Goal: Task Accomplishment & Management: Manage account settings

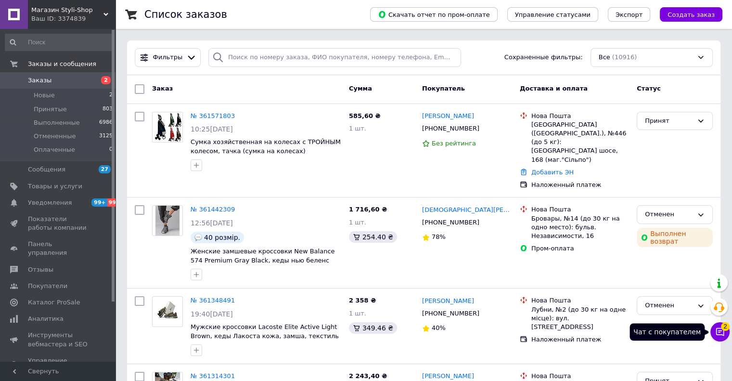
drag, startPoint x: 720, startPoint y: 332, endPoint x: 712, endPoint y: 318, distance: 16.2
click at [720, 332] on icon at bounding box center [720, 332] width 10 height 10
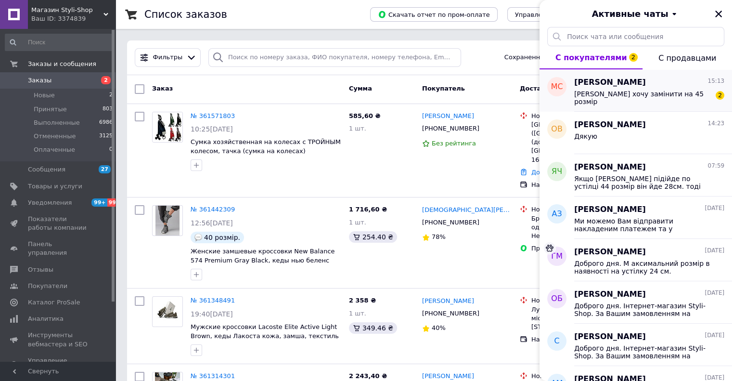
click at [592, 94] on span "[PERSON_NAME] хочу замінити на 45 розмір" at bounding box center [642, 97] width 137 height 15
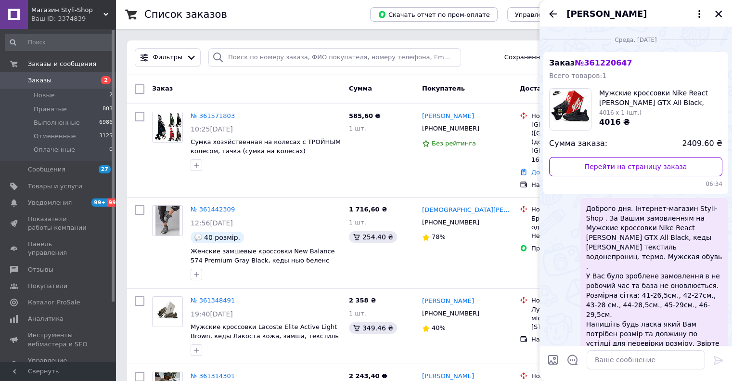
scroll to position [443, 0]
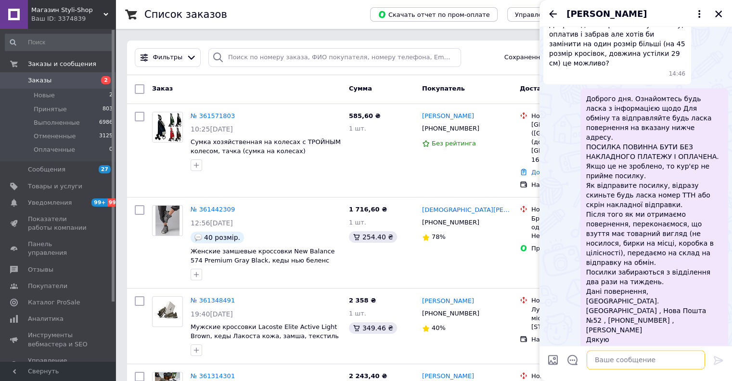
click at [606, 359] on textarea at bounding box center [646, 359] width 118 height 19
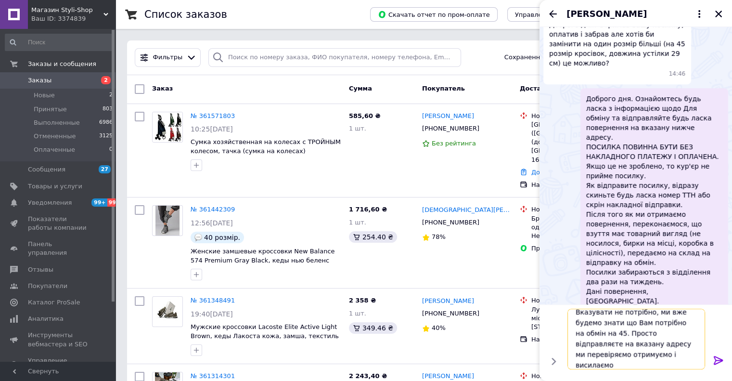
scroll to position [0, 0]
type textarea "Вказувати не потрібно, ми вже будемо знати що Вам потрібно на обмін на 45. Прос…"
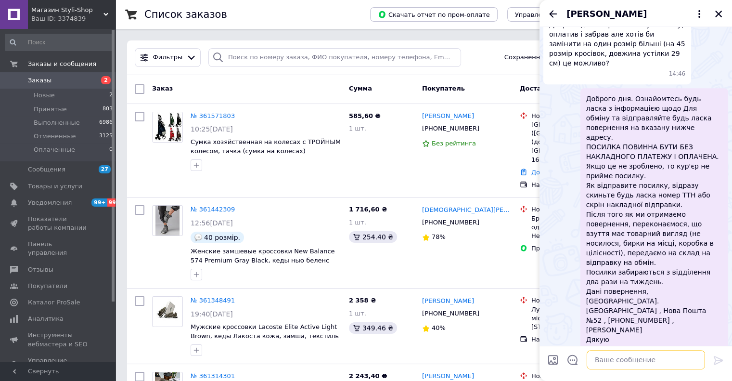
scroll to position [499, 0]
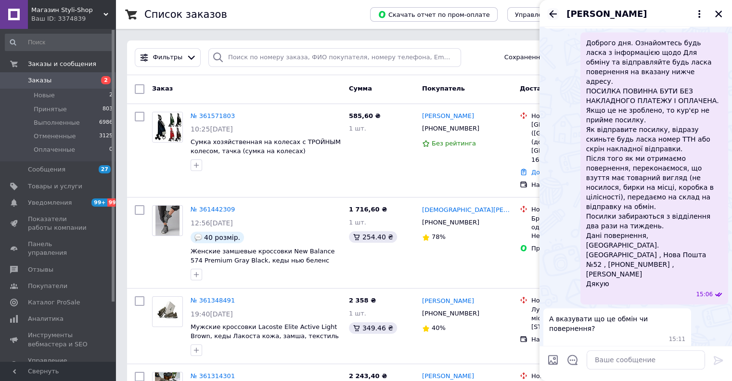
click at [552, 12] on icon "Назад" at bounding box center [553, 14] width 12 height 12
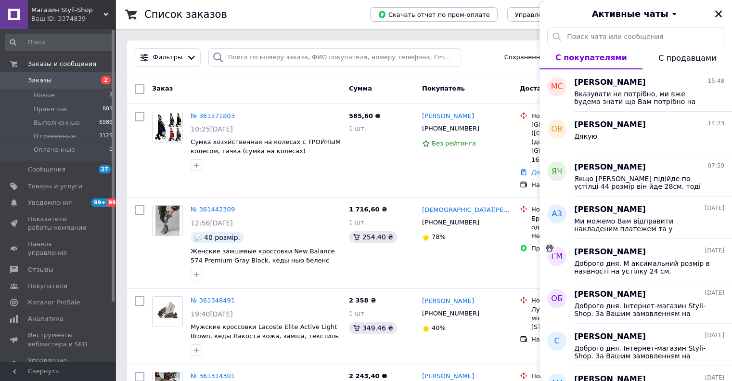
click at [719, 12] on icon "Закрыть" at bounding box center [718, 14] width 9 height 9
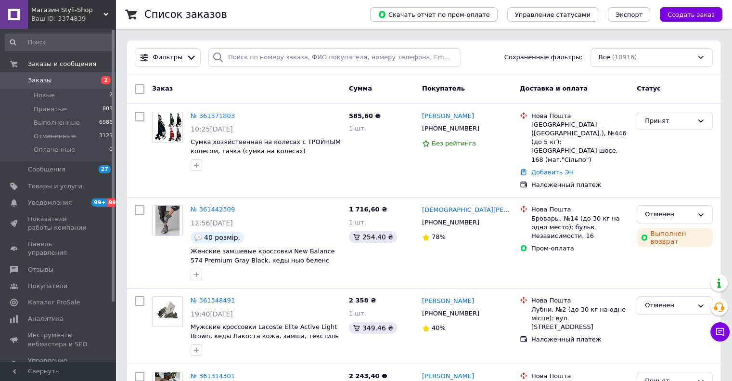
click at [48, 10] on span "Магазин Styli-Shop" at bounding box center [67, 10] width 72 height 9
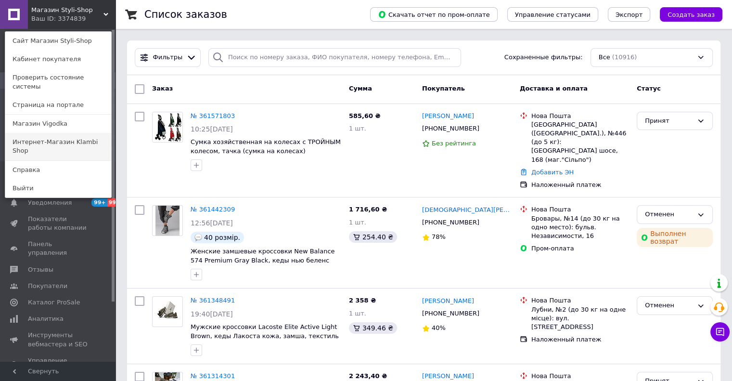
click at [49, 133] on link "Интернет-Магазин Klambi Shop" at bounding box center [58, 146] width 106 height 27
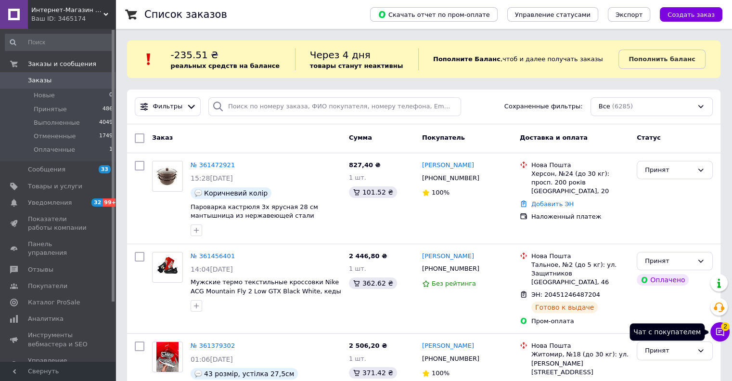
click at [717, 333] on icon at bounding box center [720, 332] width 10 height 10
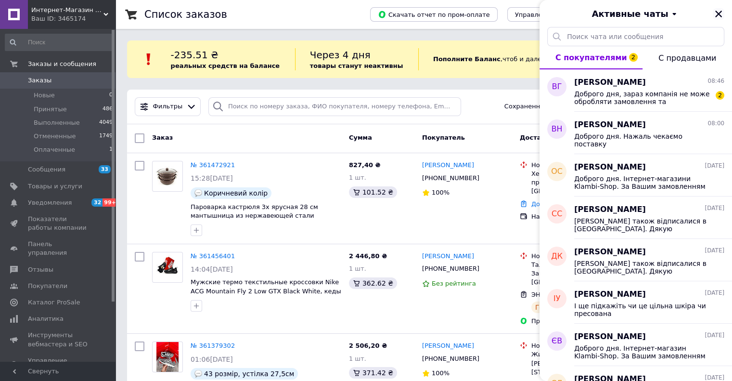
click at [717, 14] on icon "Закрыть" at bounding box center [718, 14] width 9 height 9
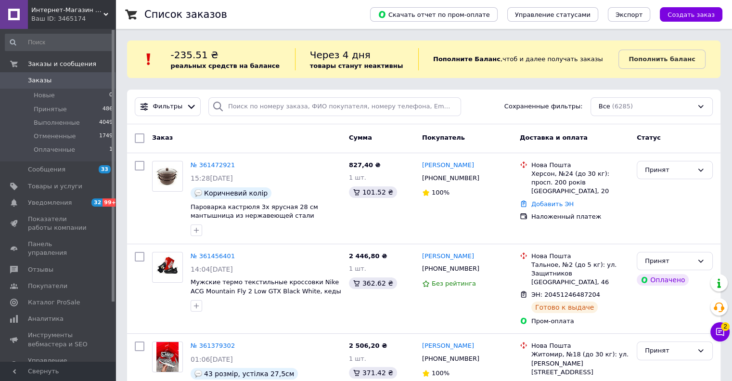
click at [45, 16] on div "Ваш ID: 3465174" at bounding box center [73, 18] width 84 height 9
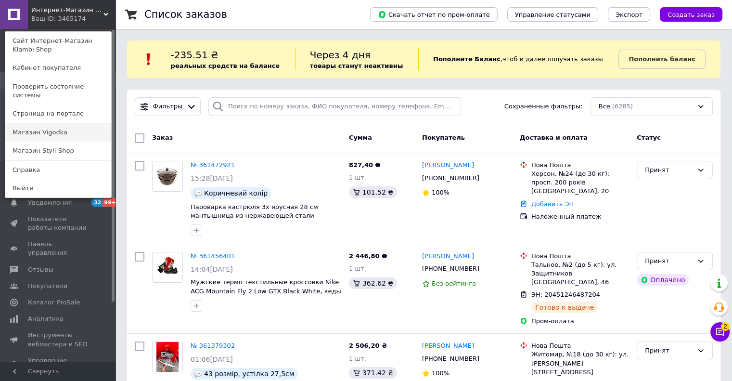
click at [30, 125] on link "Магазин Vigodka" at bounding box center [58, 132] width 106 height 18
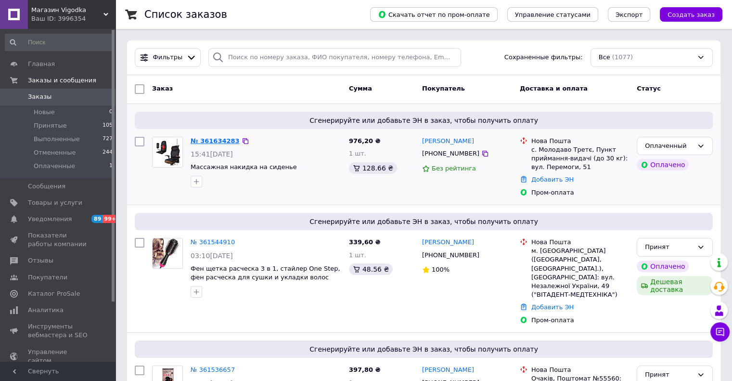
click at [197, 138] on link "№ 361634283" at bounding box center [215, 140] width 49 height 7
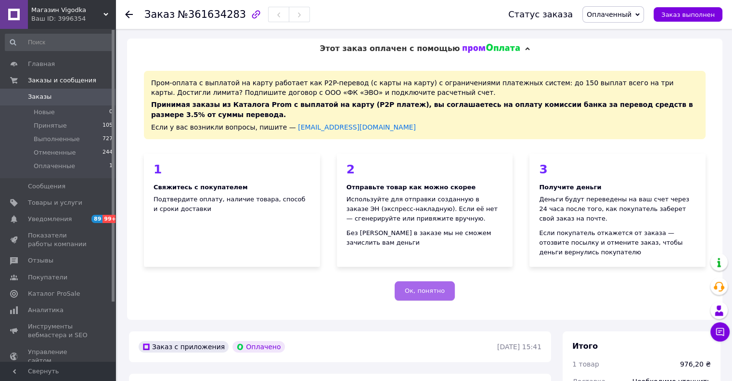
click at [425, 287] on span "Ок, понятно" at bounding box center [425, 290] width 40 height 7
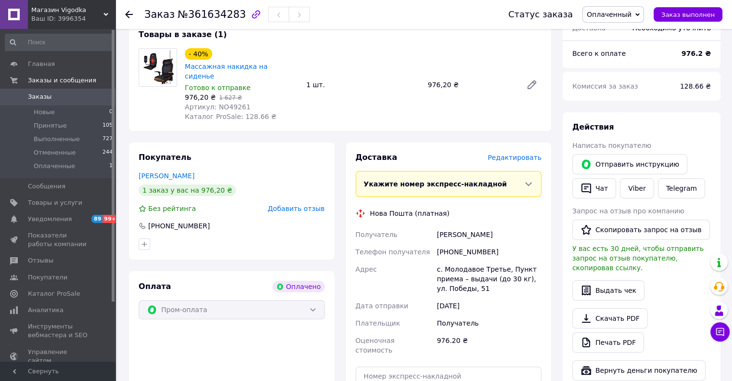
scroll to position [96, 0]
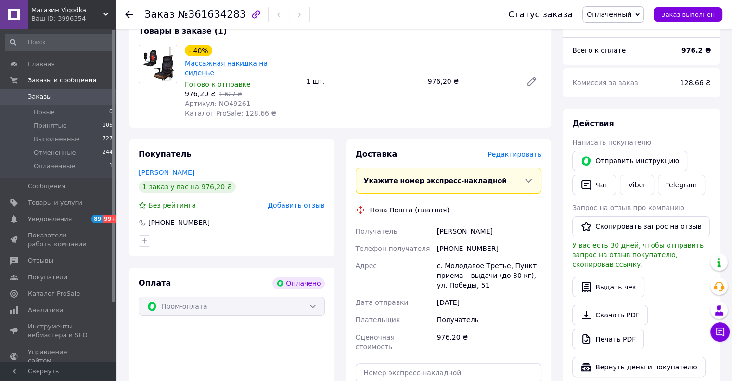
click at [199, 66] on link "Массажная накидка на сиденье" at bounding box center [226, 67] width 83 height 17
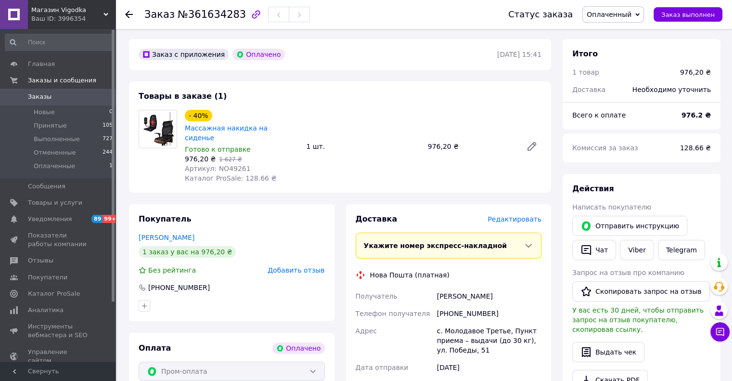
scroll to position [48, 0]
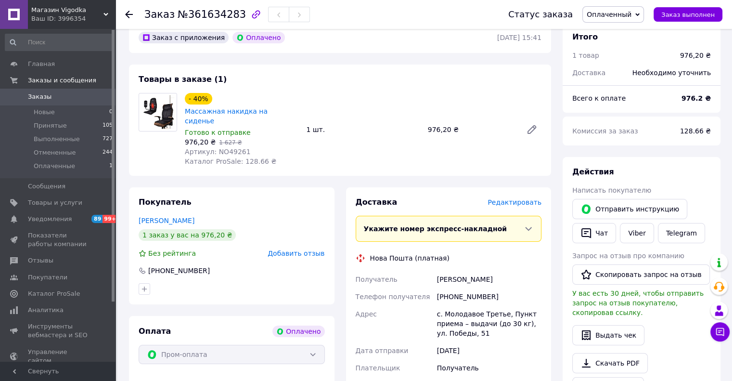
drag, startPoint x: 310, startPoint y: 87, endPoint x: 295, endPoint y: 83, distance: 15.4
click at [307, 86] on div "Товары в заказе (1) - 40% Массажная накидка на сиденье Готово к отправке 976,20…" at bounding box center [340, 119] width 422 height 111
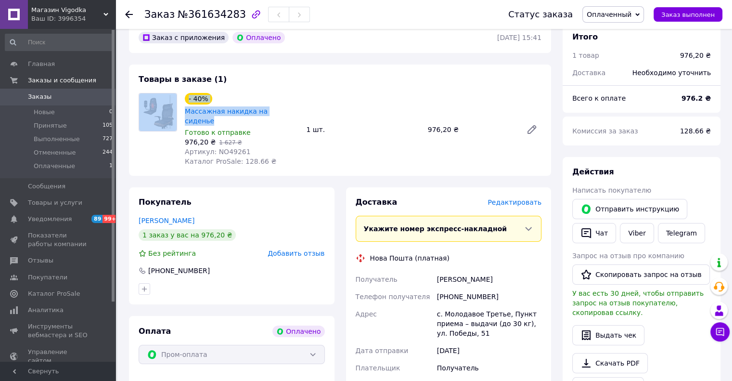
drag, startPoint x: 284, startPoint y: 80, endPoint x: 295, endPoint y: 86, distance: 12.9
click at [285, 80] on div "Товары в заказе (1) - 40% Массажная накидка на сиденье Готово к отправке 976,20…" at bounding box center [340, 119] width 422 height 111
click at [295, 86] on div "Товары в заказе (1) - 40% Массажная накидка на сиденье Готово к отправке 976,20…" at bounding box center [340, 119] width 422 height 111
click at [274, 75] on div "Товары в заказе (1) - 40% Массажная накидка на сиденье Готово к отправке 976,20…" at bounding box center [340, 119] width 422 height 111
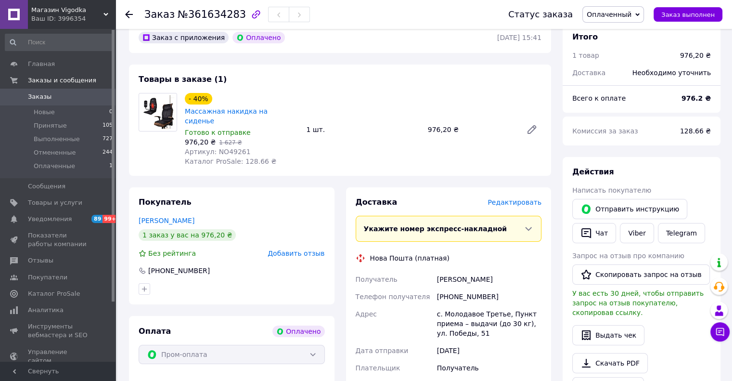
click at [253, 75] on div "Товары в заказе (1) - 40% Массажная накидка на сиденье Готово к отправке 976,20…" at bounding box center [340, 119] width 422 height 111
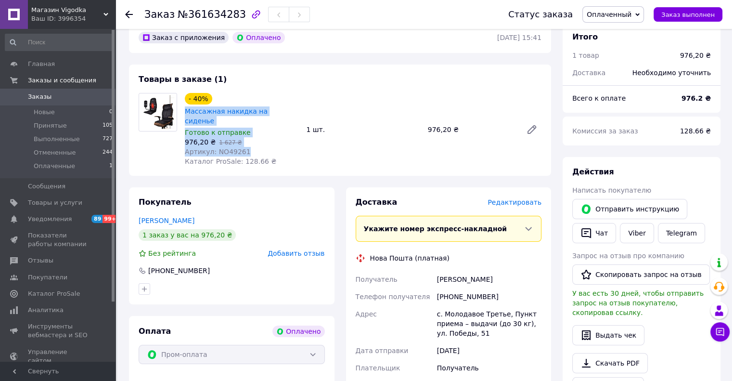
copy div "Массажная накидка на сиденье Готово к отправке 976,20 ₴   1 627 ₴ Артикул: NO49…"
drag, startPoint x: 241, startPoint y: 142, endPoint x: 182, endPoint y: 114, distance: 64.8
click at [182, 114] on div "- 40% Массажная накидка на сиденье Готово к отправке 976,20 ₴   1 627 ₴ Артикул…" at bounding box center [241, 129] width 121 height 77
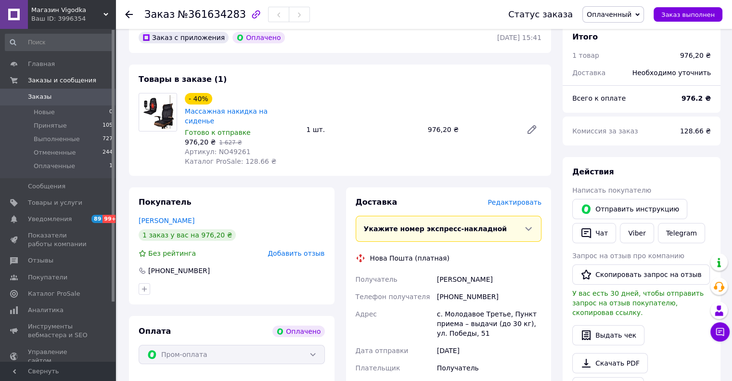
click at [342, 90] on div "Товары в заказе (1) - 40% Массажная накидка на сиденье Готово к отправке 976,20…" at bounding box center [340, 119] width 422 height 111
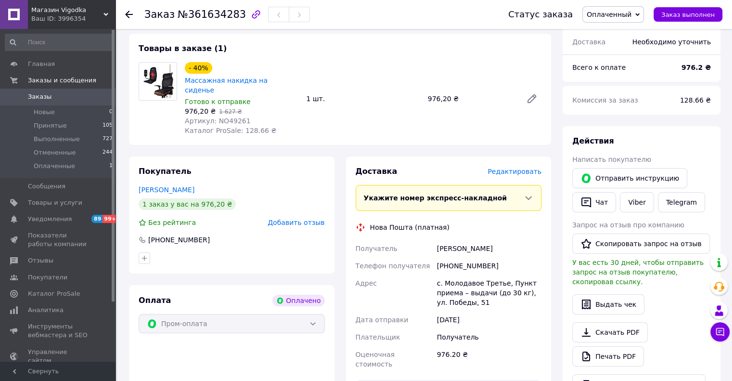
scroll to position [96, 0]
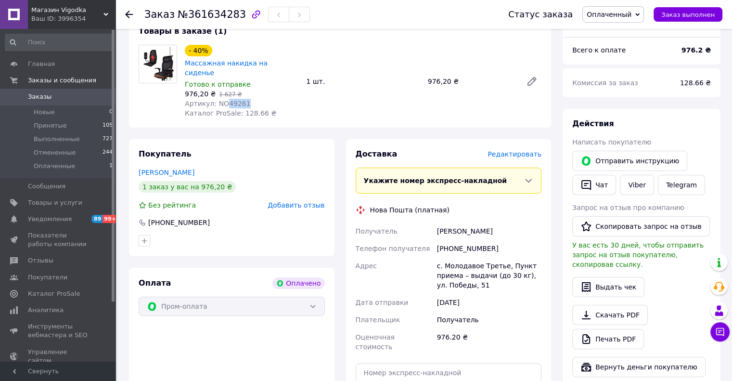
drag, startPoint x: 252, startPoint y: 91, endPoint x: 224, endPoint y: 95, distance: 28.2
click at [224, 99] on div "Артикул: NO49261" at bounding box center [242, 104] width 114 height 10
copy span "49261"
click at [332, 57] on div "- 40% Массажная накидка на сиденье Готово к отправке 976,20 ₴   1 627 ₴ Артикул…" at bounding box center [363, 81] width 364 height 77
drag, startPoint x: 242, startPoint y: 90, endPoint x: 233, endPoint y: 95, distance: 10.3
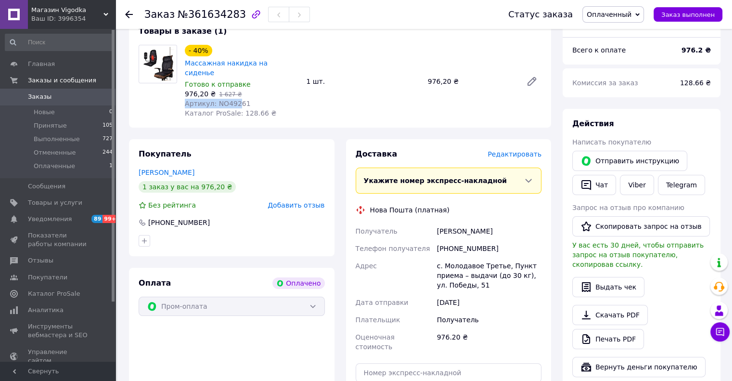
click at [232, 94] on div "- 40% Массажная накидка на сиденье Готово к отправке 976,20 ₴   1 627 ₴ Артикул…" at bounding box center [241, 81] width 121 height 77
click at [246, 99] on div "Артикул: NO49261" at bounding box center [242, 104] width 114 height 10
click at [237, 100] on span "Артикул: NO49261" at bounding box center [218, 104] width 66 height 8
drag, startPoint x: 244, startPoint y: 96, endPoint x: 225, endPoint y: 97, distance: 19.3
click at [225, 99] on div "Артикул: NO49261" at bounding box center [242, 104] width 114 height 10
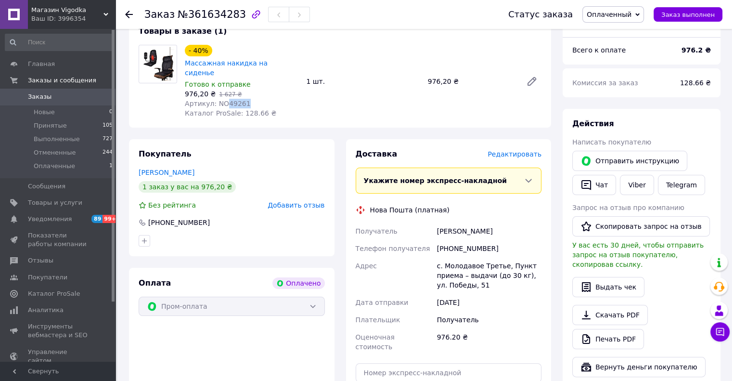
copy span "49261"
click at [324, 49] on div "- 40% Массажная накидка на сиденье Готово к отправке 976,20 ₴   1 627 ₴ Артикул…" at bounding box center [363, 81] width 364 height 77
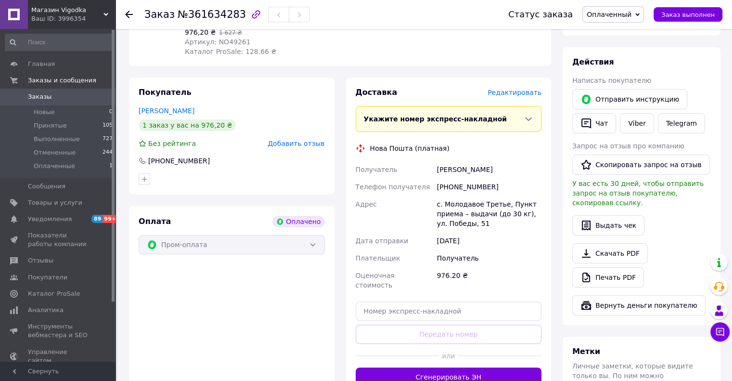
scroll to position [192, 0]
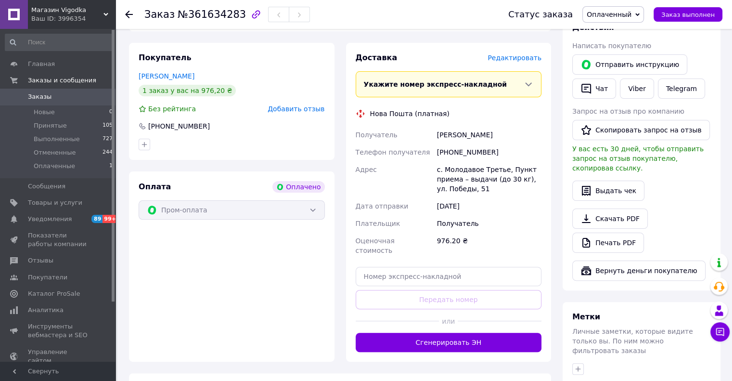
drag, startPoint x: 508, startPoint y: 125, endPoint x: 435, endPoint y: 121, distance: 72.7
click at [435, 126] on div "Чернієнко Дмитрий" at bounding box center [489, 134] width 108 height 17
copy div "Чернієнко Дмитрий"
click at [467, 109] on div "Нова Пошта (платная)" at bounding box center [448, 114] width 191 height 10
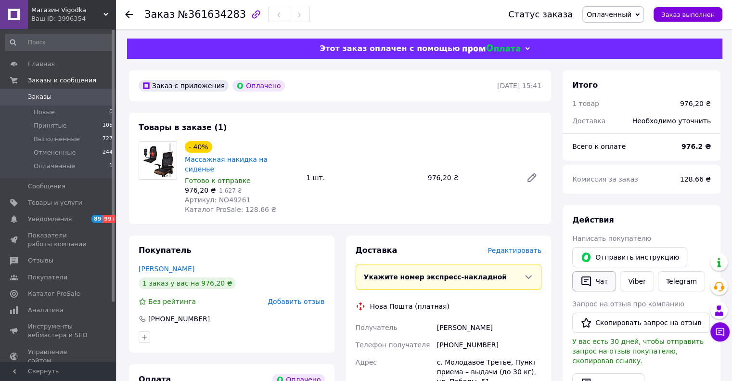
scroll to position [96, 0]
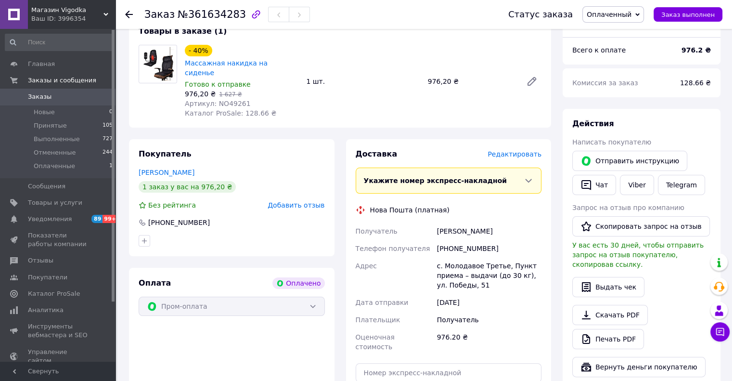
copy div "Получатель Чернієнко Дмитрий"
drag, startPoint x: 522, startPoint y: 224, endPoint x: 417, endPoint y: 227, distance: 104.5
click at [417, 227] on div "Получатель Чернієнко Дмитрий Телефон получателя +380970047110 Адрес с. Молодаво…" at bounding box center [449, 288] width 190 height 133
click at [462, 205] on div "Нова Пошта (платная)" at bounding box center [448, 210] width 191 height 10
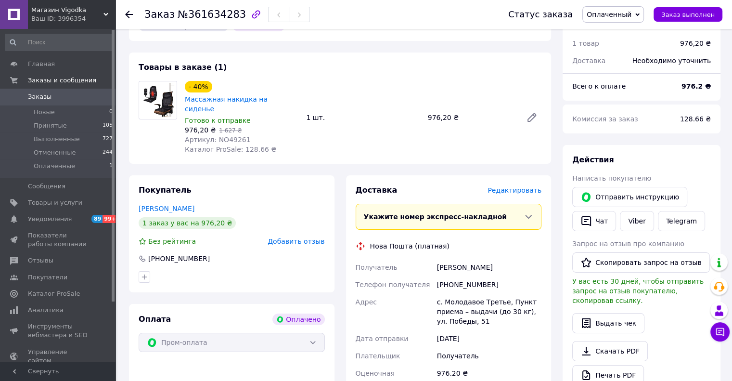
scroll to position [144, 0]
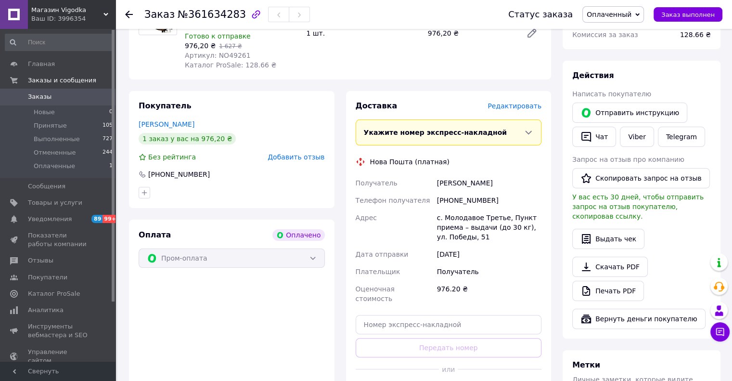
drag, startPoint x: 524, startPoint y: 158, endPoint x: 494, endPoint y: 155, distance: 30.0
click at [518, 158] on div "Доставка Редактировать Укажите номер экспресс-накладной Обязательно введите ном…" at bounding box center [449, 250] width 186 height 299
drag, startPoint x: 489, startPoint y: 154, endPoint x: 504, endPoint y: 154, distance: 15.4
click at [490, 157] on div "Нова Пошта (платная)" at bounding box center [448, 162] width 191 height 10
drag, startPoint x: 504, startPoint y: 154, endPoint x: 487, endPoint y: 146, distance: 19.8
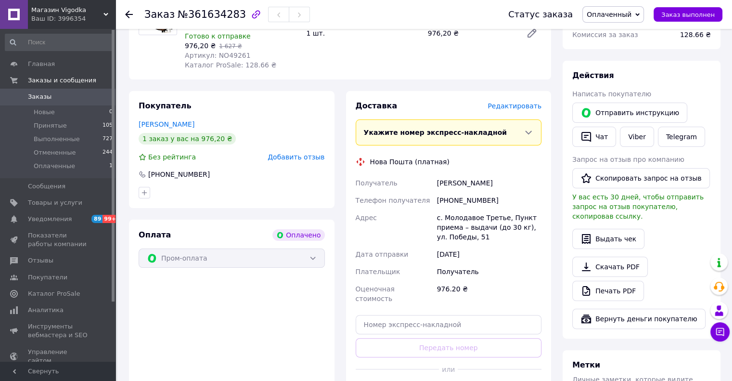
click at [502, 157] on div "Нова Пошта (платная)" at bounding box center [448, 162] width 191 height 10
click at [487, 146] on div "Доставка Редактировать Укажите номер экспресс-накладной Обязательно введите ном…" at bounding box center [449, 250] width 186 height 299
copy div "0970047110"
drag, startPoint x: 496, startPoint y: 191, endPoint x: 458, endPoint y: 185, distance: 38.5
click at [449, 192] on div "+380970047110" at bounding box center [489, 200] width 108 height 17
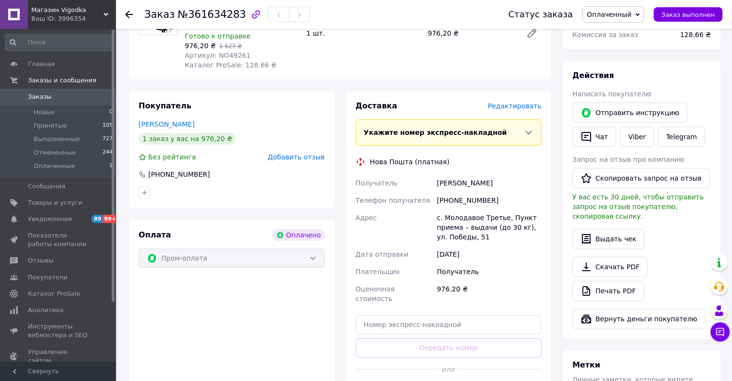
click at [464, 182] on div "Чернієнко Дмитрий" at bounding box center [489, 182] width 108 height 17
drag, startPoint x: 514, startPoint y: 173, endPoint x: 516, endPoint y: 165, distance: 7.9
click at [514, 174] on div "Чернієнко Дмитрий" at bounding box center [489, 182] width 108 height 17
click at [518, 162] on div "Доставка Редактировать Укажите номер экспресс-накладной Обязательно введите ном…" at bounding box center [449, 250] width 186 height 299
click at [522, 174] on div "Чернієнко Дмитрий" at bounding box center [489, 182] width 108 height 17
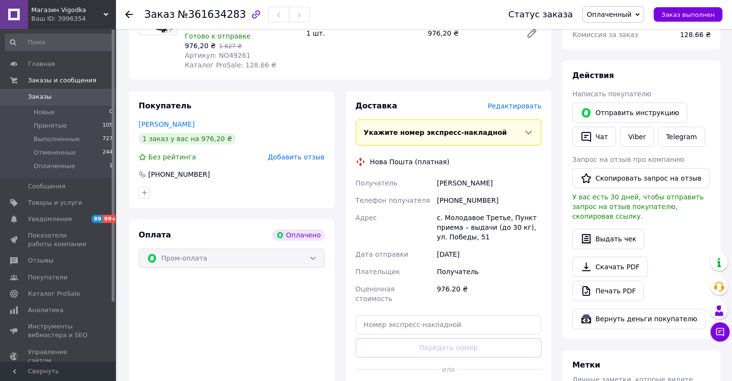
drag, startPoint x: 522, startPoint y: 162, endPoint x: 526, endPoint y: 172, distance: 11.1
click at [522, 162] on div "Доставка Редактировать Укажите номер экспресс-накладной Обязательно введите ном…" at bounding box center [449, 250] width 186 height 299
click at [526, 174] on div "Чернієнко Дмитрий" at bounding box center [489, 182] width 108 height 17
click at [523, 159] on div "Доставка Редактировать Укажите номер экспресс-накладной Обязательно введите ном…" at bounding box center [449, 250] width 186 height 299
drag, startPoint x: 491, startPoint y: 192, endPoint x: 449, endPoint y: 191, distance: 41.9
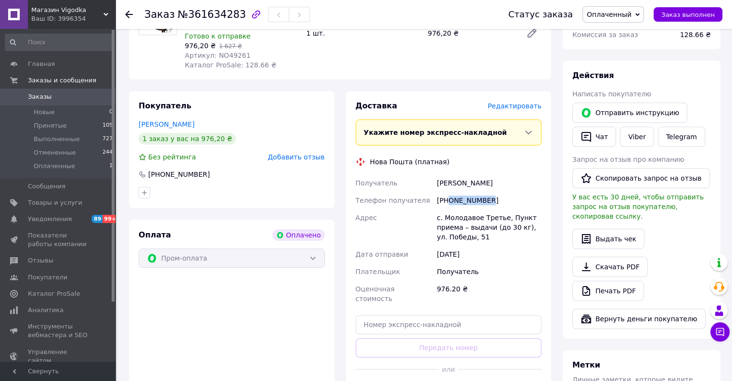
click at [449, 192] on div "+380970047110" at bounding box center [489, 200] width 108 height 17
copy div "0970047110"
click at [536, 157] on div "Нова Пошта (платная)" at bounding box center [448, 162] width 191 height 10
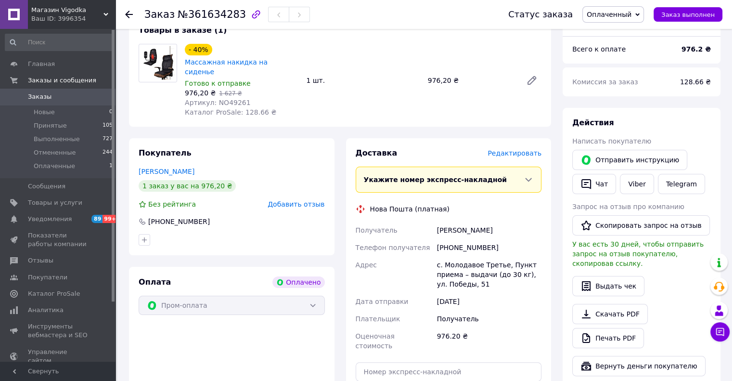
scroll to position [192, 0]
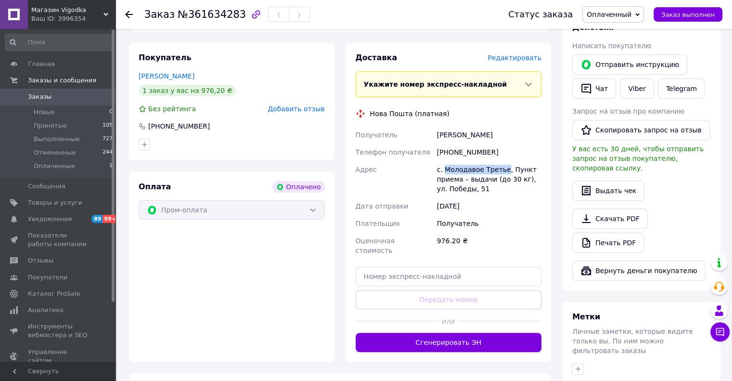
drag, startPoint x: 501, startPoint y: 158, endPoint x: 443, endPoint y: 161, distance: 58.3
click at [444, 161] on div "с. Молодавое Третье, Пункт приема – выдачи (до 30 кг), ул. Победы, 51" at bounding box center [489, 179] width 108 height 37
copy div "Молодавое Третье"
click at [467, 161] on div "с. Молодавое Третье, Пункт приема – выдачи (до 30 кг), ул. Победы, 51" at bounding box center [489, 179] width 108 height 37
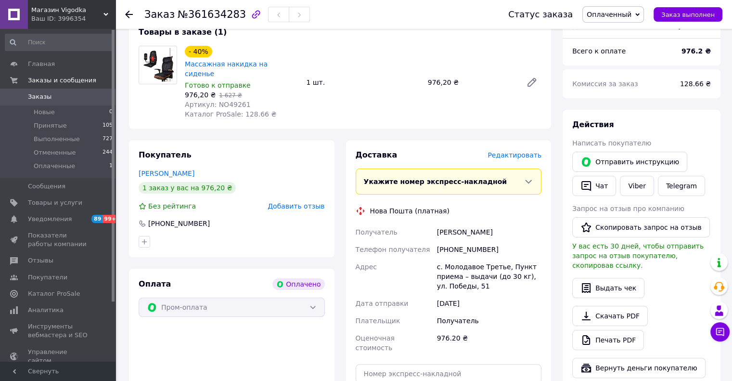
scroll to position [96, 0]
click at [605, 12] on span "Оплаченный" at bounding box center [609, 15] width 45 height 8
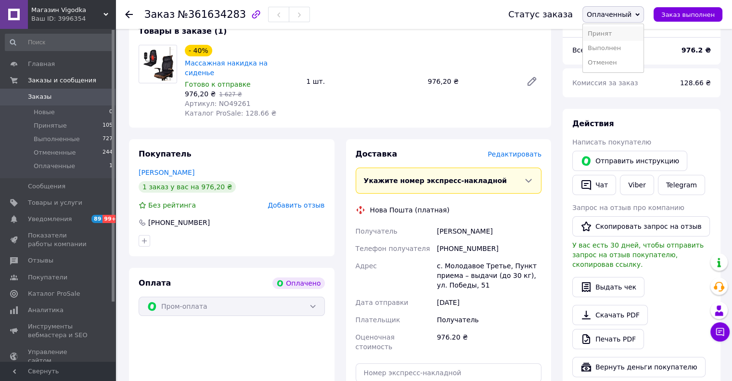
click at [616, 29] on li "Принят" at bounding box center [613, 33] width 61 height 14
click at [626, 182] on link "Viber" at bounding box center [637, 185] width 34 height 20
click at [286, 47] on div "- 40% Массажная накидка на сиденье" at bounding box center [241, 61] width 115 height 35
click at [274, 43] on div "Товары в заказе (1) - 40% Массажная накидка на сиденье Готово к отправке 976,20…" at bounding box center [340, 71] width 422 height 111
drag, startPoint x: 290, startPoint y: 49, endPoint x: 272, endPoint y: 41, distance: 19.4
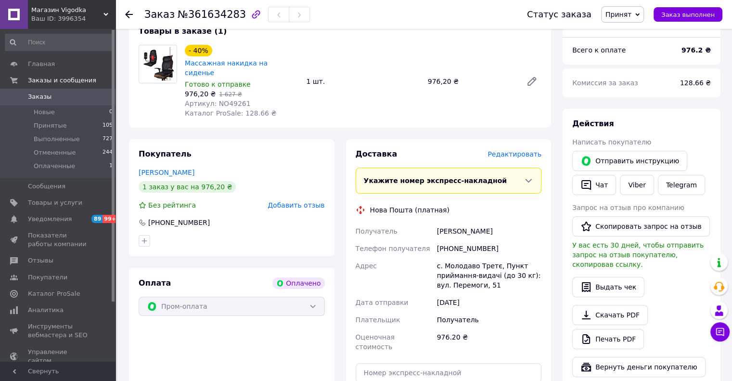
click at [289, 49] on div "- 40% Массажная накидка на сиденье" at bounding box center [241, 61] width 115 height 35
click at [272, 40] on div "Товары в заказе (1) - 40% Массажная накидка на сиденье Готово к отправке 976,20…" at bounding box center [340, 71] width 422 height 111
copy link "Массажная накидка на сиденье"
drag, startPoint x: 285, startPoint y: 63, endPoint x: 185, endPoint y: 63, distance: 100.6
click at [185, 63] on div "- 40% Массажная накидка на сиденье" at bounding box center [241, 61] width 115 height 35
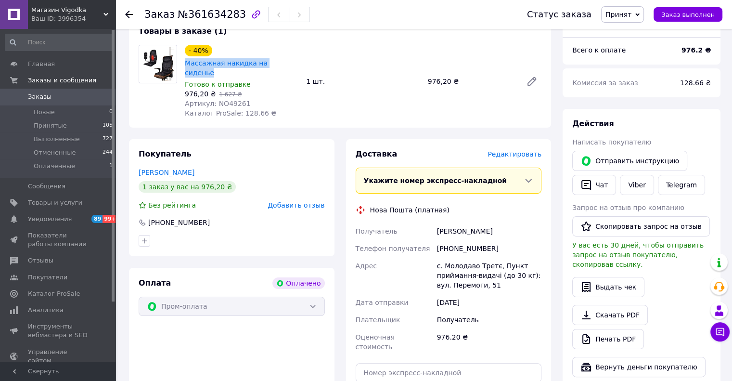
click at [288, 38] on div "Товары в заказе (1) - 40% Массажная накидка на сиденье Готово к отправке 976,20…" at bounding box center [340, 71] width 422 height 111
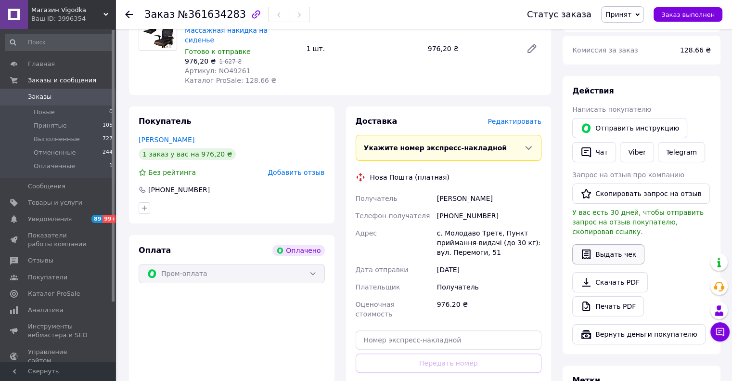
scroll to position [144, 0]
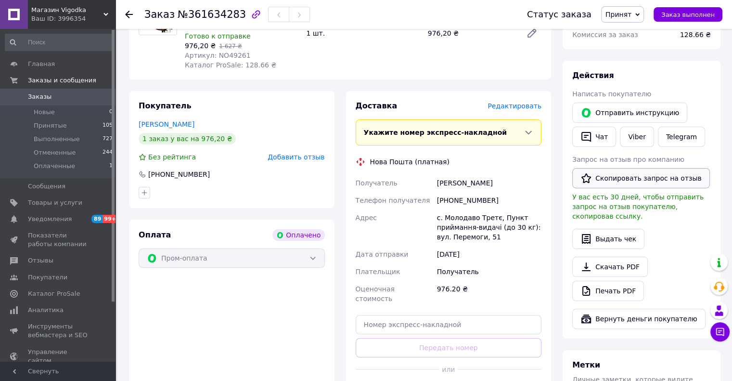
click at [603, 136] on button "Чат" at bounding box center [594, 137] width 44 height 20
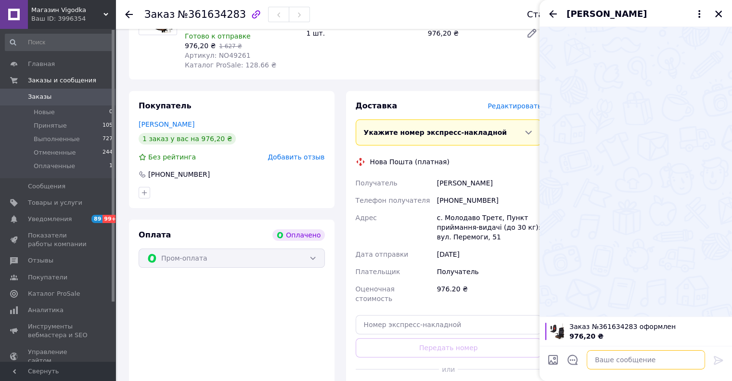
click at [608, 359] on textarea at bounding box center [646, 359] width 118 height 19
paste textarea "Доброго дня. Інтернет-магазини Vigodka. За Вашим замовленням на Массажная накид…"
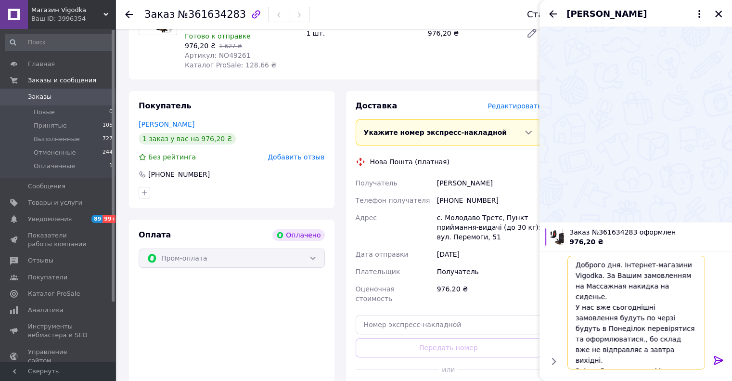
type textarea "Доброго дня. Інтернет-магазини Vigodka. За Вашим замовленням на Массажная накид…"
click at [715, 359] on icon at bounding box center [718, 360] width 9 height 9
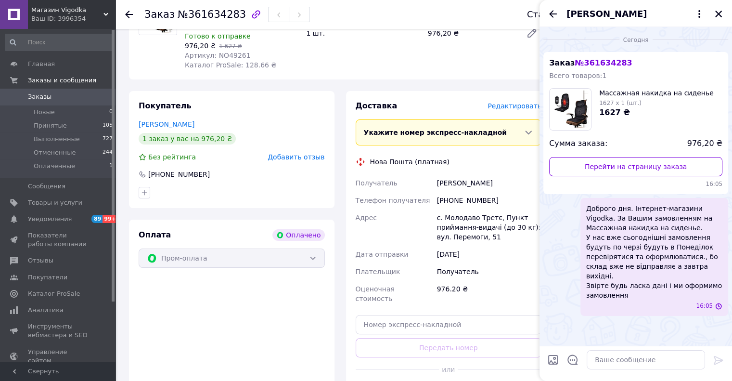
scroll to position [0, 0]
click at [649, 359] on textarea at bounding box center [646, 359] width 118 height 19
paste textarea "Ми Вам також відписалися в вайбер. Дякую"
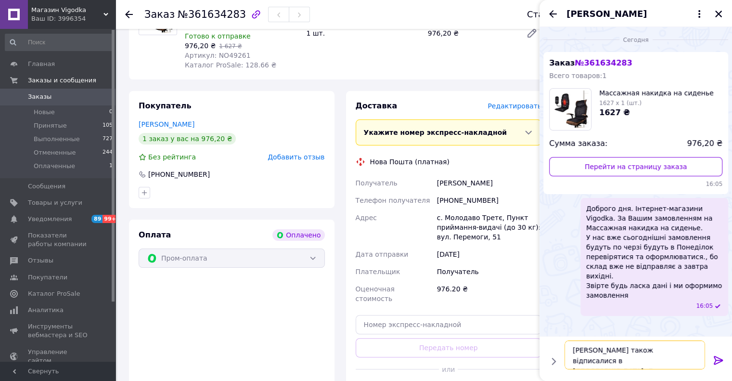
scroll to position [6, 0]
type textarea "Ми Вам також відписалися в вайбер. Дякую"
click at [717, 361] on icon at bounding box center [719, 360] width 12 height 12
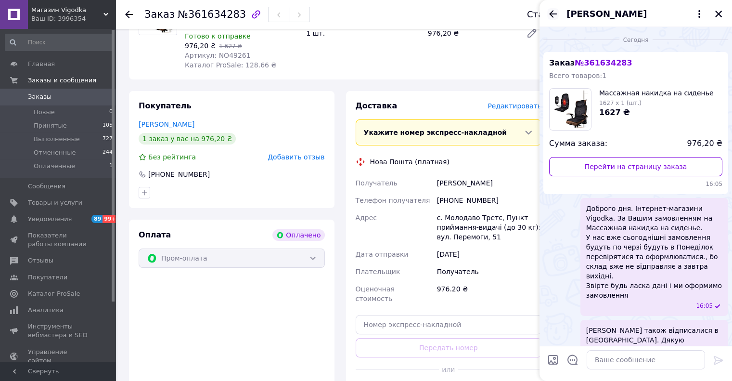
click at [552, 15] on icon "Назад" at bounding box center [553, 14] width 12 height 12
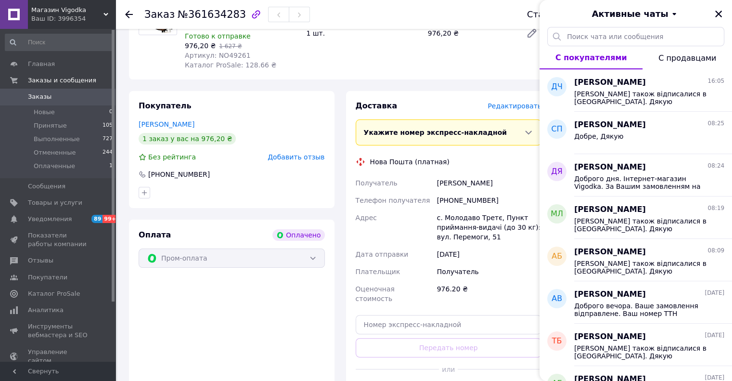
drag, startPoint x: 720, startPoint y: 15, endPoint x: 700, endPoint y: 25, distance: 21.7
click at [718, 15] on icon "Закрыть" at bounding box center [718, 14] width 9 height 9
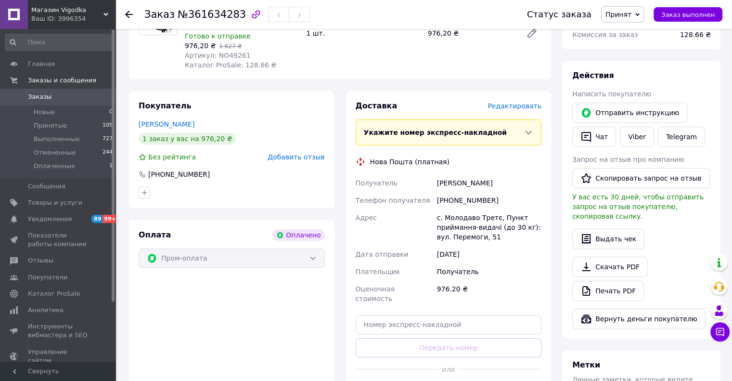
click at [129, 12] on icon at bounding box center [129, 15] width 8 height 8
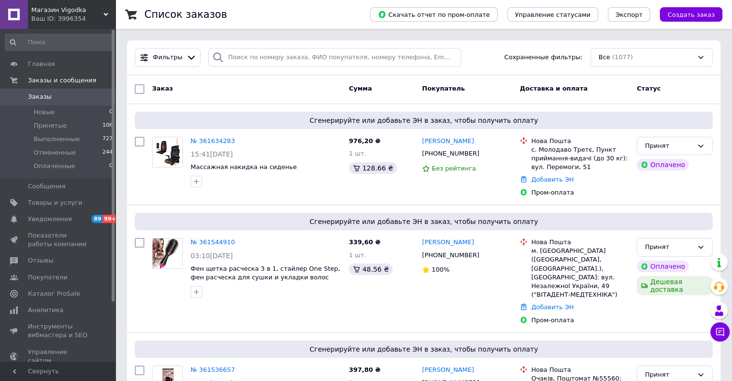
click at [37, 10] on span "Магазин Vigodka" at bounding box center [67, 10] width 72 height 9
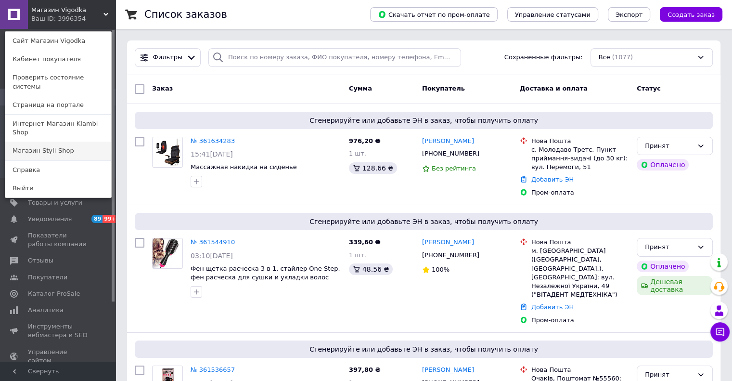
click at [32, 141] on link "Магазин Styli-Shop" at bounding box center [58, 150] width 106 height 18
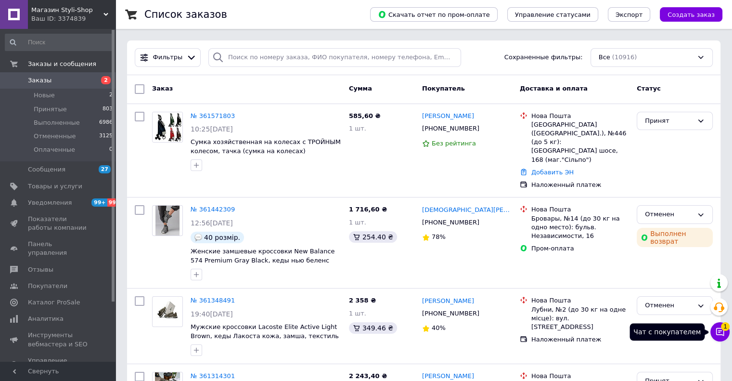
click at [724, 338] on button "Чат с покупателем 1" at bounding box center [719, 331] width 19 height 19
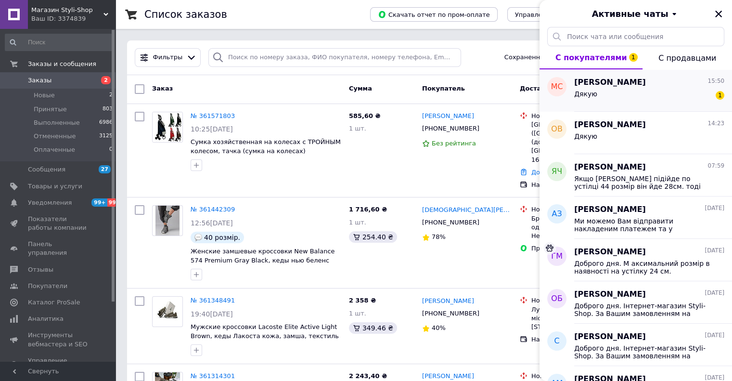
click at [589, 89] on div "Дякую 1" at bounding box center [649, 95] width 150 height 15
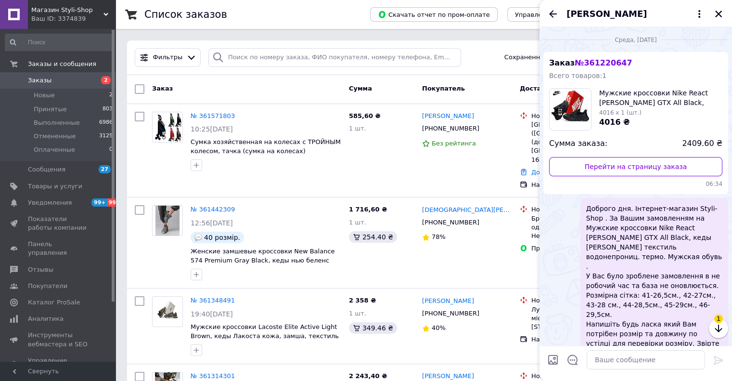
scroll to position [542, 0]
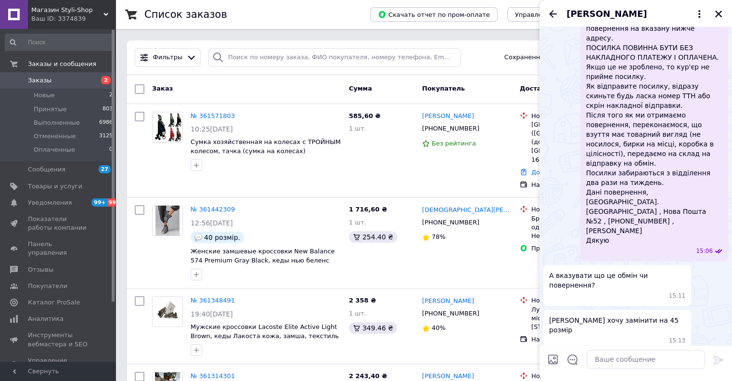
drag, startPoint x: 554, startPoint y: 13, endPoint x: 574, endPoint y: 21, distance: 21.2
click at [554, 13] on icon "Назад" at bounding box center [553, 14] width 12 height 12
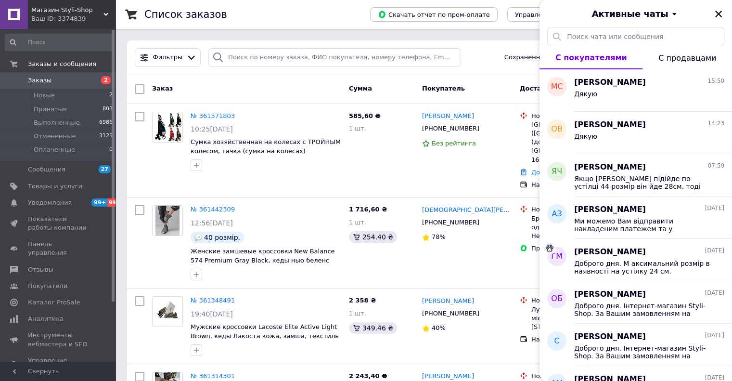
click at [715, 16] on icon "Закрыть" at bounding box center [718, 14] width 9 height 9
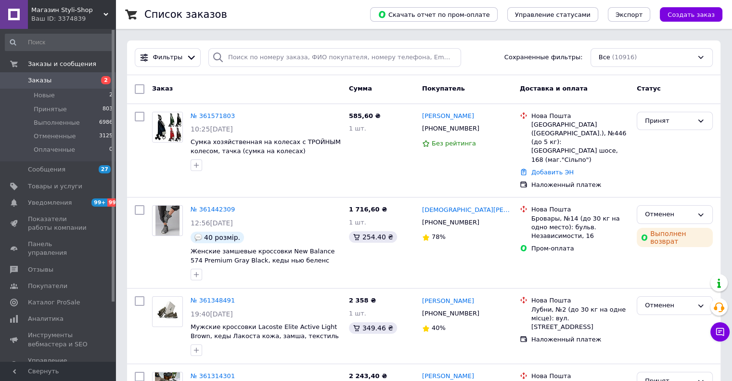
click at [46, 9] on span "Магазин Styli-Shop" at bounding box center [67, 10] width 72 height 9
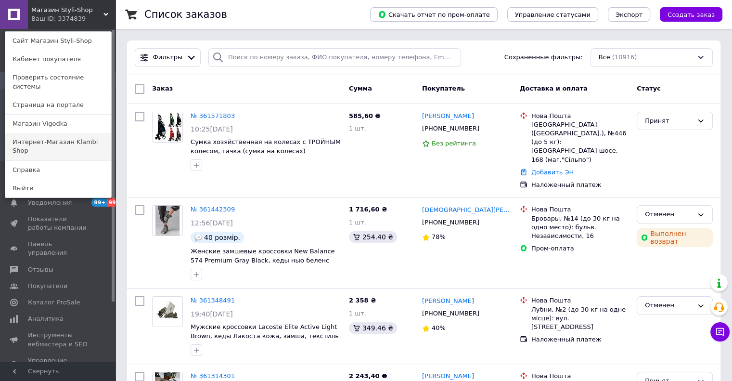
click at [31, 133] on link "Интернет-Магазин Klambi Shop" at bounding box center [58, 146] width 106 height 27
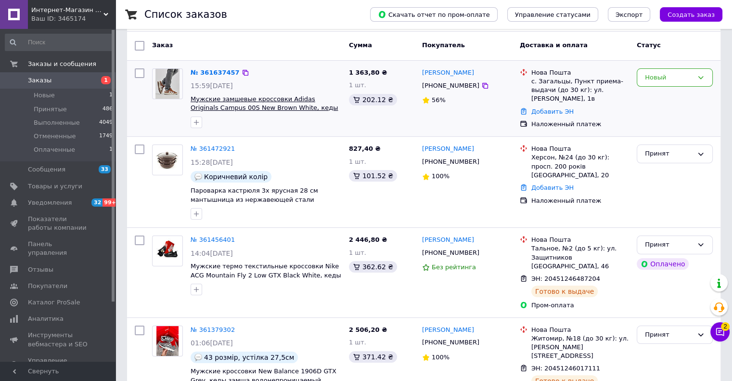
scroll to position [96, 0]
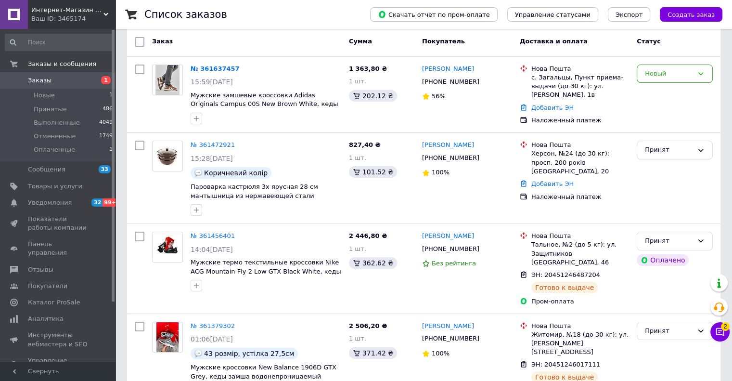
click at [201, 67] on link "№ 361637457" at bounding box center [215, 68] width 49 height 7
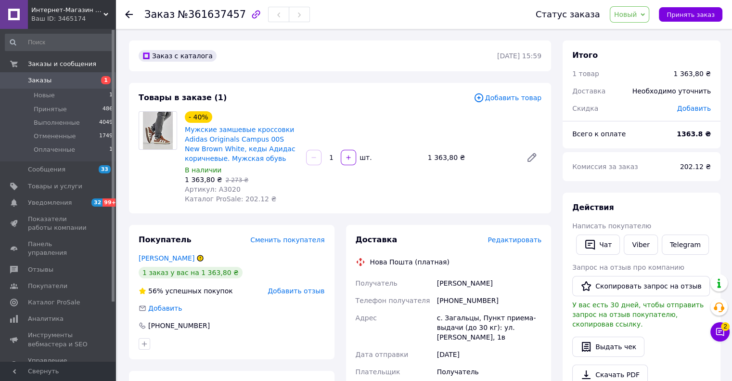
click at [329, 116] on div "- 40% Мужские замшевые кроссовки Adidas Originals Campus 00S New Brown White, к…" at bounding box center [363, 157] width 364 height 96
click at [325, 114] on div "- 40% Мужские замшевые кроссовки Adidas Originals Campus 00S New Brown White, к…" at bounding box center [363, 157] width 364 height 96
drag, startPoint x: 331, startPoint y: 116, endPoint x: 309, endPoint y: 104, distance: 24.8
click at [330, 116] on div "- 40% Мужские замшевые кроссовки Adidas Originals Campus 00S New Brown White, к…" at bounding box center [363, 157] width 364 height 96
click at [309, 104] on div "Товары в заказе (1) Добавить товар - 40% Мужские замшевые кроссовки Adidas Orig…" at bounding box center [340, 148] width 422 height 130
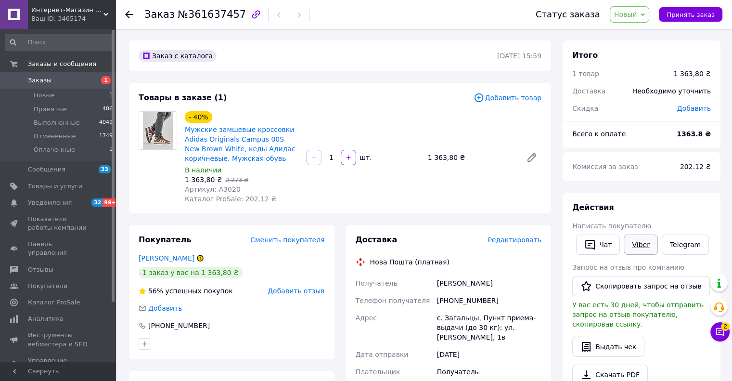
click at [639, 246] on link "Viber" at bounding box center [641, 244] width 34 height 20
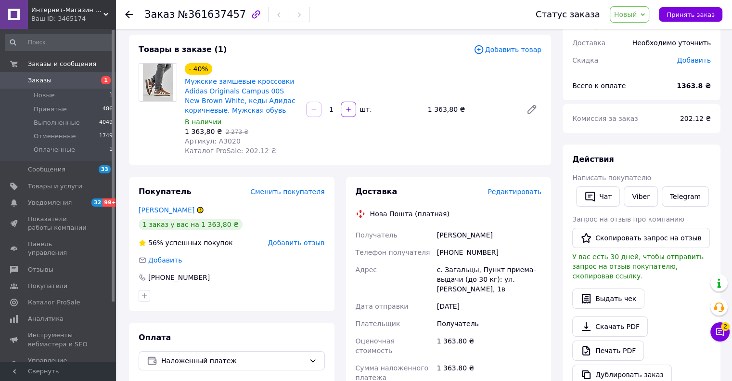
click at [315, 62] on div "- 40% Мужские замшевые кроссовки Adidas Originals Campus 00S New Brown White, к…" at bounding box center [363, 109] width 364 height 96
click at [299, 52] on div "Товары в заказе (1)" at bounding box center [306, 49] width 335 height 11
drag, startPoint x: 312, startPoint y: 59, endPoint x: 298, endPoint y: 48, distance: 18.1
click at [312, 60] on div "Товары в заказе (1) Добавить товар - 40% Мужские замшевые кроссовки Adidas Orig…" at bounding box center [340, 100] width 422 height 130
click at [298, 48] on div "Товары в заказе (1)" at bounding box center [306, 49] width 335 height 11
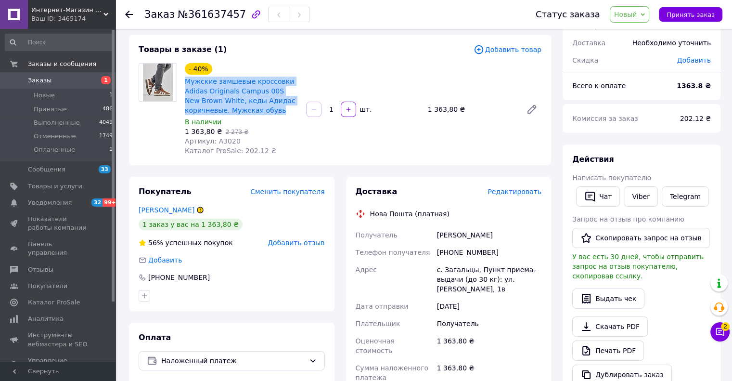
copy link "Мужские замшевые кроссовки Adidas Originals Campus 00S New Brown White, кеды Ад…"
drag, startPoint x: 282, startPoint y: 111, endPoint x: 184, endPoint y: 78, distance: 103.0
click at [184, 78] on div "Мужские замшевые кроссовки Adidas Originals Campus 00S New Brown White, кеды Ад…" at bounding box center [241, 96] width 115 height 40
click at [228, 67] on div "- 40% Мужские замшевые кроссовки Adidas Originals Campus 00S New Brown White, к…" at bounding box center [241, 89] width 115 height 54
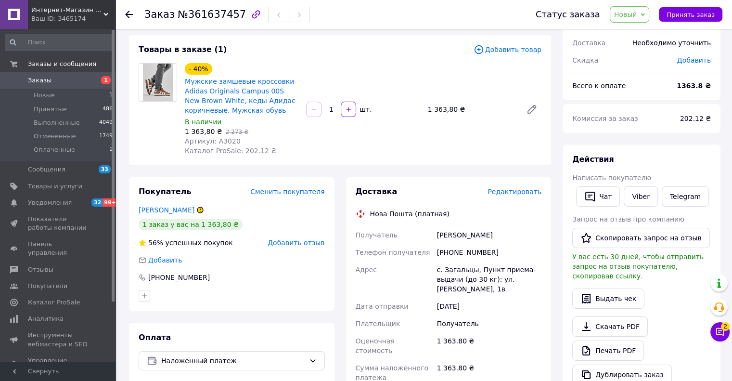
click at [244, 50] on div "Товары в заказе (1)" at bounding box center [306, 49] width 335 height 11
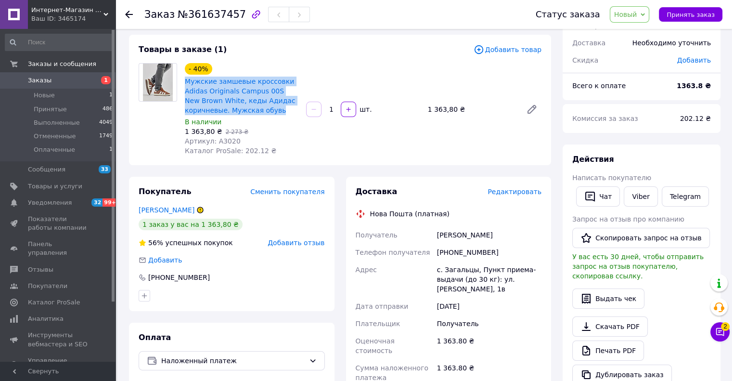
drag, startPoint x: 252, startPoint y: 104, endPoint x: 232, endPoint y: 59, distance: 49.2
click at [183, 80] on div "- 40% Мужские замшевые кроссовки Adidas Originals Campus 00S New Brown White, к…" at bounding box center [241, 109] width 121 height 96
copy link "Мужские замшевые кроссовки Adidas Originals Campus 00S New Brown White, кеды Ад…"
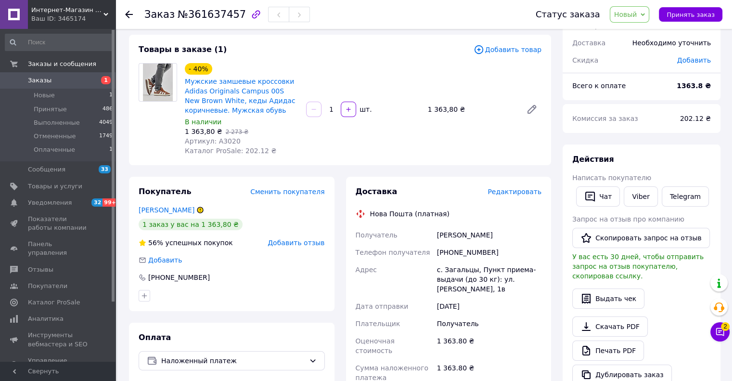
click at [249, 50] on div "Товары в заказе (1)" at bounding box center [306, 49] width 335 height 11
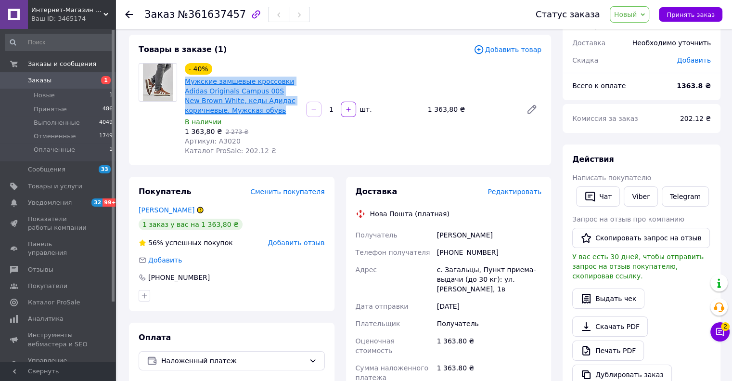
drag, startPoint x: 280, startPoint y: 111, endPoint x: 186, endPoint y: 82, distance: 98.3
click at [186, 82] on span "Мужские замшевые кроссовки Adidas Originals Campus 00S New Brown White, кеды Ад…" at bounding box center [242, 96] width 114 height 38
copy link "Мужские замшевые кроссовки Adidas Originals Campus 00S New Brown White, кеды Ад…"
click at [279, 60] on div "Товары в заказе (1) Добавить товар - 40% Мужские замшевые кроссовки Adidas Orig…" at bounding box center [340, 100] width 422 height 130
copy link "Мужские замшевые кроссовки Adidas Originals Campus 00S New Brown White, кеды Ад…"
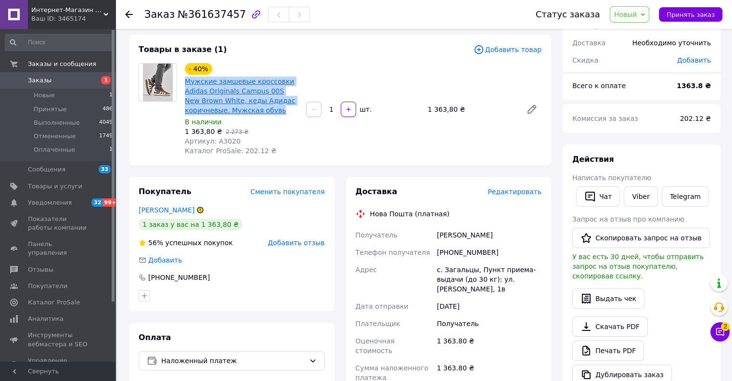
drag, startPoint x: 282, startPoint y: 112, endPoint x: 252, endPoint y: 56, distance: 63.3
click at [186, 82] on span "Мужские замшевые кроссовки Adidas Originals Campus 00S New Brown White, кеды Ад…" at bounding box center [242, 96] width 114 height 38
click at [252, 56] on div "Товары в заказе (1) Добавить товар - 40% Мужские замшевые кроссовки Adidas Orig…" at bounding box center [340, 100] width 422 height 130
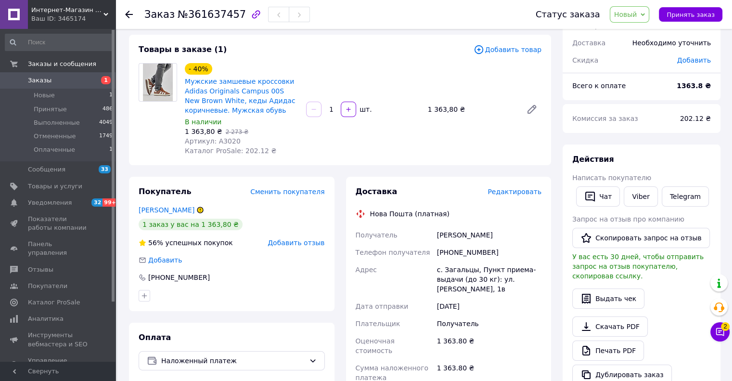
click at [264, 55] on div "Товары в заказе (1) Добавить товар - 40% Мужские замшевые кроссовки Adidas Orig…" at bounding box center [340, 100] width 422 height 130
drag, startPoint x: 282, startPoint y: 45, endPoint x: 292, endPoint y: 58, distance: 16.4
click at [282, 46] on div "Товары в заказе (1)" at bounding box center [306, 49] width 335 height 11
click at [294, 58] on div "Товары в заказе (1) Добавить товар - 40% Мужские замшевые кроссовки Adidas Orig…" at bounding box center [340, 100] width 422 height 130
click at [302, 59] on div "Товары в заказе (1) Добавить товар - 40% Мужские замшевые кроссовки Adidas Orig…" at bounding box center [340, 100] width 422 height 130
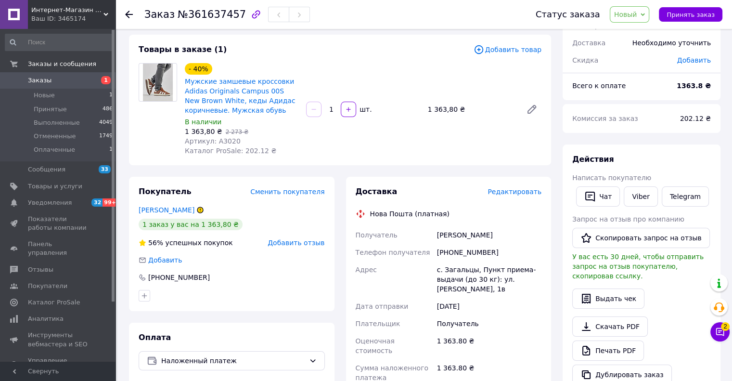
click at [299, 58] on div "Товары в заказе (1) Добавить товар - 40% Мужские замшевые кроссовки Adidas Orig…" at bounding box center [340, 100] width 422 height 130
drag, startPoint x: 305, startPoint y: 61, endPoint x: 298, endPoint y: 57, distance: 7.8
click at [304, 61] on div "Товары в заказе (1) Добавить товар - 40% Мужские замшевые кроссовки Adidas Orig…" at bounding box center [340, 100] width 422 height 130
drag, startPoint x: 296, startPoint y: 56, endPoint x: 302, endPoint y: 59, distance: 6.3
click at [297, 56] on div "Товары в заказе (1) Добавить товар - 40% Мужские замшевые кроссовки Adidas Orig…" at bounding box center [340, 100] width 422 height 130
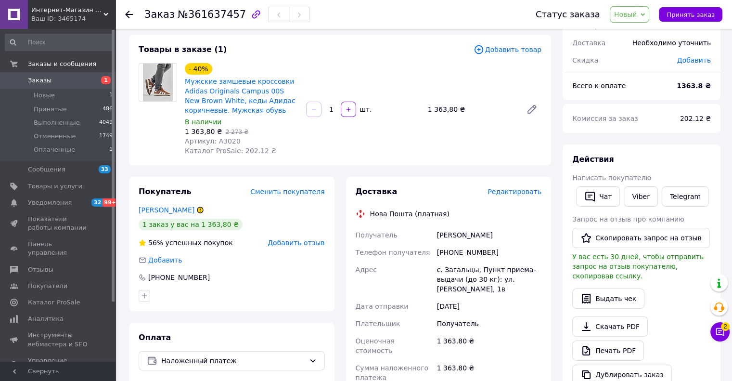
drag, startPoint x: 302, startPoint y: 59, endPoint x: 294, endPoint y: 55, distance: 9.0
click at [300, 59] on div "Товары в заказе (1) Добавить товар - 40% Мужские замшевые кроссовки Adidas Orig…" at bounding box center [340, 100] width 422 height 130
click at [294, 55] on div "Товары в заказе (1) Добавить товар - 40% Мужские замшевые кроссовки Adidas Orig…" at bounding box center [340, 100] width 422 height 130
drag, startPoint x: 301, startPoint y: 60, endPoint x: 290, endPoint y: 56, distance: 11.9
click at [297, 59] on div "Товары в заказе (1) Добавить товар - 40% Мужские замшевые кроссовки Adidas Orig…" at bounding box center [340, 100] width 422 height 130
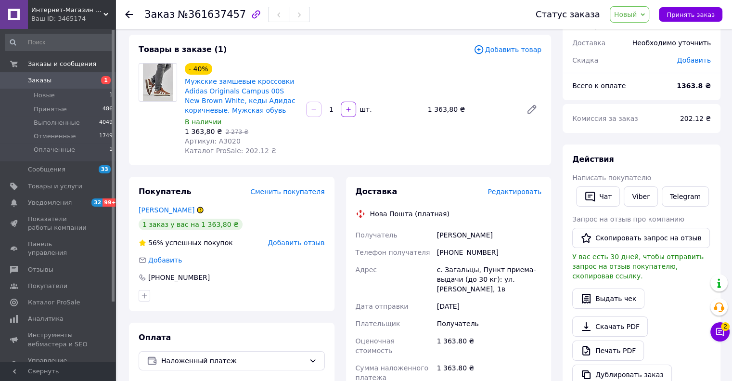
click at [289, 55] on div "Товары в заказе (1) Добавить товар - 40% Мужские замшевые кроссовки Adidas Orig…" at bounding box center [340, 100] width 422 height 130
click at [318, 68] on div "- 40% Мужские замшевые кроссовки Adidas Originals Campus 00S New Brown White, к…" at bounding box center [363, 109] width 364 height 96
click at [303, 64] on div "- 40% Мужские замшевые кроссовки Adidas Originals Campus 00S New Brown White, к…" at bounding box center [363, 109] width 364 height 96
drag, startPoint x: 309, startPoint y: 66, endPoint x: 286, endPoint y: 64, distance: 23.3
click at [309, 67] on div "- 40% Мужские замшевые кроссовки Adidas Originals Campus 00S New Brown White, к…" at bounding box center [363, 109] width 364 height 96
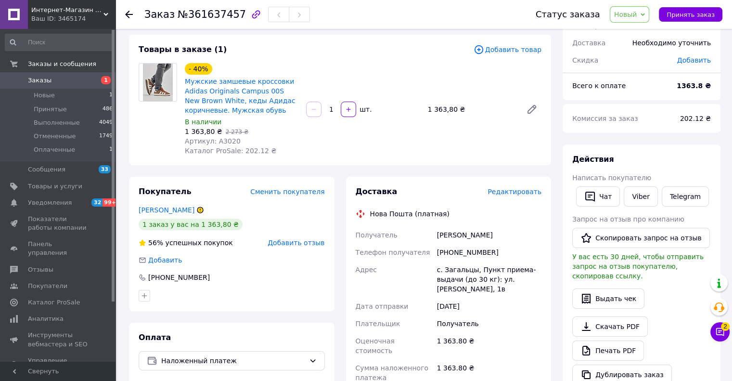
click at [284, 59] on div "Товары в заказе (1) Добавить товар - 40% Мужские замшевые кроссовки Adidas Orig…" at bounding box center [340, 100] width 422 height 130
drag, startPoint x: 297, startPoint y: 70, endPoint x: 292, endPoint y: 68, distance: 5.6
click at [296, 70] on div "- 40% Мужские замшевые кроссовки Adidas Originals Campus 00S New Brown White, к…" at bounding box center [241, 89] width 115 height 54
click at [292, 68] on div "- 40% Мужские замшевые кроссовки Adidas Originals Campus 00S New Brown White, к…" at bounding box center [241, 89] width 115 height 54
click at [298, 70] on div "- 40% Мужские замшевые кроссовки Adidas Originals Campus 00S New Brown White, к…" at bounding box center [241, 109] width 121 height 96
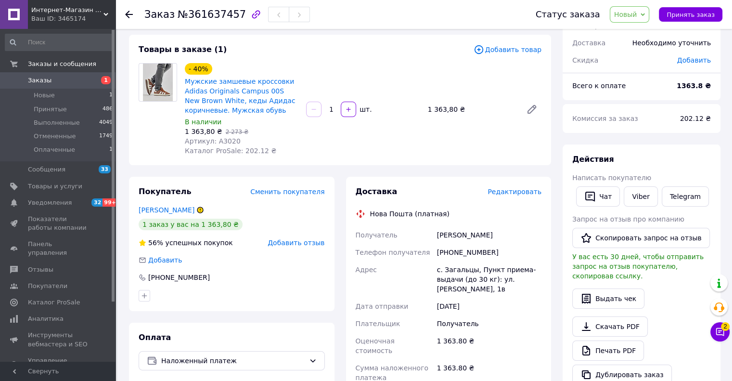
drag, startPoint x: 295, startPoint y: 64, endPoint x: 308, endPoint y: 72, distance: 14.3
click at [296, 64] on div "- 40% Мужские замшевые кроссовки Adidas Originals Campus 00S New Brown White, к…" at bounding box center [241, 89] width 115 height 54
click at [308, 72] on div "- 40% Мужские замшевые кроссовки Adidas Originals Campus 00S New Brown White, к…" at bounding box center [363, 109] width 364 height 96
click at [304, 67] on div "- 40% Мужские замшевые кроссовки Adidas Originals Campus 00S New Brown White, к…" at bounding box center [363, 109] width 364 height 96
drag, startPoint x: 309, startPoint y: 69, endPoint x: 298, endPoint y: 61, distance: 13.1
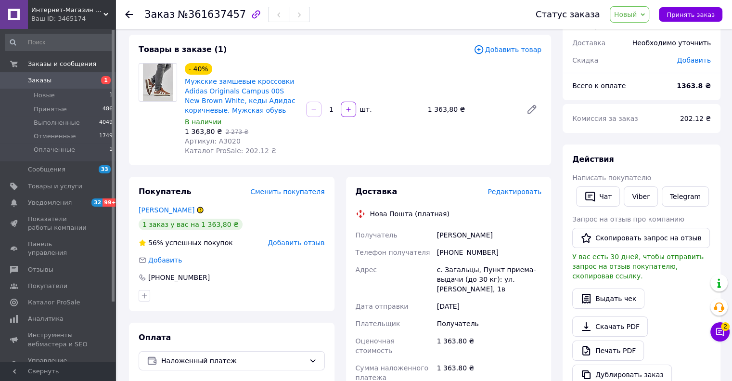
click at [304, 65] on div "- 40% Мужские замшевые кроссовки Adidas Originals Campus 00S New Brown White, к…" at bounding box center [363, 109] width 364 height 96
click at [298, 61] on div "- 40% Мужские замшевые кроссовки Adidas Originals Campus 00S New Brown White, к…" at bounding box center [241, 109] width 121 height 96
drag, startPoint x: 311, startPoint y: 68, endPoint x: 298, endPoint y: 60, distance: 15.6
click at [310, 68] on div "- 40% Мужские замшевые кроссовки Adidas Originals Campus 00S New Brown White, к…" at bounding box center [363, 109] width 364 height 96
click at [298, 60] on div "Товары в заказе (1) Добавить товар - 40% Мужские замшевые кроссовки Adidas Orig…" at bounding box center [340, 100] width 422 height 130
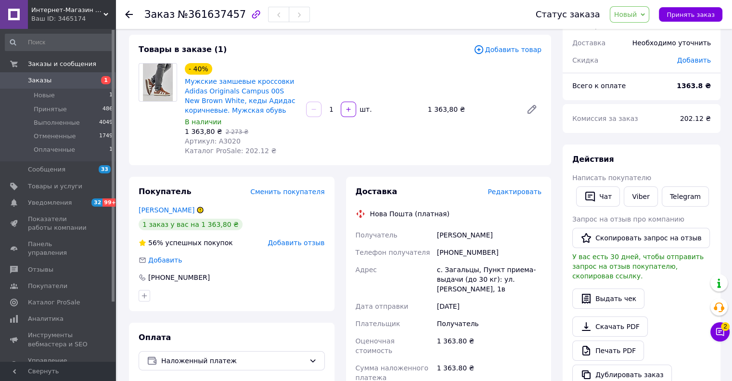
click at [301, 60] on div "Товары в заказе (1) Добавить товар - 40% Мужские замшевые кроссовки Adidas Orig…" at bounding box center [340, 100] width 422 height 130
drag, startPoint x: 307, startPoint y: 64, endPoint x: 295, endPoint y: 59, distance: 12.7
click at [306, 64] on div "- 40% Мужские замшевые кроссовки Adidas Originals Campus 00S New Brown White, к…" at bounding box center [363, 109] width 364 height 96
click at [295, 59] on div "Товары в заказе (1) Добавить товар - 40% Мужские замшевые кроссовки Adidas Orig…" at bounding box center [340, 100] width 422 height 130
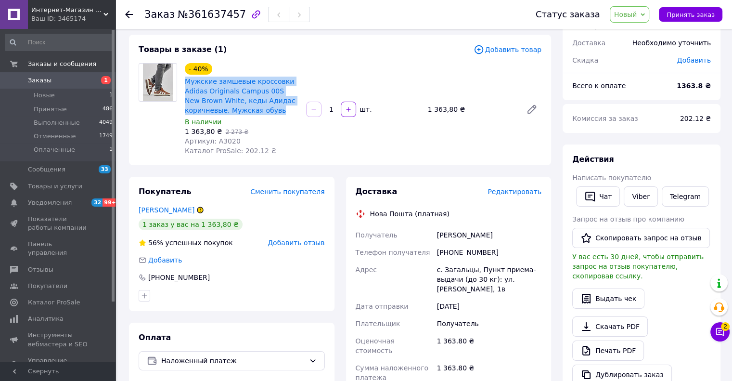
drag, startPoint x: 277, startPoint y: 110, endPoint x: 203, endPoint y: 71, distance: 83.5
click at [184, 85] on div "Мужские замшевые кроссовки Adidas Originals Campus 00S New Brown White, кеды Ад…" at bounding box center [241, 96] width 115 height 40
copy link "Мужские замшевые кроссовки Adidas Originals Campus 00S New Brown White, кеды Ад…"
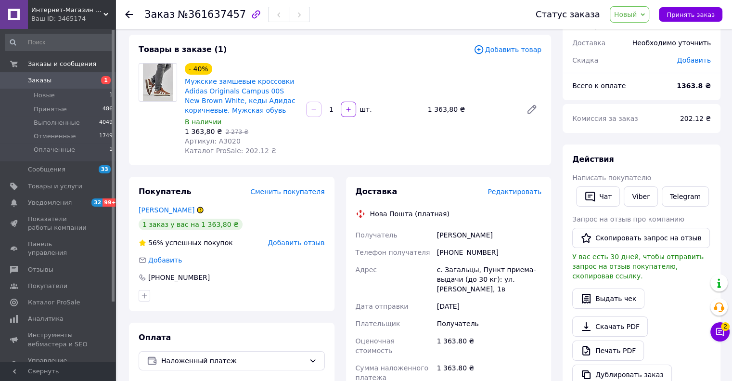
click at [219, 61] on div "Товары в заказе (1) Добавить товар - 40% Мужские замшевые кроссовки Adidas Orig…" at bounding box center [340, 100] width 422 height 130
click at [298, 66] on div "- 40% Мужские замшевые кроссовки Adidas Originals Campus 00S New Brown White, к…" at bounding box center [241, 89] width 115 height 54
drag, startPoint x: 282, startPoint y: 57, endPoint x: 292, endPoint y: 61, distance: 10.8
click at [282, 57] on div "Товары в заказе (1) Добавить товар - 40% Мужские замшевые кроссовки Adidas Orig…" at bounding box center [340, 100] width 422 height 130
click at [295, 62] on div "- 40% Мужские замшевые кроссовки Adidas Originals Campus 00S New Brown White, к…" at bounding box center [241, 89] width 115 height 54
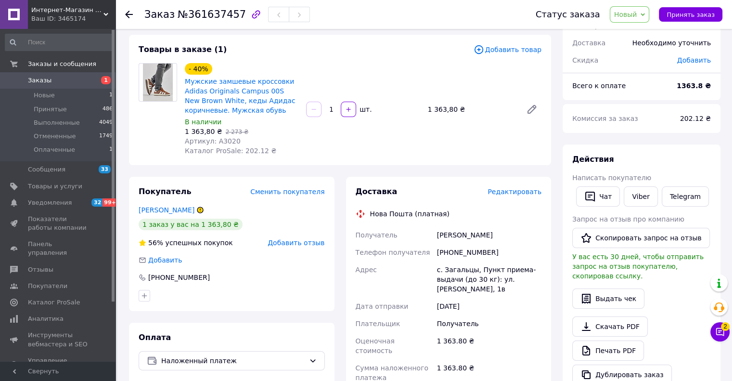
drag, startPoint x: 277, startPoint y: 47, endPoint x: 291, endPoint y: 64, distance: 22.2
click at [278, 48] on div "Товары в заказе (1)" at bounding box center [306, 49] width 335 height 11
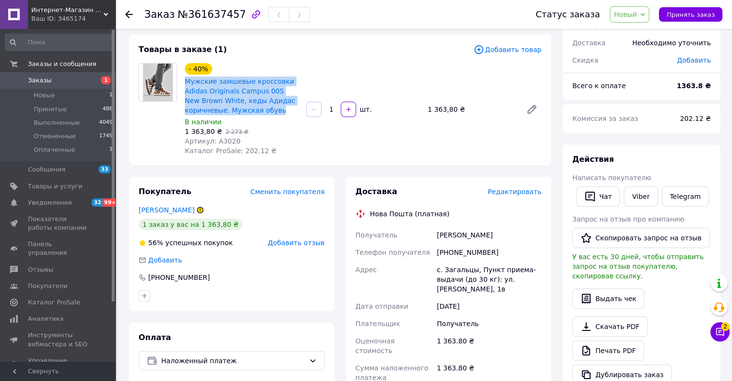
drag, startPoint x: 241, startPoint y: 103, endPoint x: 290, endPoint y: 59, distance: 66.1
click at [182, 83] on div "- 40% Мужские замшевые кроссовки Adidas Originals Campus 00S New Brown White, к…" at bounding box center [241, 109] width 121 height 96
copy link "Мужские замшевые кроссовки Adidas Originals Campus 00S New Brown White, кеды Ад…"
click at [291, 57] on div "Товары в заказе (1) Добавить товар - 40% Мужские замшевые кроссовки Adidas Orig…" at bounding box center [340, 100] width 422 height 130
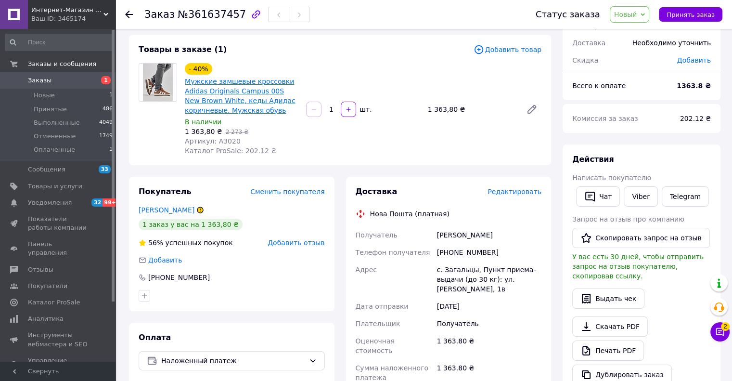
click at [205, 80] on link "Мужские замшевые кроссовки Adidas Originals Campus 00S New Brown White, кеды Ад…" at bounding box center [240, 95] width 111 height 37
click at [298, 72] on div "- 40% Мужские замшевые кроссовки Adidas Originals Campus 00S New Brown White, к…" at bounding box center [241, 89] width 115 height 54
click at [287, 62] on div "- 40% Мужские замшевые кроссовки Adidas Originals Campus 00S New Brown White, к…" at bounding box center [241, 89] width 115 height 54
drag, startPoint x: 304, startPoint y: 71, endPoint x: 300, endPoint y: 65, distance: 6.9
click at [304, 71] on div "- 40% Мужские замшевые кроссовки Adidas Originals Campus 00S New Brown White, к…" at bounding box center [363, 109] width 364 height 96
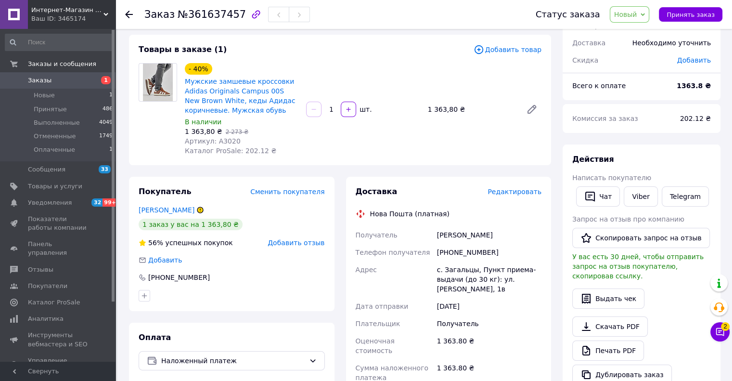
click at [300, 65] on div "- 40% Мужские замшевые кроссовки Adidas Originals Campus 00S New Brown White, к…" at bounding box center [241, 109] width 121 height 96
copy span "A3020"
drag, startPoint x: 239, startPoint y: 138, endPoint x: 238, endPoint y: 128, distance: 9.6
click at [213, 141] on div "Артикул: A3020" at bounding box center [242, 141] width 114 height 10
drag, startPoint x: 288, startPoint y: 64, endPoint x: 276, endPoint y: 61, distance: 12.5
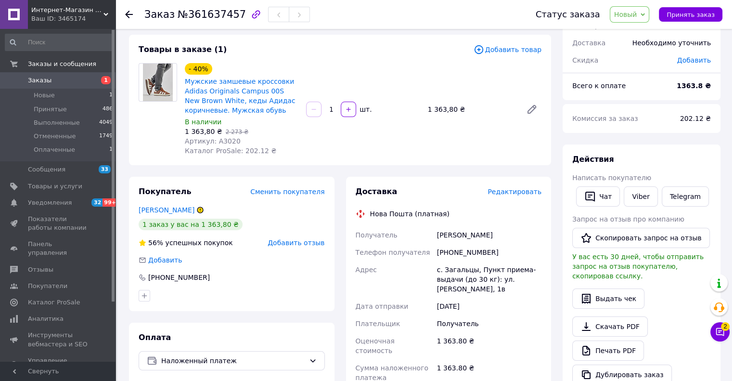
click at [288, 64] on div "- 40% Мужские замшевые кроссовки Adidas Originals Campus 00S New Brown White, к…" at bounding box center [241, 89] width 115 height 54
click at [604, 194] on button "Чат" at bounding box center [598, 196] width 44 height 20
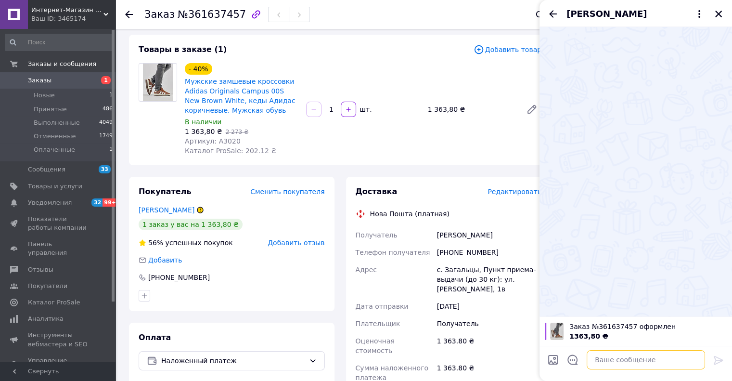
click at [626, 359] on textarea at bounding box center [646, 359] width 118 height 19
paste textarea "Доброго дня. Інтернет-магазин Klambi-Shop. За Вашим замовленням на Мужские замш…"
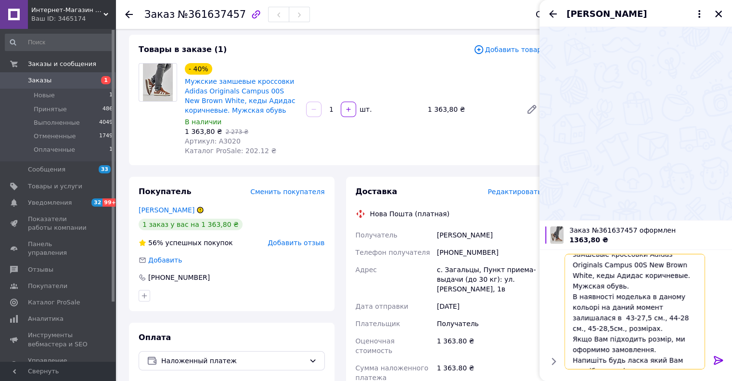
scroll to position [52, 0]
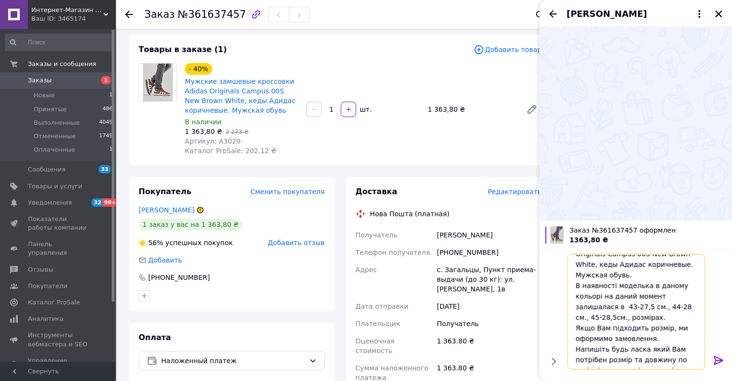
type textarea "Доброго дня. Інтернет-магазин Klambi-Shop. За Вашим замовленням на Мужские замш…"
click at [716, 359] on icon at bounding box center [718, 360] width 9 height 9
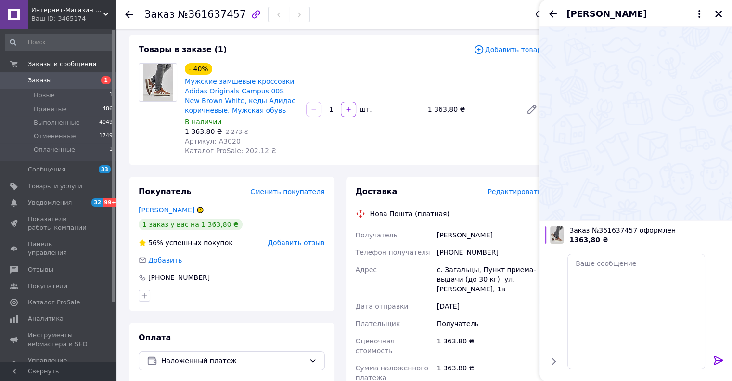
scroll to position [0, 0]
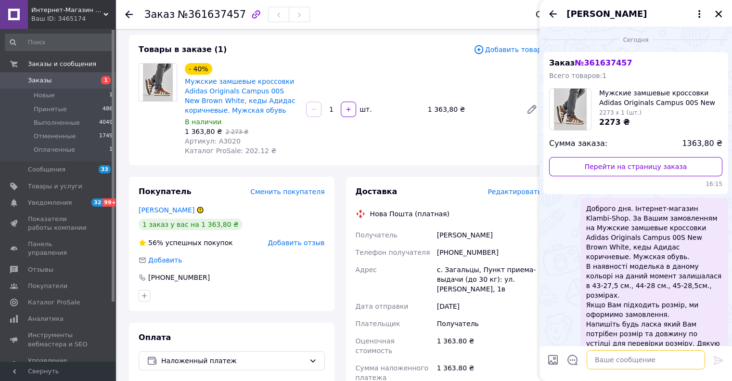
click at [607, 361] on textarea at bounding box center [646, 359] width 118 height 19
paste textarea "Ми Вам також відписалися в вайбер. Дякую"
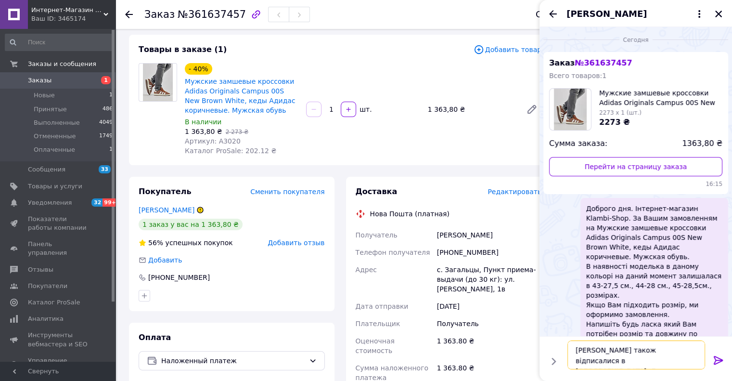
drag, startPoint x: 604, startPoint y: 360, endPoint x: 574, endPoint y: 360, distance: 30.3
click at [574, 360] on textarea "Ми Вам також відписалися в вайбер. Дякую" at bounding box center [636, 354] width 138 height 29
type textarea "Ми Вам також відписалися в вайбер"
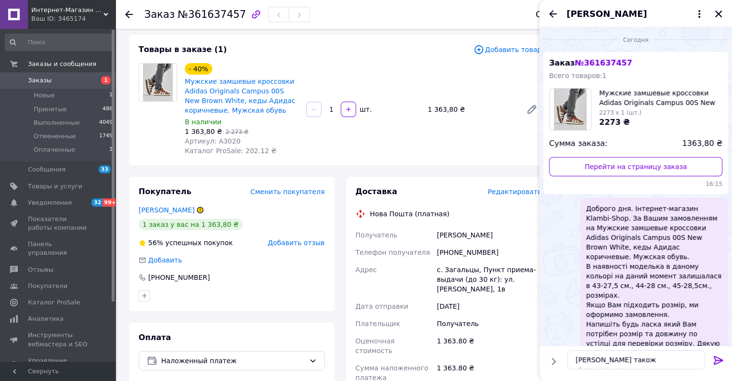
click at [718, 358] on icon at bounding box center [718, 360] width 9 height 9
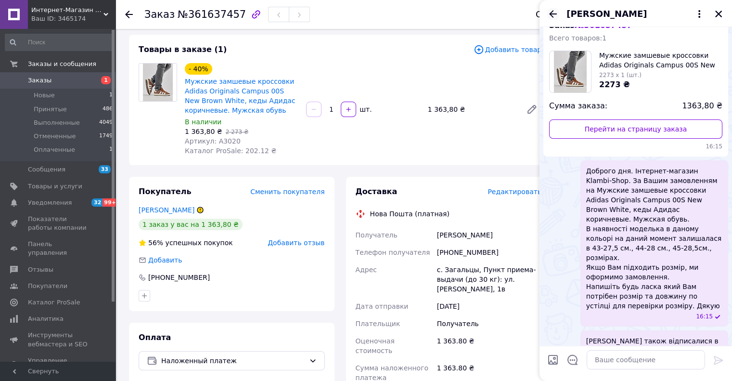
click at [551, 13] on icon "Назад" at bounding box center [553, 14] width 12 height 12
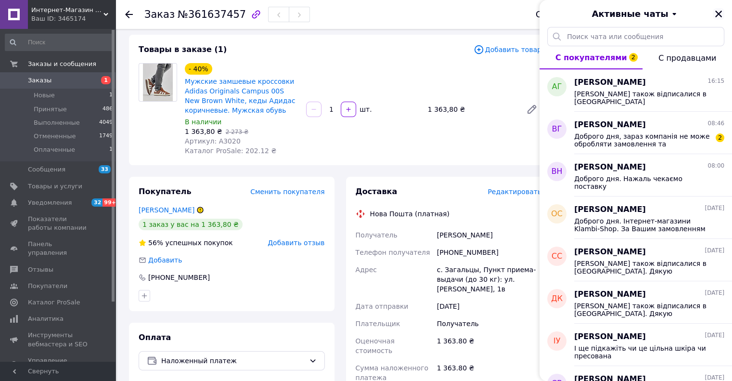
click at [715, 15] on icon "Закрыть" at bounding box center [718, 14] width 9 height 9
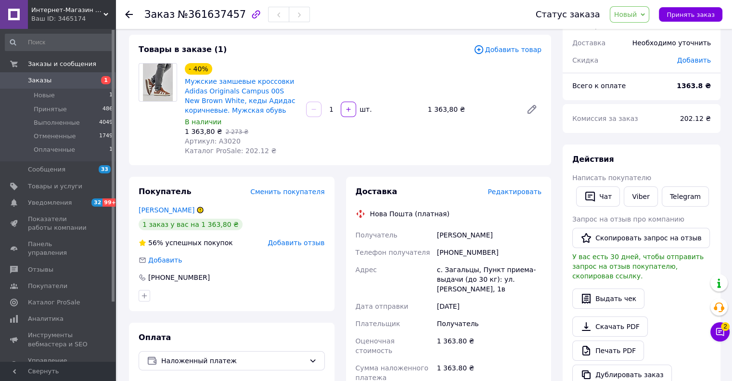
click at [633, 12] on span "Новый" at bounding box center [625, 15] width 23 height 8
click at [633, 31] on li "Принят" at bounding box center [635, 33] width 51 height 14
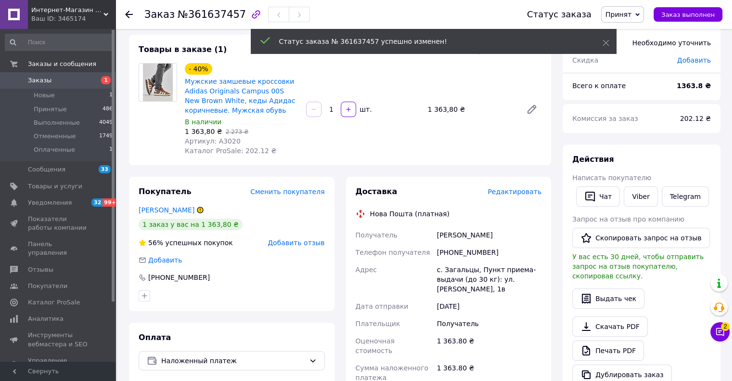
click at [128, 11] on use at bounding box center [129, 15] width 8 height 8
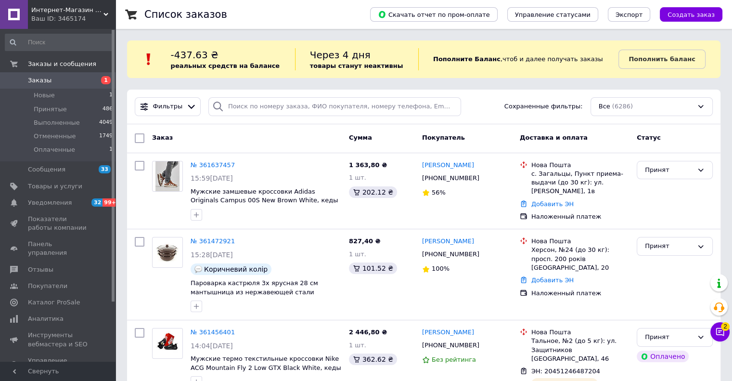
click at [50, 12] on span "Интернет-Магазин Klambi Shop" at bounding box center [67, 10] width 72 height 9
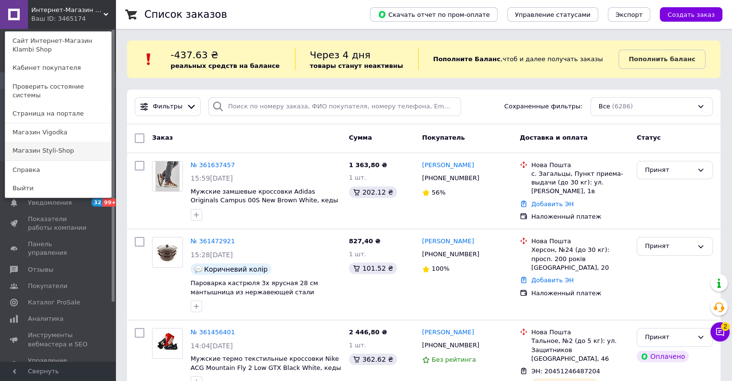
click at [37, 141] on link "Магазин Styli-Shop" at bounding box center [58, 150] width 106 height 18
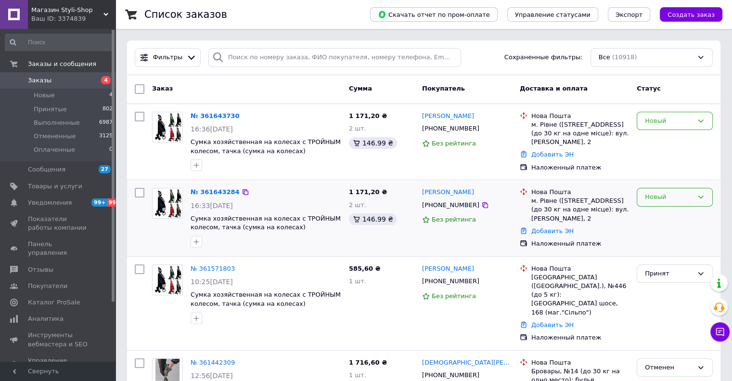
click at [659, 202] on div "Новый" at bounding box center [675, 197] width 76 height 19
click at [651, 251] on li "Отменен" at bounding box center [674, 253] width 75 height 18
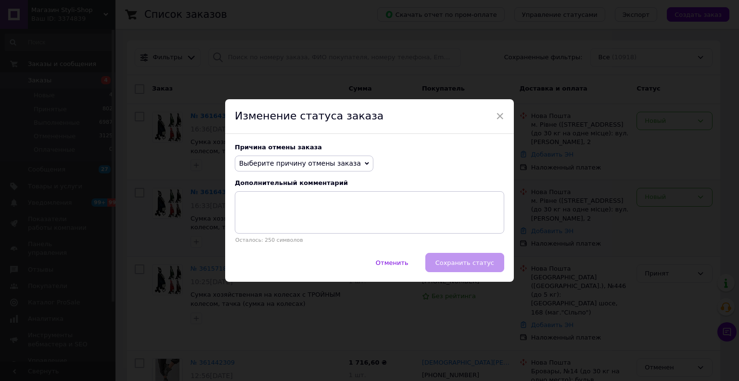
click at [266, 159] on span "Выберите причину отмены заказа" at bounding box center [300, 163] width 122 height 8
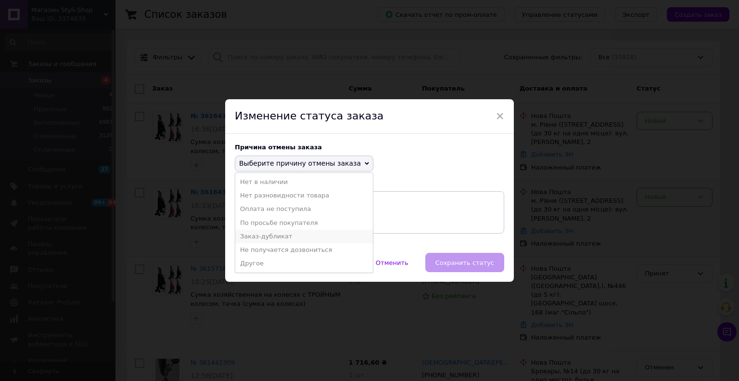
click at [269, 235] on li "Заказ-дубликат" at bounding box center [304, 236] width 138 height 13
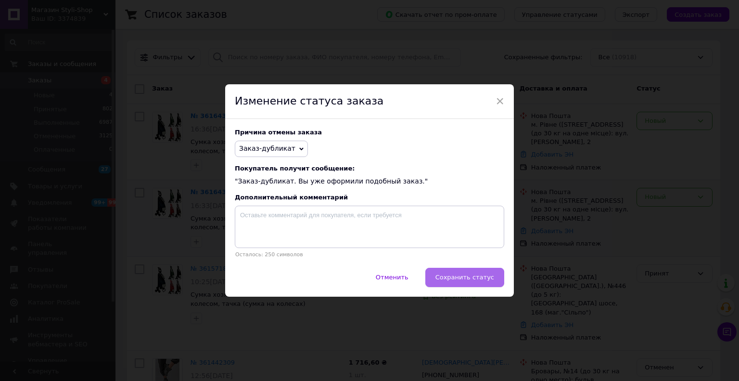
click at [460, 278] on span "Сохранить статус" at bounding box center [465, 276] width 59 height 7
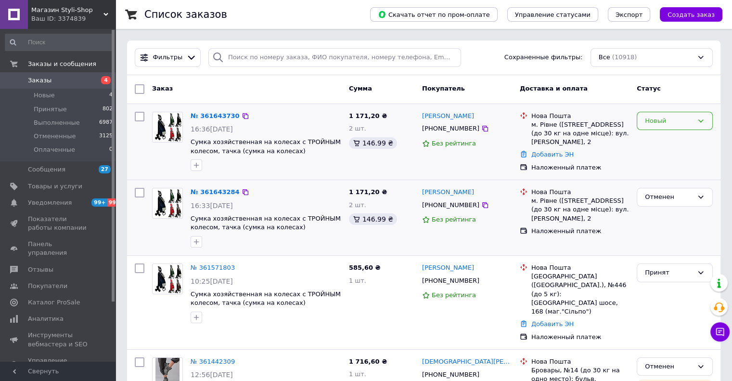
click at [653, 117] on div "Новый" at bounding box center [669, 121] width 48 height 10
click at [649, 141] on li "Принят" at bounding box center [674, 141] width 75 height 18
click at [204, 114] on link "№ 361643730" at bounding box center [215, 115] width 49 height 7
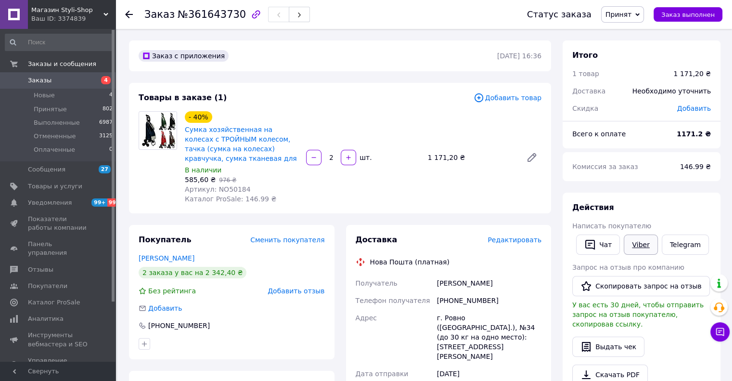
click at [635, 243] on link "Viber" at bounding box center [641, 244] width 34 height 20
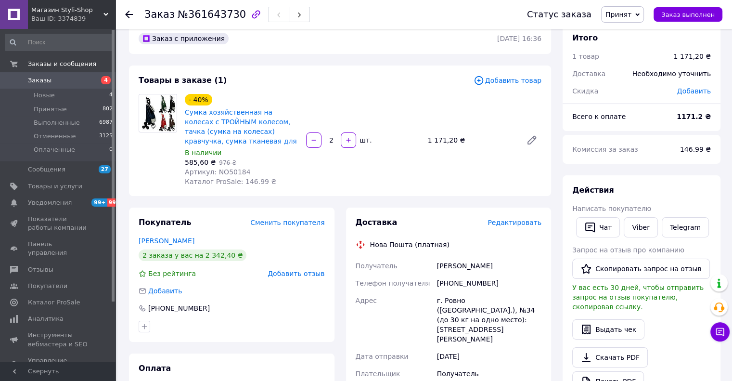
scroll to position [48, 0]
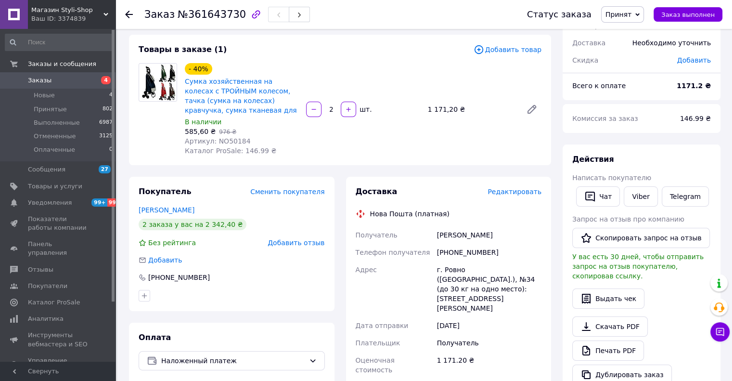
click at [343, 68] on div "- 40% Сумка хозяйственная на колесах с ТРОЙНЫМ колесом, тачка (сумка на колесах…" at bounding box center [363, 109] width 364 height 96
click at [302, 56] on div "Товары в заказе (1) Добавить товар - 40% Сумка хозяйственная на колесах с ТРОЙН…" at bounding box center [340, 100] width 422 height 130
drag, startPoint x: 323, startPoint y: 62, endPoint x: 319, endPoint y: 58, distance: 6.5
click at [323, 62] on div "- 40% Сумка хозяйственная на колесах с ТРОЙНЫМ колесом, тачка (сумка на колесах…" at bounding box center [363, 109] width 364 height 96
click at [311, 53] on div "Товары в заказе (1)" at bounding box center [306, 49] width 335 height 11
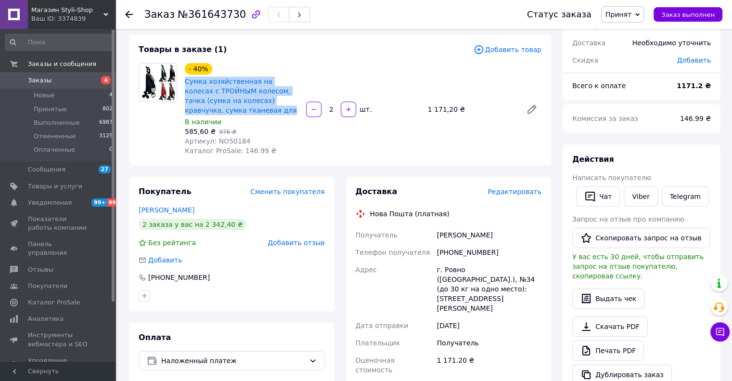
drag, startPoint x: 223, startPoint y: 111, endPoint x: 184, endPoint y: 82, distance: 48.5
click at [184, 82] on div "Сумка хозяйственная на колесах с ТРОЙНЫМ колесом, тачка (сумка на колесах) крав…" at bounding box center [241, 96] width 115 height 40
copy link "Сумка хозяйственная на колесах с ТРОЙНЫМ колесом, тачка (сумка на колесах) крав…"
click at [259, 57] on div "Товары в заказе (1) Добавить товар - 40% Сумка хозяйственная на колесах с ТРОЙН…" at bounding box center [340, 100] width 422 height 130
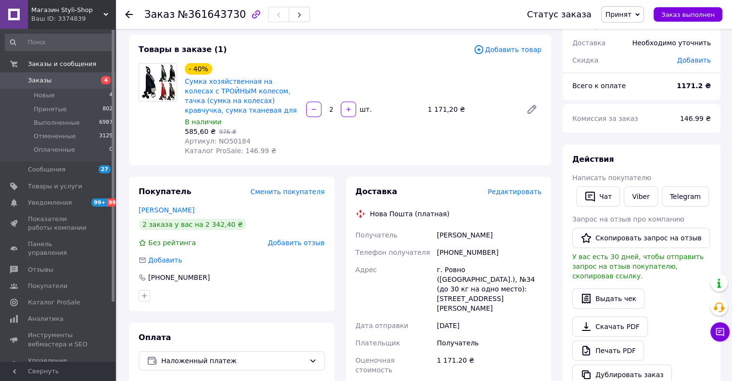
click at [308, 47] on div "Товары в заказе (1)" at bounding box center [306, 49] width 335 height 11
click at [205, 107] on span "Сумка хозяйственная на колесах с ТРОЙНЫМ колесом, тачка (сумка на колесах) крав…" at bounding box center [242, 96] width 114 height 38
click at [229, 115] on div "Сумка хозяйственная на колесах с ТРОЙНЫМ колесом, тачка (сумка на колесах) крав…" at bounding box center [241, 96] width 115 height 40
click at [201, 114] on span "Сумка хозяйственная на колесах с ТРОЙНЫМ колесом, тачка (сумка на колесах) крав…" at bounding box center [242, 96] width 114 height 38
click at [217, 115] on span "Сумка хозяйственная на колесах с ТРОЙНЫМ колесом, тачка (сумка на колесах) крав…" at bounding box center [242, 96] width 114 height 38
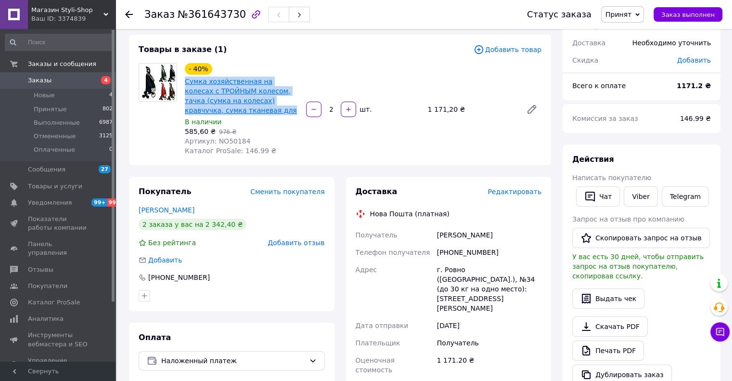
drag, startPoint x: 199, startPoint y: 113, endPoint x: 243, endPoint y: 59, distance: 69.1
click at [185, 82] on span "Сумка хозяйственная на колесах с ТРОЙНЫМ колесом, тачка (сумка на колесах) крав…" at bounding box center [242, 96] width 114 height 38
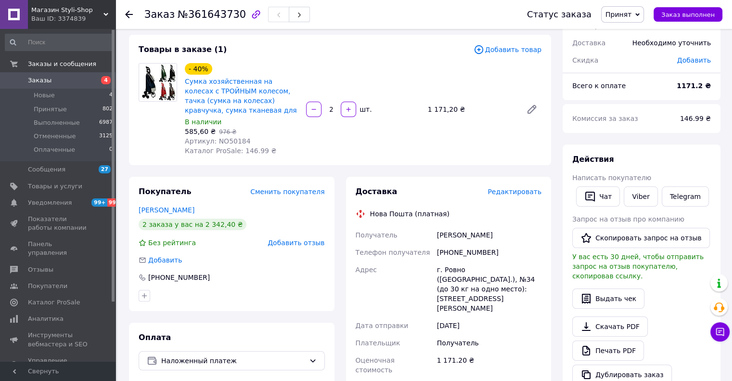
click at [261, 46] on div "Товары в заказе (1)" at bounding box center [306, 49] width 335 height 11
drag, startPoint x: 258, startPoint y: 47, endPoint x: 271, endPoint y: 51, distance: 13.7
click at [260, 47] on div "Товары в заказе (1)" at bounding box center [306, 49] width 335 height 11
click at [271, 51] on div "Товары в заказе (1)" at bounding box center [306, 49] width 335 height 11
click at [269, 50] on div "Товары в заказе (1)" at bounding box center [306, 49] width 335 height 11
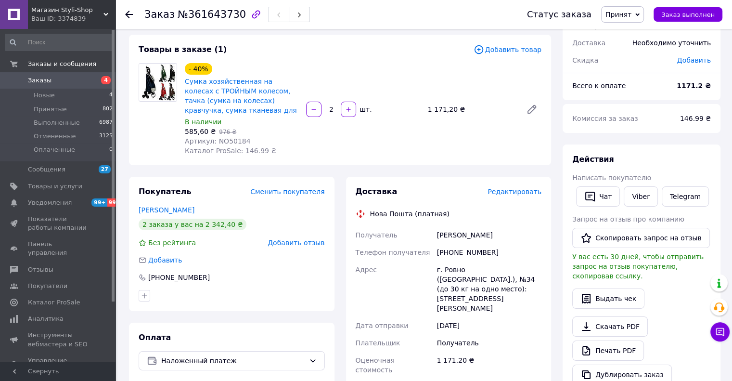
click at [273, 50] on div "Товары в заказе (1)" at bounding box center [306, 49] width 335 height 11
drag, startPoint x: 266, startPoint y: 48, endPoint x: 273, endPoint y: 50, distance: 7.5
click at [268, 49] on div "Товары в заказе (1)" at bounding box center [306, 49] width 335 height 11
drag, startPoint x: 273, startPoint y: 50, endPoint x: 264, endPoint y: 49, distance: 9.3
click at [272, 50] on div "Товары в заказе (1)" at bounding box center [306, 49] width 335 height 11
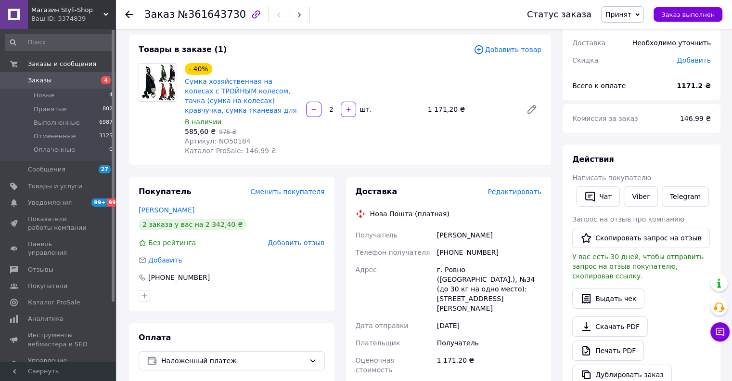
click at [264, 48] on div "Товары в заказе (1)" at bounding box center [306, 49] width 335 height 11
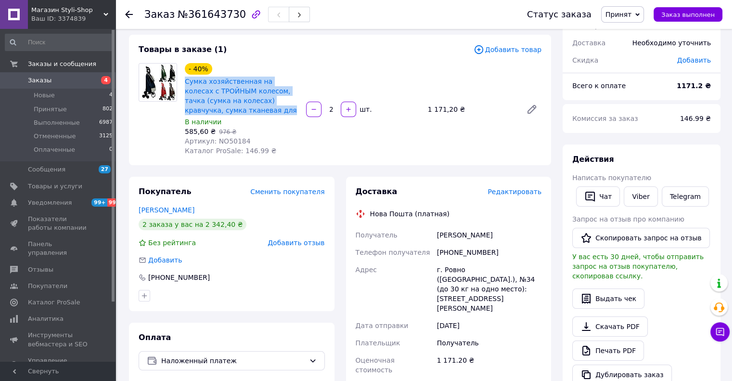
copy link "Сумка хозяйственная на колесах с ТРОЙНЫМ колесом, тачка (сумка на колесах) крав…"
drag, startPoint x: 204, startPoint y: 112, endPoint x: 220, endPoint y: 72, distance: 43.0
click at [185, 83] on span "Сумка хозяйственная на колесах с ТРОЙНЫМ колесом, тачка (сумка на колесах) крав…" at bounding box center [242, 96] width 114 height 38
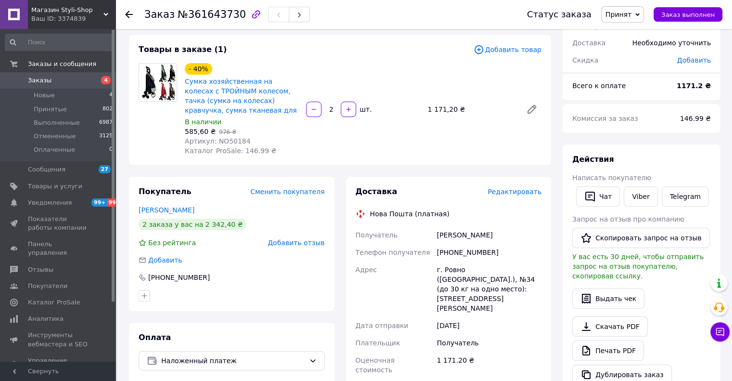
click at [310, 30] on div "Заказ с приложения 12.09.2025 | 16:36 Товары в заказе (1) Добавить товар - 40% …" at bounding box center [340, 320] width 434 height 657
click at [604, 196] on button "Чат" at bounding box center [598, 196] width 44 height 20
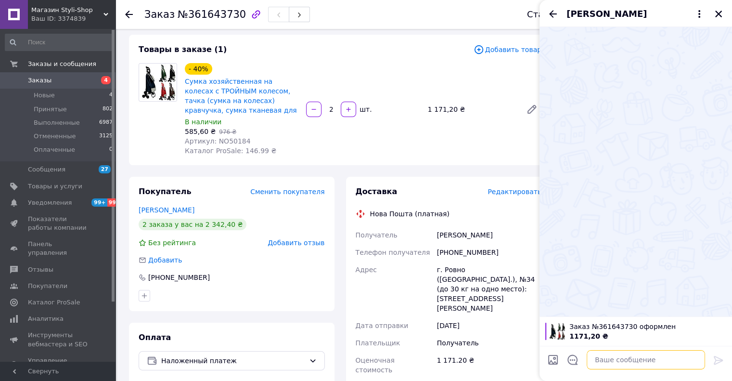
click at [610, 354] on textarea at bounding box center [646, 359] width 118 height 19
paste textarea "Доброго дня. Інтернет-магазини. За Вашим замовленням на Сумка хозяйственная на …"
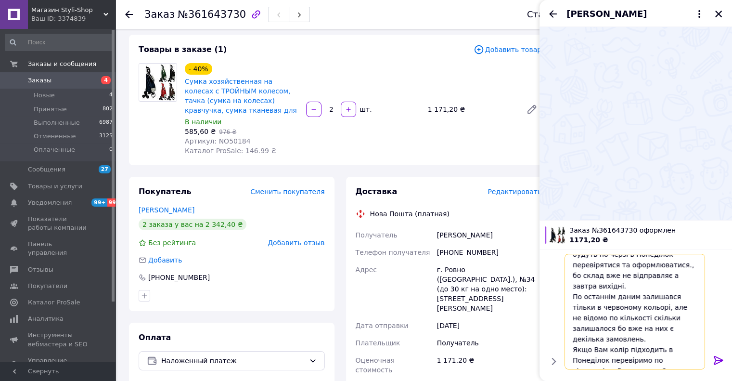
scroll to position [94, 0]
type textarea "Доброго дня. Інтернет-магазини. За Вашим замовленням на Сумка хозяйственная на …"
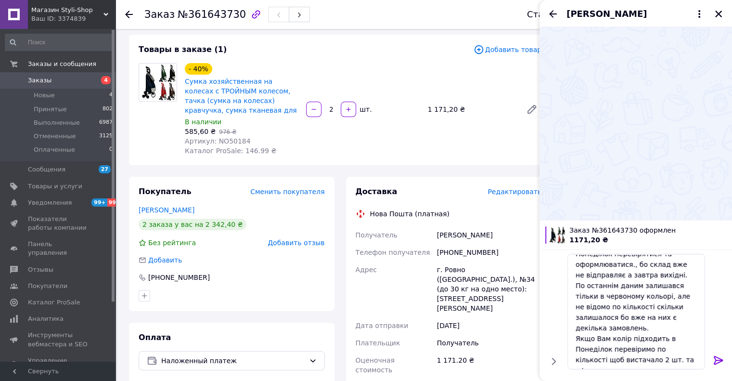
click at [715, 358] on icon at bounding box center [719, 360] width 12 height 12
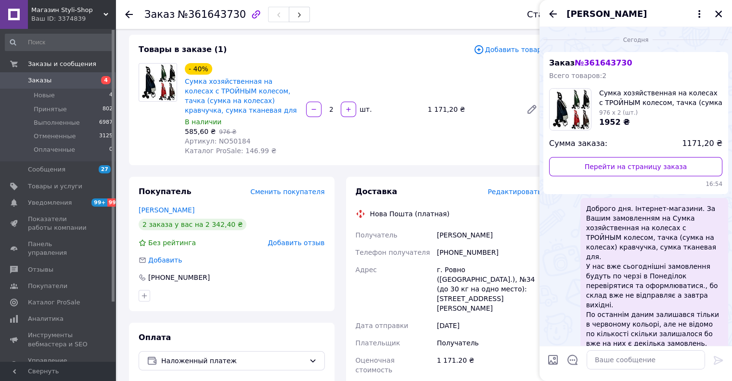
scroll to position [0, 0]
drag, startPoint x: 613, startPoint y: 360, endPoint x: 605, endPoint y: 357, distance: 8.4
click at [613, 360] on textarea at bounding box center [646, 359] width 118 height 19
paste textarea "[PERSON_NAME] також відписалися в [GEOGRAPHIC_DATA]. Дякую"
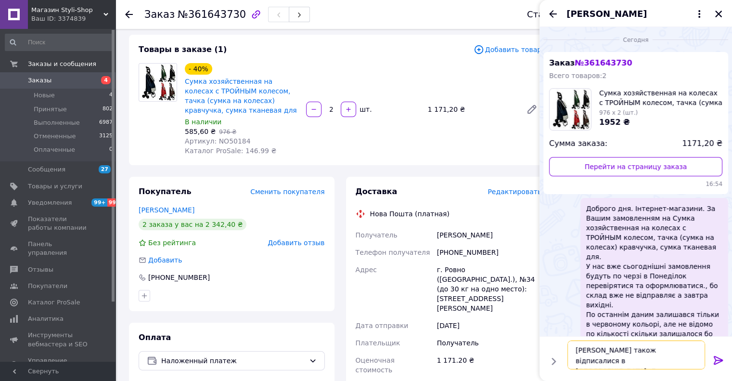
type textarea "[PERSON_NAME] також відписалися в [GEOGRAPHIC_DATA]. Дякую"
click at [714, 360] on icon at bounding box center [719, 360] width 12 height 12
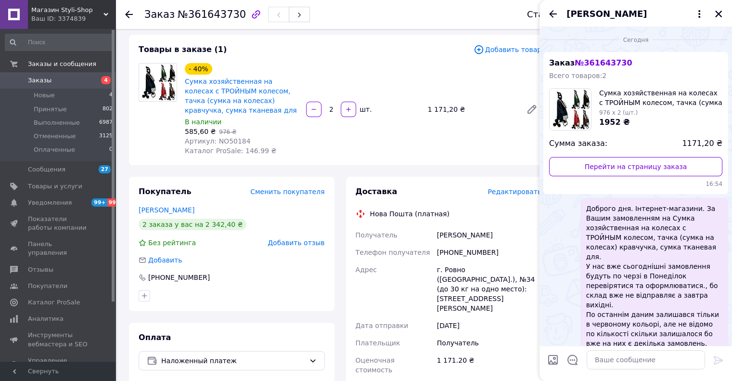
scroll to position [66, 0]
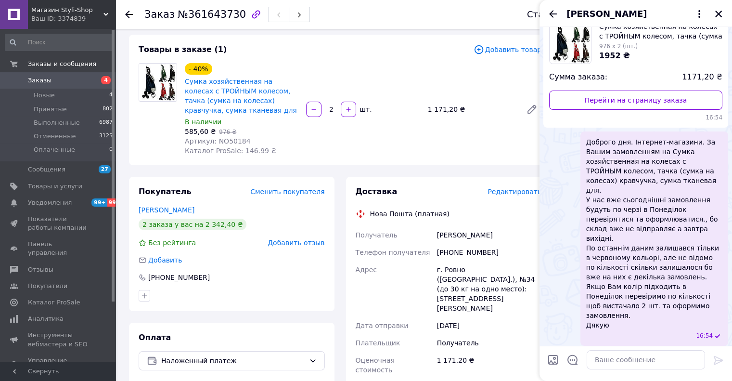
click at [551, 13] on icon "Назад" at bounding box center [553, 13] width 8 height 7
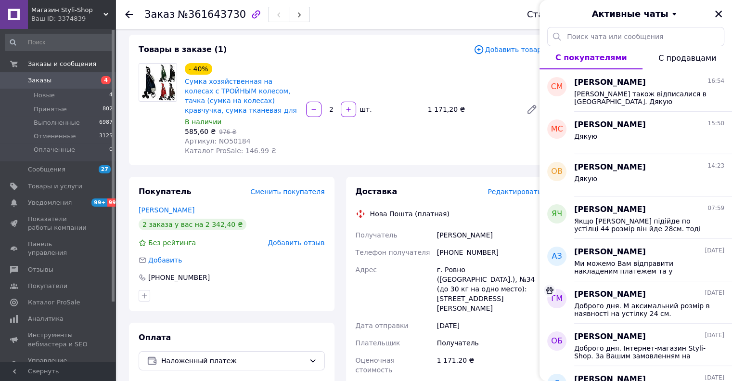
click at [719, 15] on icon "Закрыть" at bounding box center [718, 14] width 7 height 7
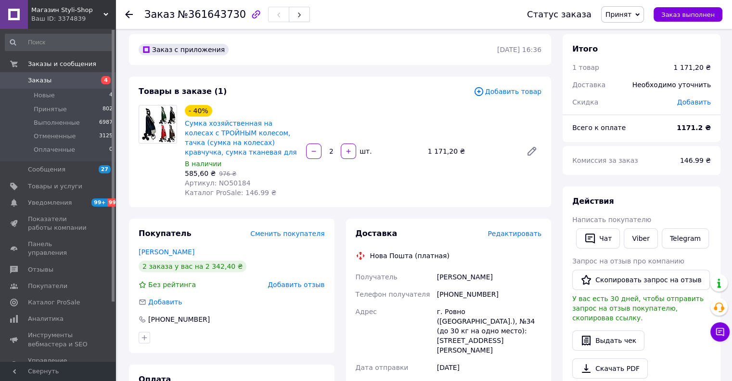
scroll to position [48, 0]
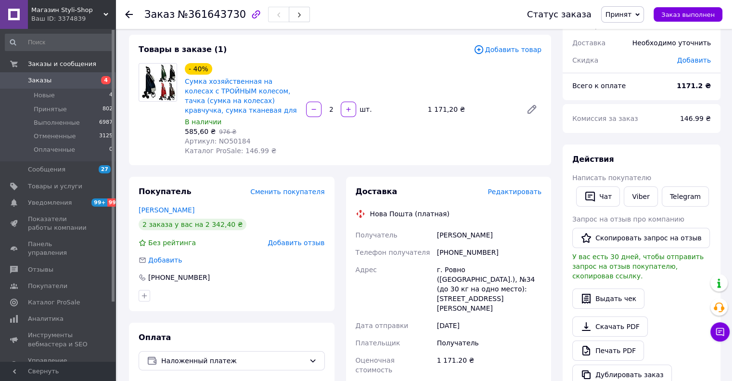
click at [323, 75] on div "- 40% Сумка хозяйственная на колесах с ТРОЙНЫМ колесом, тачка (сумка на колесах…" at bounding box center [363, 109] width 364 height 96
click at [311, 65] on div "- 40% Сумка хозяйственная на колесах с ТРОЙНЫМ колесом, тачка (сумка на колесах…" at bounding box center [363, 109] width 364 height 96
click at [316, 69] on div "- 40% Сумка хозяйственная на колесах с ТРОЙНЫМ колесом, тачка (сумка на колесах…" at bounding box center [363, 109] width 364 height 96
click at [305, 60] on div "Товары в заказе (1) Добавить товар - 40% Сумка хозяйственная на колесах с ТРОЙН…" at bounding box center [340, 100] width 422 height 130
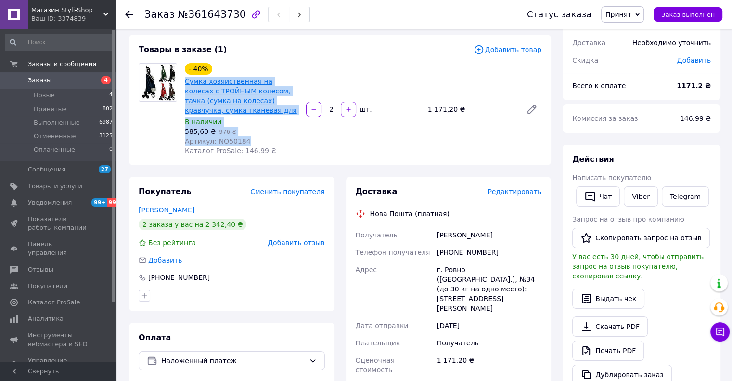
copy div "Сумка хозяйственная на колесах с ТРОЙНЫМ колесом, тачка (сумка на колесах) крав…"
drag, startPoint x: 249, startPoint y: 140, endPoint x: 185, endPoint y: 83, distance: 85.6
click at [185, 83] on div "- 40% Сумка хозяйственная на колесах с ТРОЙНЫМ колесом, тачка (сумка на колесах…" at bounding box center [241, 109] width 121 height 96
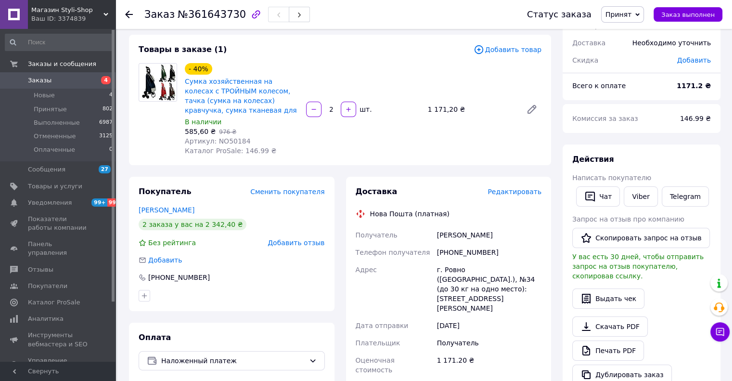
drag, startPoint x: 325, startPoint y: 43, endPoint x: 462, endPoint y: 165, distance: 183.0
click at [325, 43] on div "Товары в заказе (1) Добавить товар - 40% Сумка хозяйственная на колесах с ТРОЙН…" at bounding box center [340, 100] width 422 height 130
click at [129, 14] on use at bounding box center [129, 15] width 8 height 8
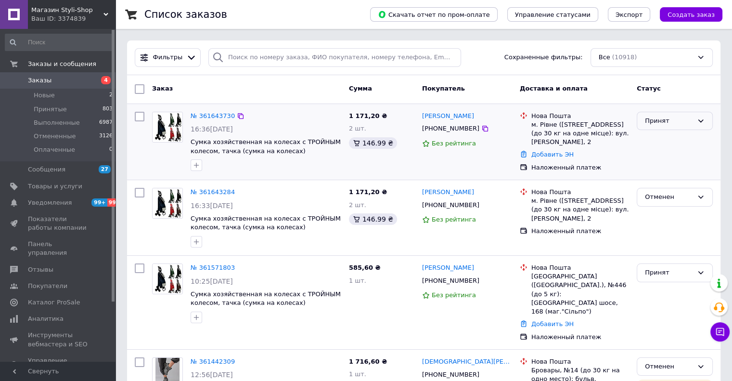
drag, startPoint x: 665, startPoint y: 121, endPoint x: 654, endPoint y: 125, distance: 12.2
click at [665, 121] on div "Принят" at bounding box center [669, 121] width 48 height 10
click at [658, 157] on li "Отменен" at bounding box center [674, 159] width 75 height 18
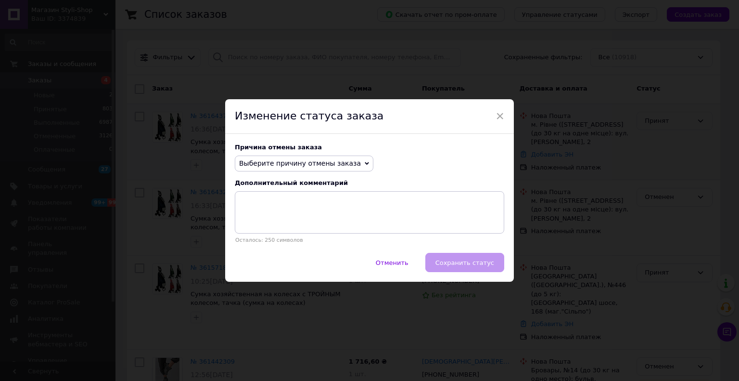
click at [263, 161] on span "Выберите причину отмены заказа" at bounding box center [300, 163] width 122 height 8
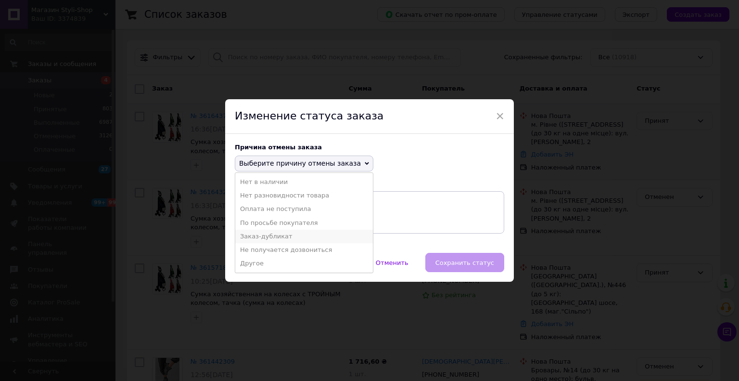
click at [259, 235] on li "Заказ-дубликат" at bounding box center [304, 236] width 138 height 13
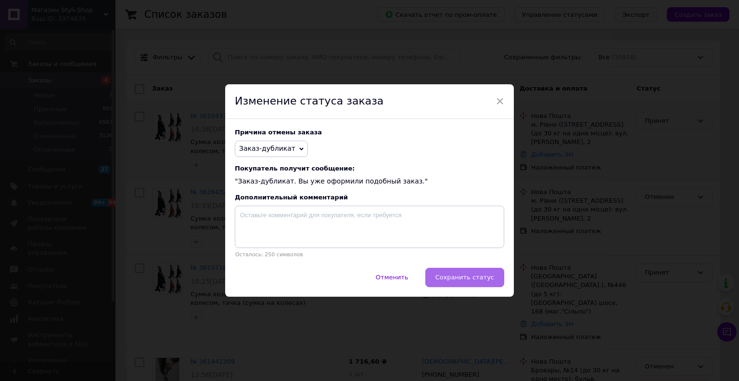
click at [459, 277] on span "Сохранить статус" at bounding box center [465, 276] width 59 height 7
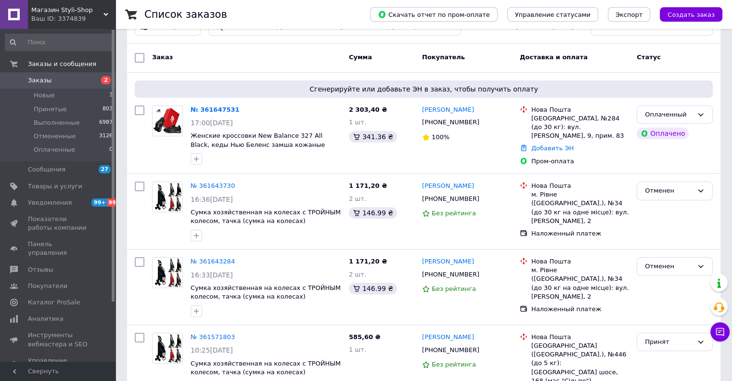
scroll to position [48, 0]
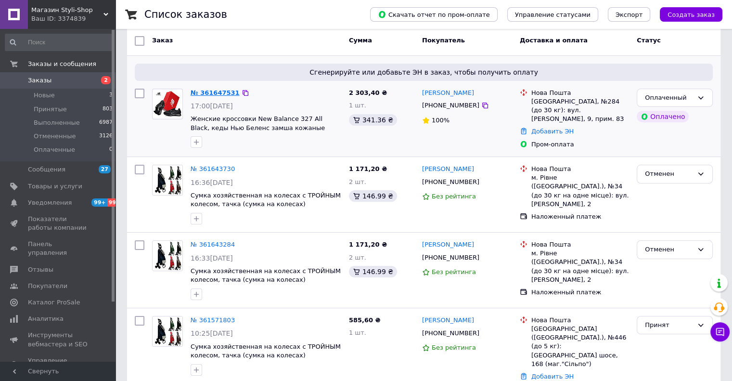
click at [203, 91] on link "№ 361647531" at bounding box center [215, 92] width 49 height 7
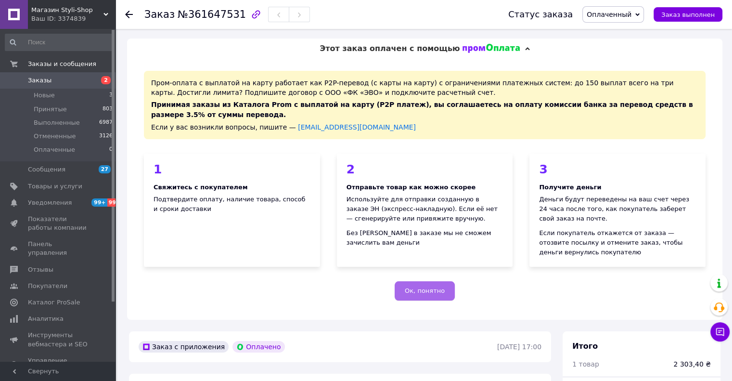
click at [415, 291] on span "Ок, понятно" at bounding box center [425, 290] width 40 height 7
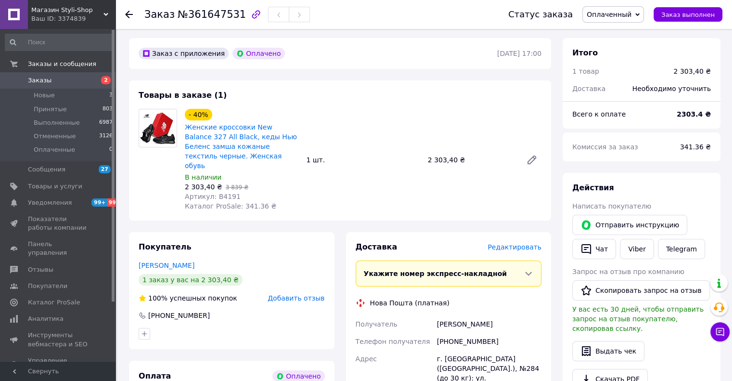
scroll to position [48, 0]
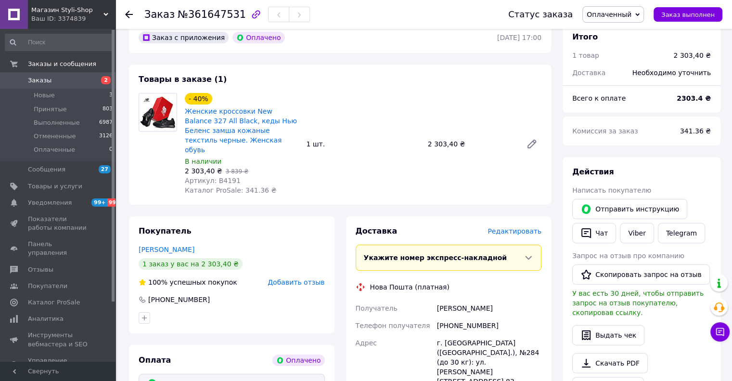
click at [350, 85] on div "Товары в заказе (1) - 40% Женские кроссовки New Balance 327 All Black, кеды Нью…" at bounding box center [340, 134] width 422 height 140
click at [337, 78] on div "Товары в заказе (1) - 40% Женские кроссовки New Balance 327 All Black, кеды Нью…" at bounding box center [340, 134] width 422 height 140
click at [347, 87] on div "Товары в заказе (1) - 40% Женские кроссовки New Balance 327 All Black, кеды Нью…" at bounding box center [340, 134] width 422 height 140
click at [338, 78] on div "Товары в заказе (1) - 40% Женские кроссовки New Balance 327 All Black, кеды Нью…" at bounding box center [340, 134] width 422 height 140
click at [237, 176] on div "Артикул: B4191" at bounding box center [242, 181] width 114 height 10
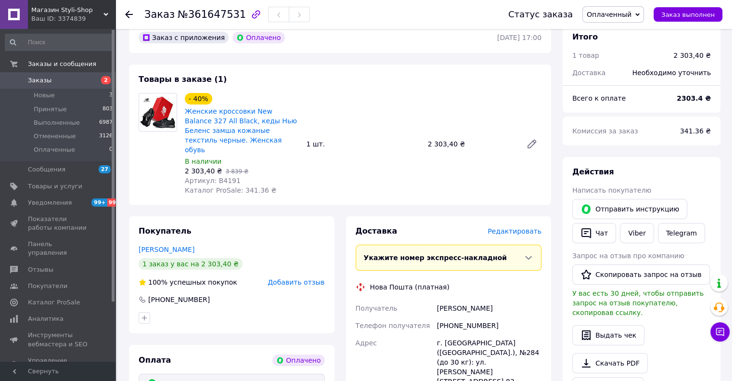
click at [304, 100] on div "- 40% Женские кроссовки New Balance 327 All Black, кеды Нью Беленс замша кожаны…" at bounding box center [363, 144] width 364 height 106
click at [303, 98] on div "- 40% Женские кроссовки New Balance 327 All Black, кеды Нью Беленс замша кожаны…" at bounding box center [363, 144] width 364 height 106
click at [317, 102] on div "- 40% Женские кроссовки New Balance 327 All Black, кеды Нью Беленс замша кожаны…" at bounding box center [363, 144] width 364 height 106
drag, startPoint x: 309, startPoint y: 90, endPoint x: 319, endPoint y: 96, distance: 11.7
click at [309, 90] on div "Товары в заказе (1) - 40% Женские кроссовки New Balance 327 All Black, кеды Нью…" at bounding box center [340, 134] width 422 height 140
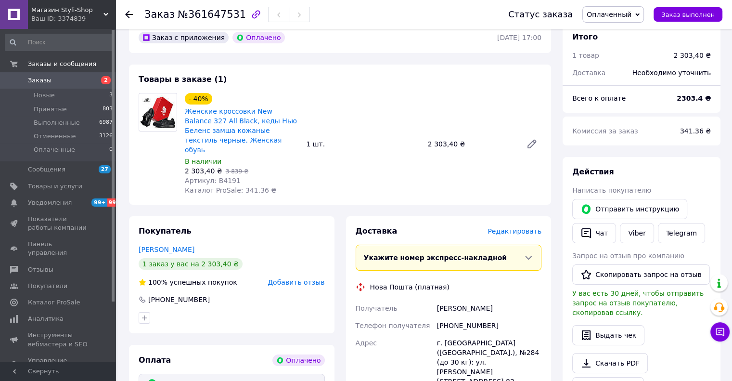
drag, startPoint x: 319, startPoint y: 96, endPoint x: 307, endPoint y: 89, distance: 13.9
click at [316, 95] on div "- 40% Женские кроссовки New Balance 327 All Black, кеды Нью Беленс замша кожаны…" at bounding box center [363, 144] width 364 height 106
click at [308, 89] on div "Товары в заказе (1) - 40% Женские кроссовки New Balance 327 All Black, кеды Нью…" at bounding box center [340, 134] width 422 height 140
drag, startPoint x: 315, startPoint y: 96, endPoint x: 307, endPoint y: 90, distance: 10.0
click at [314, 96] on div "- 40% Женские кроссовки New Balance 327 All Black, кеды Нью Беленс замша кожаны…" at bounding box center [363, 144] width 364 height 106
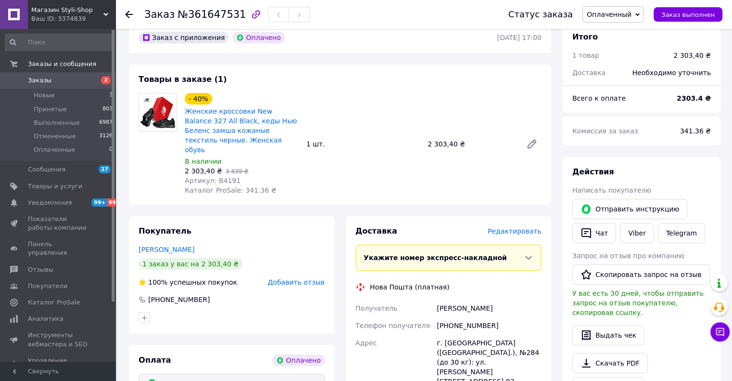
drag, startPoint x: 307, startPoint y: 90, endPoint x: 314, endPoint y: 98, distance: 10.9
click at [308, 90] on div "Товары в заказе (1) - 40% Женские кроссовки New Balance 327 All Black, кеды Нью…" at bounding box center [340, 134] width 422 height 140
drag, startPoint x: 314, startPoint y: 98, endPoint x: 310, endPoint y: 93, distance: 6.1
click at [310, 94] on div "- 40% Женские кроссовки New Balance 327 All Black, кеды Нью Беленс замша кожаны…" at bounding box center [363, 144] width 364 height 106
click at [308, 90] on div "Товары в заказе (1) - 40% Женские кроссовки New Balance 327 All Black, кеды Нью…" at bounding box center [340, 134] width 422 height 140
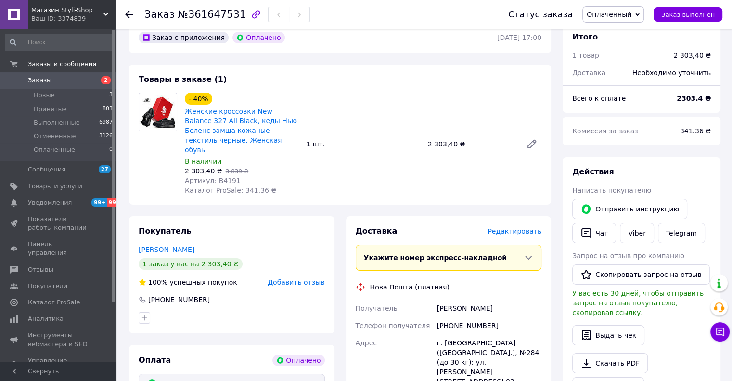
click at [321, 102] on div "- 40% Женские кроссовки New Balance 327 All Black, кеды Нью Беленс замша кожаны…" at bounding box center [363, 144] width 364 height 106
click at [313, 96] on div "- 40% Женские кроссовки New Balance 327 All Black, кеды Нью Беленс замша кожаны…" at bounding box center [363, 144] width 364 height 106
drag, startPoint x: 318, startPoint y: 103, endPoint x: 313, endPoint y: 101, distance: 5.4
click at [315, 103] on div "- 40% Женские кроссовки New Balance 327 All Black, кеды Нью Беленс замша кожаны…" at bounding box center [363, 144] width 364 height 106
click at [296, 80] on div "Товары в заказе (1) - 40% Женские кроссовки New Balance 327 All Black, кеды Нью…" at bounding box center [340, 134] width 422 height 140
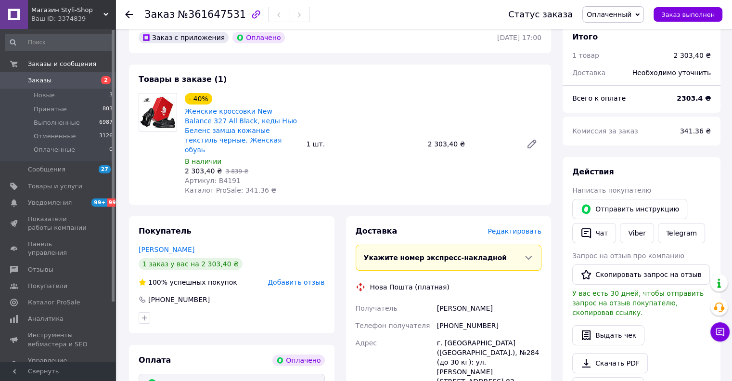
click at [295, 88] on div "Товары в заказе (1) - 40% Женские кроссовки New Balance 327 All Black, кеды Нью…" at bounding box center [340, 134] width 422 height 140
click at [303, 94] on div "- 40% Женские кроссовки New Balance 327 All Black, кеды Нью Беленс замша кожаны…" at bounding box center [363, 144] width 364 height 106
drag, startPoint x: 298, startPoint y: 85, endPoint x: 306, endPoint y: 91, distance: 9.9
click at [299, 86] on div "Товары в заказе (1) - 40% Женские кроссовки New Balance 327 All Black, кеды Нью…" at bounding box center [340, 134] width 422 height 140
click at [306, 91] on div "Товары в заказе (1) - 40% Женские кроссовки New Balance 327 All Black, кеды Нью…" at bounding box center [340, 134] width 422 height 140
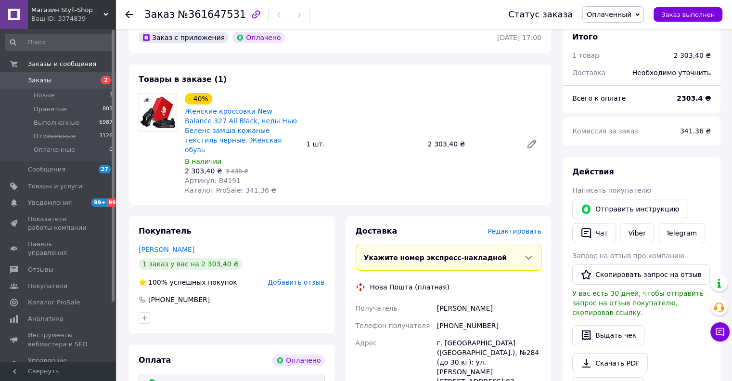
drag, startPoint x: 301, startPoint y: 85, endPoint x: 305, endPoint y: 91, distance: 7.6
click at [302, 87] on div "Товары в заказе (1) - 40% Женские кроссовки New Balance 327 All Black, кеды Нью…" at bounding box center [340, 134] width 422 height 140
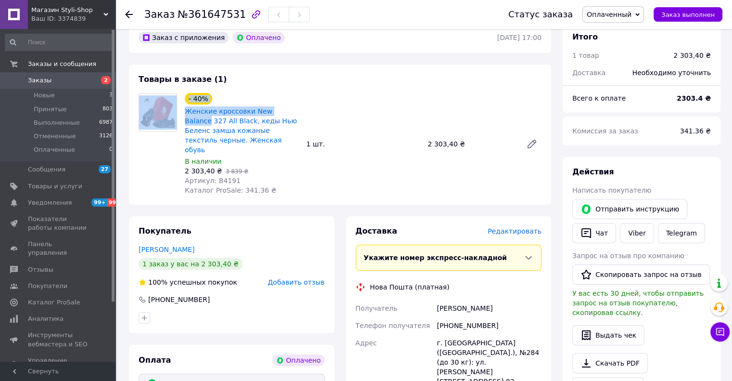
click at [300, 84] on div "Товары в заказе (1) - 40% Женские кроссовки New Balance 327 All Black, кеды Нью…" at bounding box center [340, 134] width 422 height 140
click at [299, 82] on div "Товары в заказе (1) - 40% Женские кроссовки New Balance 327 All Black, кеды Нью…" at bounding box center [340, 134] width 422 height 140
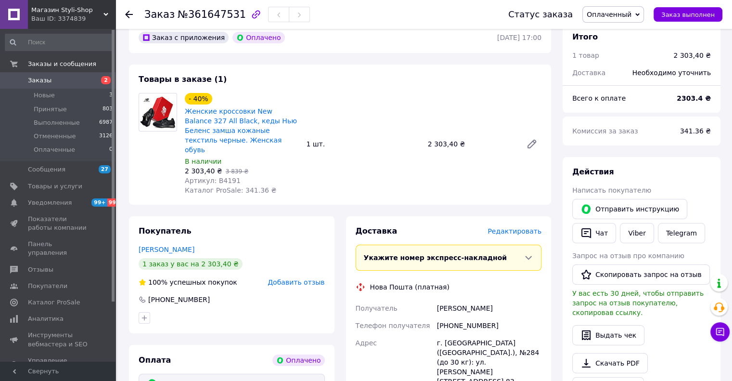
drag, startPoint x: 302, startPoint y: 84, endPoint x: 296, endPoint y: 81, distance: 6.5
click at [302, 84] on div "Товары в заказе (1) - 40% Женские кроссовки New Balance 327 All Black, кеды Нью…" at bounding box center [340, 134] width 422 height 140
click at [296, 80] on div "Товары в заказе (1) - 40% Женские кроссовки New Balance 327 All Black, кеды Нью…" at bounding box center [340, 134] width 422 height 140
drag, startPoint x: 298, startPoint y: 84, endPoint x: 284, endPoint y: 76, distance: 16.2
click at [296, 83] on div "Товары в заказе (1) - 40% Женские кроссовки New Balance 327 All Black, кеды Нью…" at bounding box center [340, 134] width 422 height 140
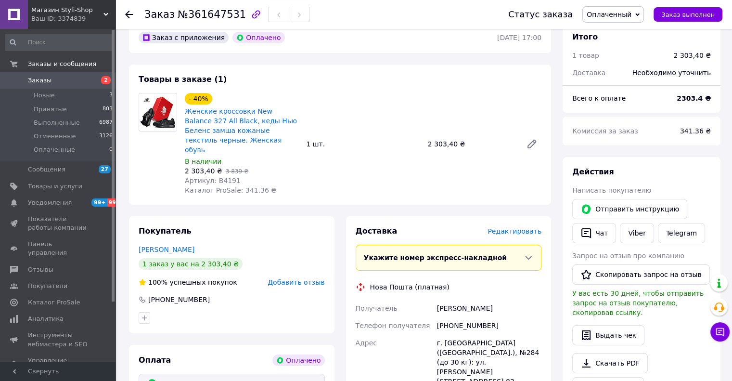
click at [257, 77] on div "Товары в заказе (1) - 40% Женские кроссовки New Balance 327 All Black, кеды Нью…" at bounding box center [340, 134] width 422 height 140
click at [277, 85] on div "Товары в заказе (1) - 40% Женские кроссовки New Balance 327 All Black, кеды Нью…" at bounding box center [340, 134] width 422 height 140
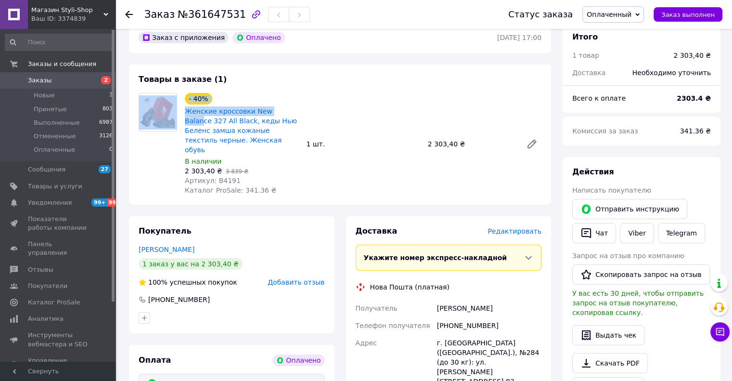
drag, startPoint x: 273, startPoint y: 81, endPoint x: 282, endPoint y: 86, distance: 9.9
click at [274, 81] on div "Товары в заказе (1) - 40% Женские кроссовки New Balance 327 All Black, кеды Нью…" at bounding box center [340, 134] width 422 height 140
click at [281, 86] on div "Товары в заказе (1) - 40% Женские кроссовки New Balance 327 All Black, кеды Нью…" at bounding box center [340, 134] width 422 height 140
drag, startPoint x: 278, startPoint y: 83, endPoint x: 290, endPoint y: 87, distance: 12.3
click at [279, 83] on div "Товары в заказе (1) - 40% Женские кроссовки New Balance 327 All Black, кеды Нью…" at bounding box center [340, 134] width 422 height 140
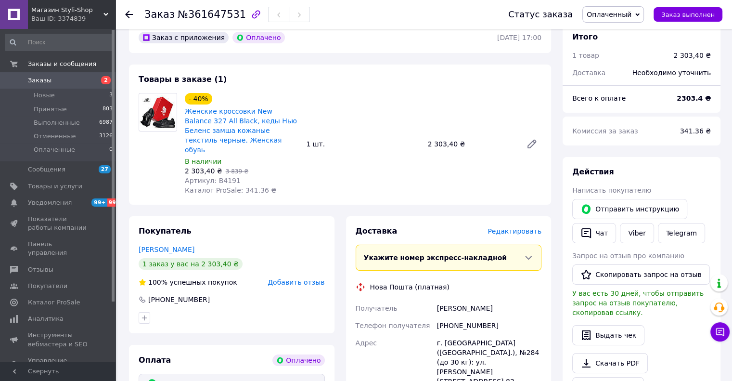
drag, startPoint x: 290, startPoint y: 87, endPoint x: 278, endPoint y: 78, distance: 14.7
click at [284, 84] on div "Товары в заказе (1) - 40% Женские кроссовки New Balance 327 All Black, кеды Нью…" at bounding box center [340, 134] width 422 height 140
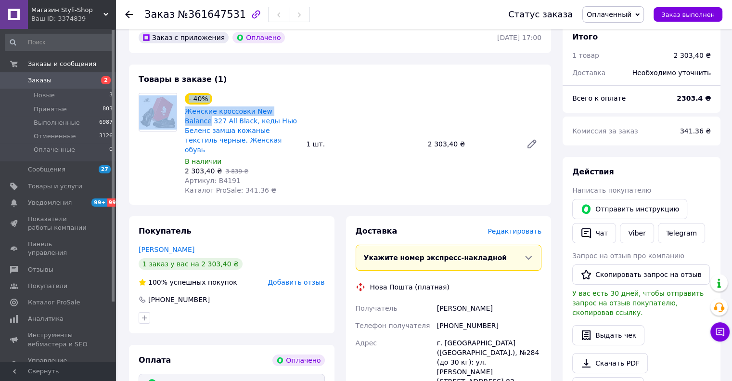
click at [278, 78] on div "Товары в заказе (1) - 40% Женские кроссовки New Balance 327 All Black, кеды Нью…" at bounding box center [340, 134] width 422 height 140
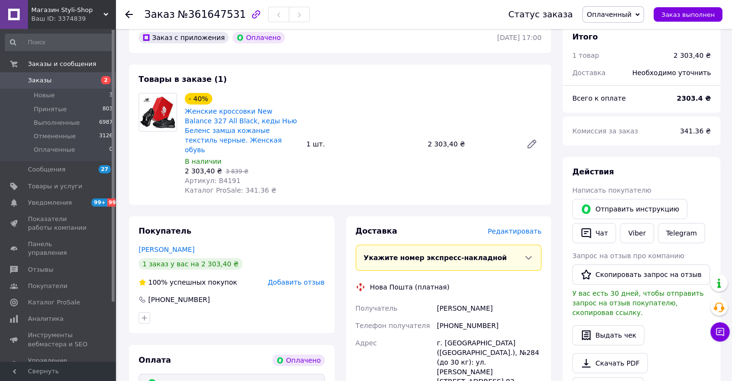
click at [295, 85] on div "Товары в заказе (1) - 40% Женские кроссовки New Balance 327 All Black, кеды Нью…" at bounding box center [340, 134] width 422 height 140
click at [287, 80] on div "Товары в заказе (1) - 40% Женские кроссовки New Balance 327 All Black, кеды Нью…" at bounding box center [340, 134] width 422 height 140
click at [292, 83] on div "Товары в заказе (1) - 40% Женские кроссовки New Balance 327 All Black, кеды Нью…" at bounding box center [340, 134] width 422 height 140
click at [285, 78] on div "Товары в заказе (1) - 40% Женские кроссовки New Balance 327 All Black, кеды Нью…" at bounding box center [340, 134] width 422 height 140
copy span "B4191"
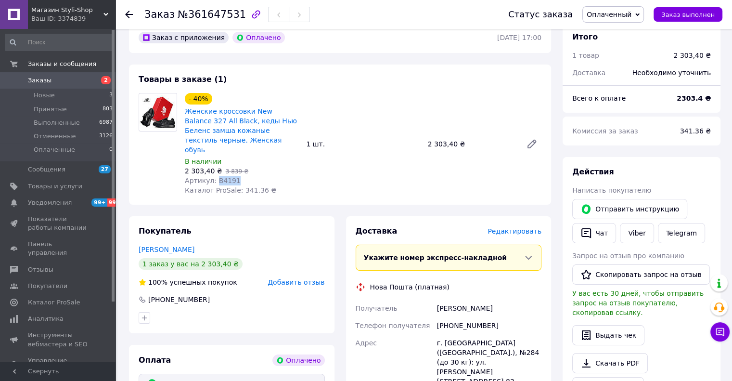
drag, startPoint x: 235, startPoint y: 171, endPoint x: 213, endPoint y: 170, distance: 21.7
click at [213, 176] on div "Артикул: B4191" at bounding box center [242, 181] width 114 height 10
click at [288, 76] on div "Товары в заказе (1) - 40% Женские кроссовки New Balance 327 All Black, кеды Нью…" at bounding box center [340, 134] width 422 height 140
click at [631, 228] on link "Viber" at bounding box center [637, 233] width 34 height 20
drag, startPoint x: 309, startPoint y: 106, endPoint x: 304, endPoint y: 99, distance: 8.7
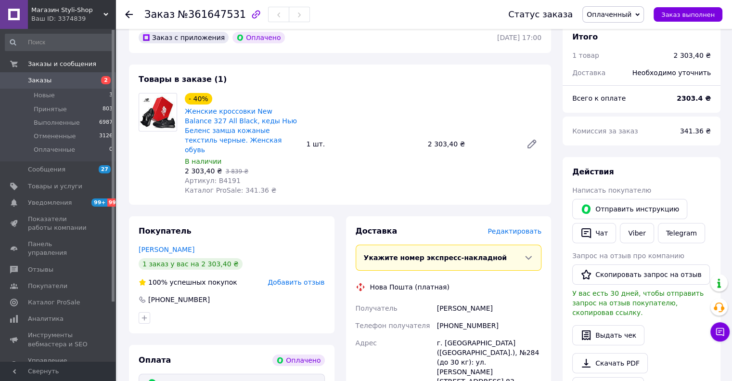
click at [309, 106] on div "- 40% Женские кроссовки New Balance 327 All Black, кеды Нью Беленс замша кожаны…" at bounding box center [363, 144] width 364 height 106
click at [304, 98] on div "- 40% Женские кроссовки New Balance 327 All Black, кеды Нью Беленс замша кожаны…" at bounding box center [363, 144] width 364 height 106
click at [311, 106] on div "- 40% Женские кроссовки New Balance 327 All Black, кеды Нью Беленс замша кожаны…" at bounding box center [363, 144] width 364 height 106
drag, startPoint x: 302, startPoint y: 94, endPoint x: 309, endPoint y: 100, distance: 9.9
click at [302, 95] on div "- 40% Женские кроссовки New Balance 327 All Black, кеды Нью Беленс замша кожаны…" at bounding box center [241, 144] width 121 height 106
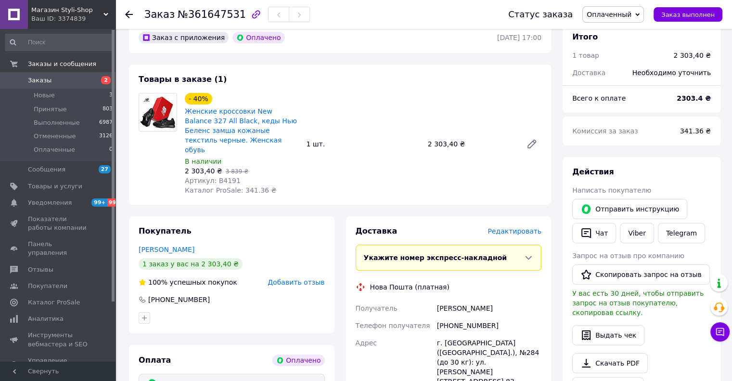
drag, startPoint x: 310, startPoint y: 101, endPoint x: 289, endPoint y: 84, distance: 27.1
click at [310, 101] on div "- 40% Женские кроссовки New Balance 327 All Black, кеды Нью Беленс замша кожаны…" at bounding box center [363, 144] width 364 height 106
click at [289, 84] on div "Товары в заказе (1) - 40% Женские кроссовки New Balance 327 All Black, кеды Нью…" at bounding box center [340, 134] width 422 height 140
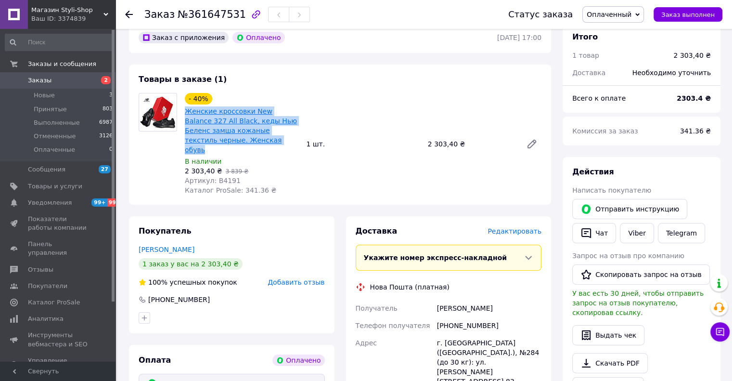
copy link "Женские кроссовки New Balance 327 All Black, кеды Нью Беленс замша кожаные текс…"
drag, startPoint x: 244, startPoint y: 144, endPoint x: 185, endPoint y: 113, distance: 67.2
click at [185, 113] on span "Женские кроссовки New Balance 327 All Black, кеды Нью Беленс замша кожаные текс…" at bounding box center [242, 130] width 114 height 48
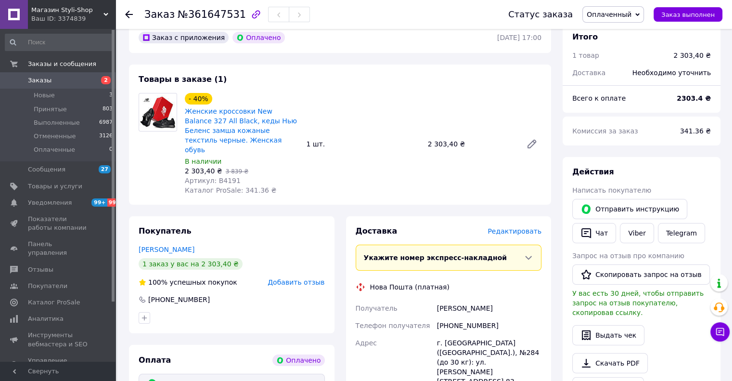
drag, startPoint x: 239, startPoint y: 85, endPoint x: 244, endPoint y: 87, distance: 6.3
click at [240, 85] on div "Товары в заказе (1) - 40% Женские кроссовки New Balance 327 All Black, кеды Нью…" at bounding box center [340, 134] width 422 height 140
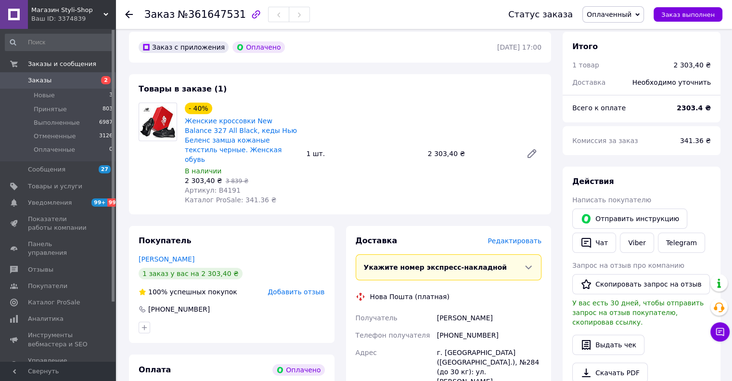
scroll to position [96, 0]
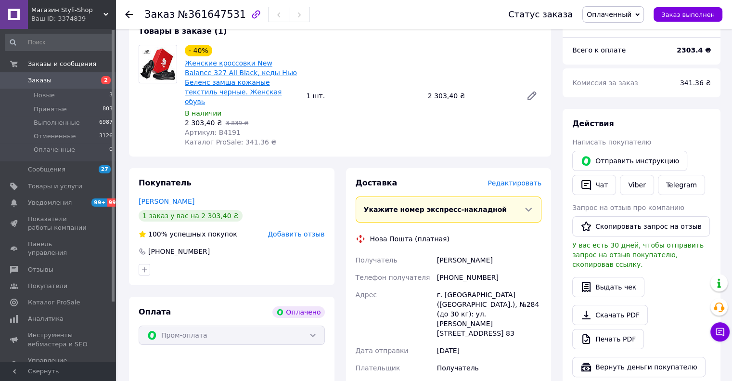
click at [202, 64] on link "Женские кроссовки New Balance 327 All Black, кеды Нью Беленс замша кожаные текс…" at bounding box center [241, 82] width 112 height 46
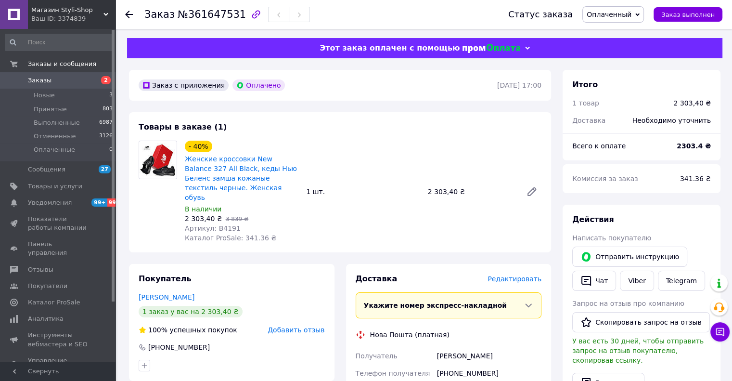
scroll to position [48, 0]
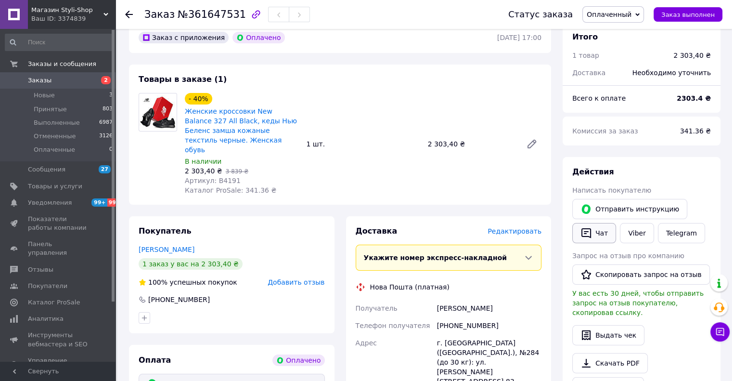
click at [602, 232] on button "Чат" at bounding box center [594, 233] width 44 height 20
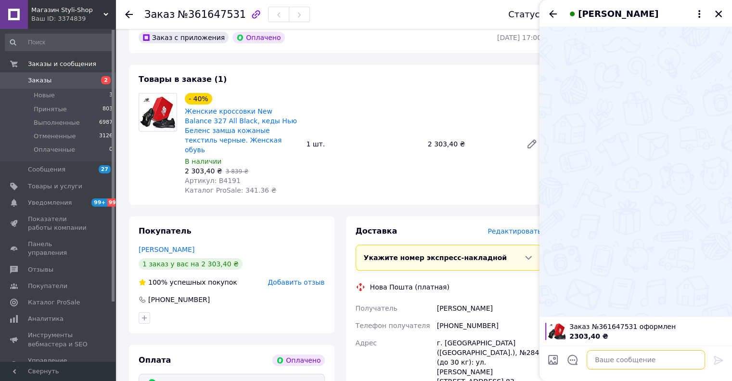
click at [624, 365] on textarea at bounding box center [646, 359] width 118 height 19
paste textarea "Доброго дня. Інтернет-магазин Styli-Shop. За Вашим замовленням на Женские кросс…"
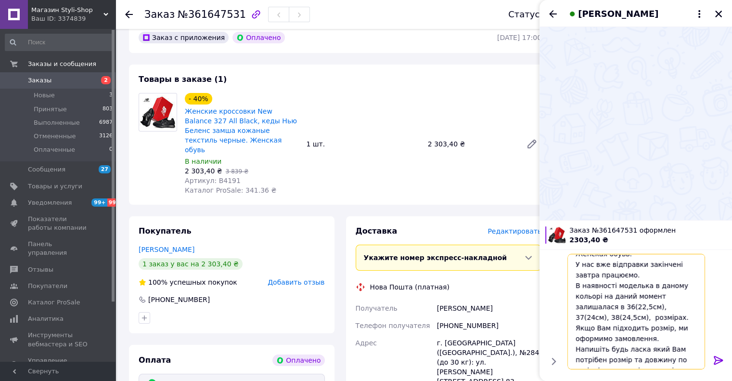
type textarea "Доброго дня. Інтернет-магазин Styli-Shop. За Вашим замовленням на Женские кросс…"
drag, startPoint x: 718, startPoint y: 360, endPoint x: 712, endPoint y: 359, distance: 6.0
click at [718, 360] on icon at bounding box center [719, 360] width 12 height 12
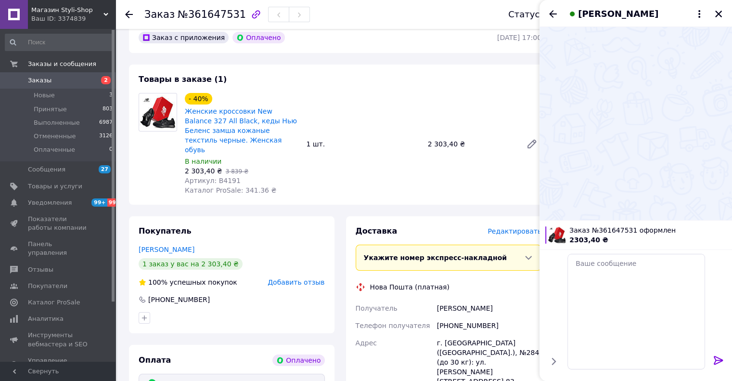
scroll to position [0, 0]
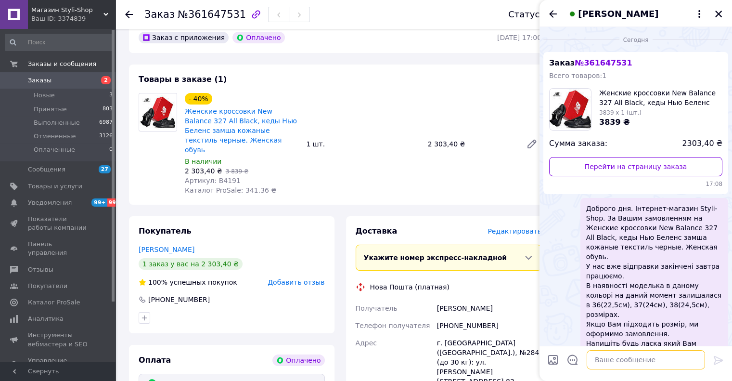
click at [612, 363] on textarea at bounding box center [646, 359] width 118 height 19
paste textarea "[PERSON_NAME] також відписалися в [GEOGRAPHIC_DATA]. Дякую"
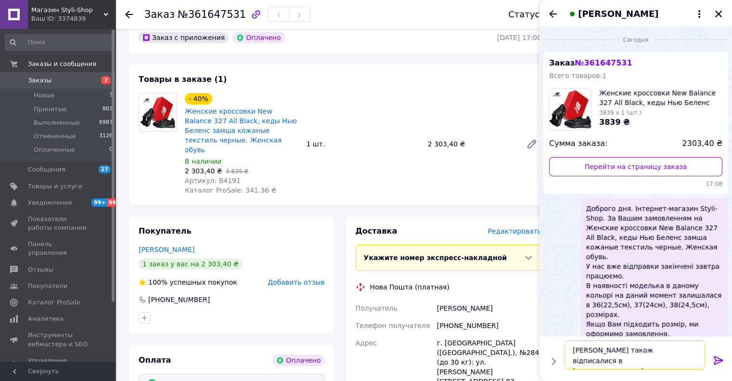
scroll to position [6, 0]
type textarea "[PERSON_NAME] також відписалися в [GEOGRAPHIC_DATA]. Дякую"
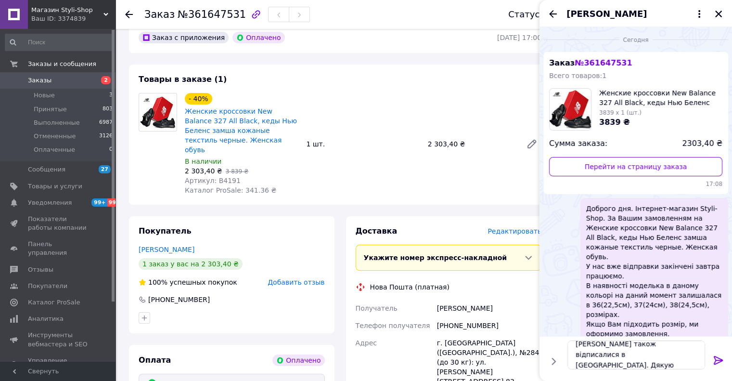
click at [713, 359] on icon at bounding box center [719, 360] width 12 height 12
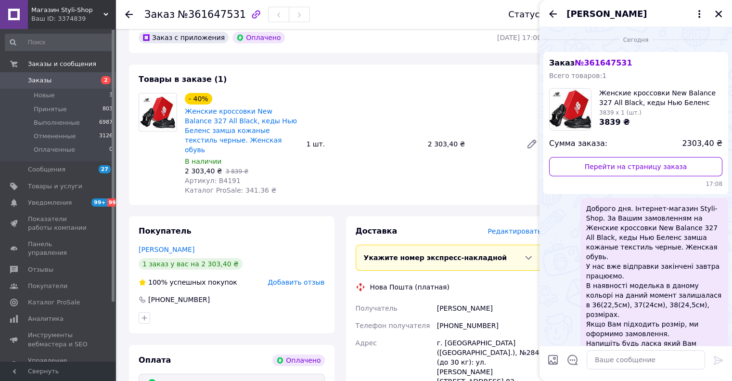
scroll to position [57, 0]
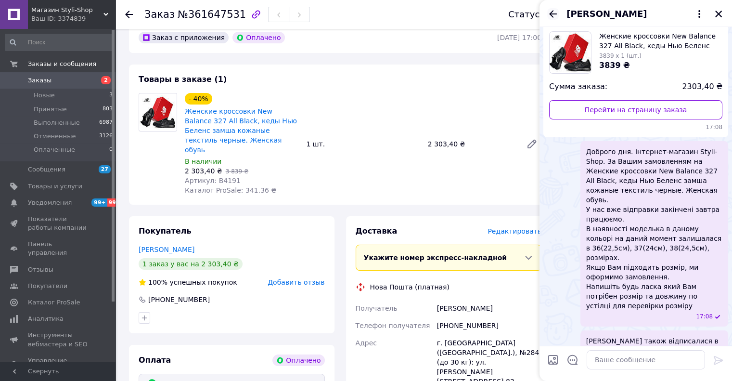
click at [551, 11] on icon "Назад" at bounding box center [553, 13] width 8 height 7
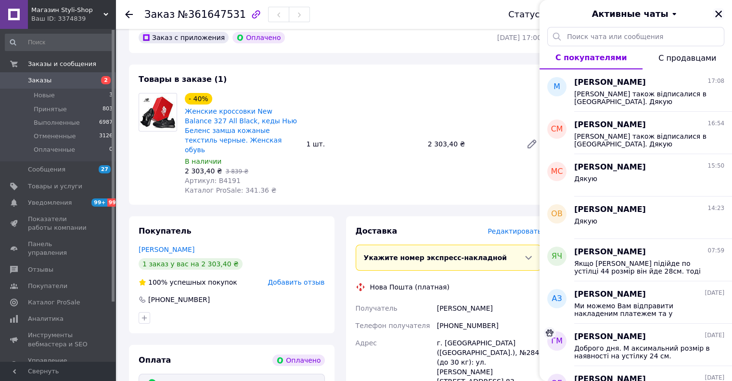
click at [718, 14] on icon "Закрыть" at bounding box center [718, 14] width 7 height 7
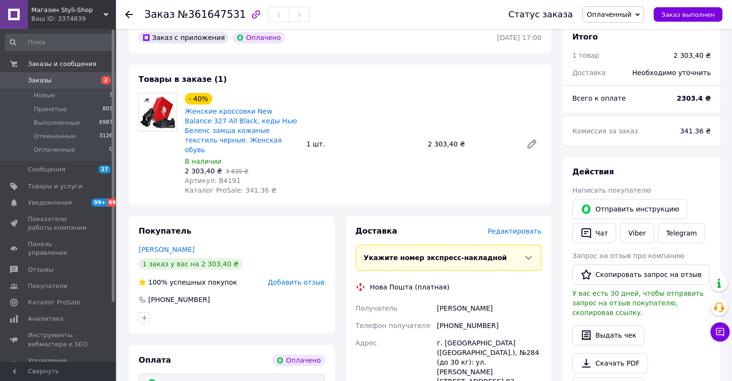
click at [601, 16] on span "Оплаченный" at bounding box center [609, 15] width 45 height 8
click at [612, 35] on li "Принят" at bounding box center [613, 33] width 61 height 14
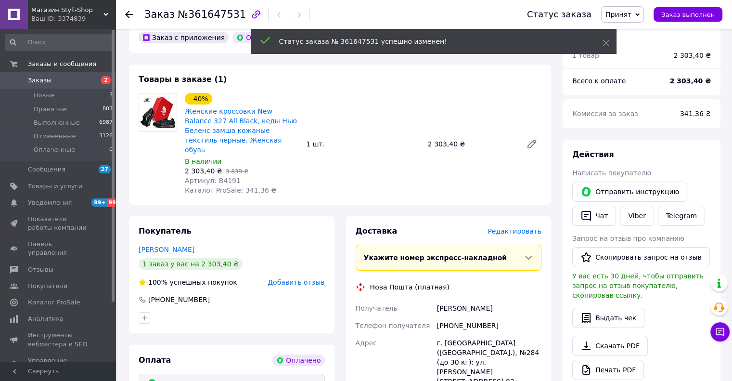
click at [127, 13] on use at bounding box center [129, 15] width 8 height 8
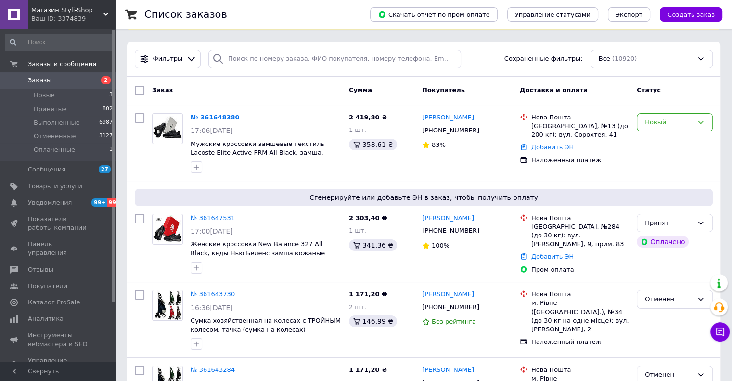
scroll to position [48, 0]
click at [202, 116] on link "№ 361648380" at bounding box center [215, 116] width 49 height 7
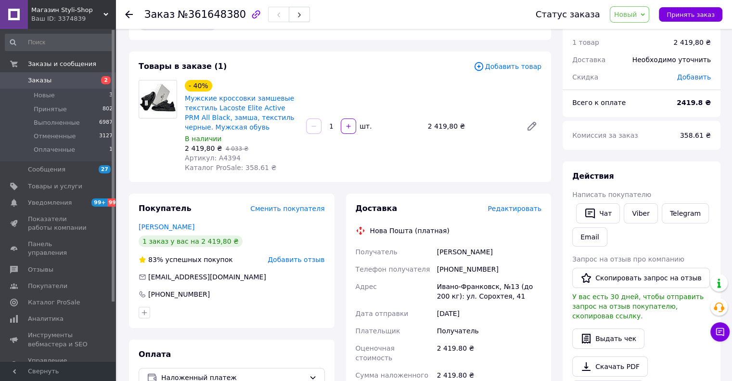
scroll to position [48, 0]
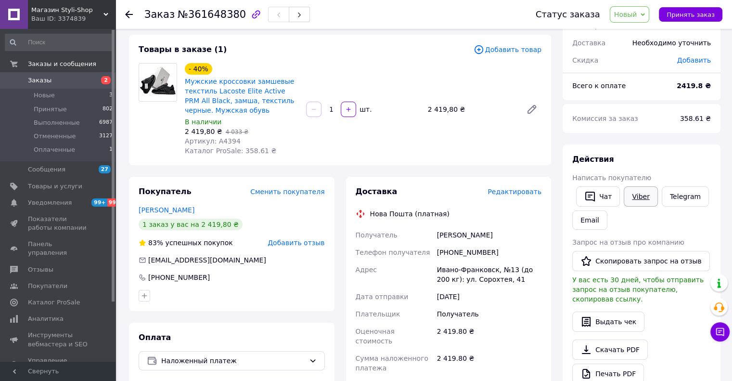
click at [649, 198] on link "Viber" at bounding box center [641, 196] width 34 height 20
drag, startPoint x: 309, startPoint y: 71, endPoint x: 290, endPoint y: 63, distance: 21.2
click at [308, 71] on div "- 40% Мужские кроссовки замшевые текстиль Lacoste Elite Active PRM All Black, з…" at bounding box center [363, 109] width 364 height 96
click at [292, 63] on div "- 40% Мужские кроссовки замшевые текстиль Lacoste Elite Active PRM All Black, з…" at bounding box center [241, 89] width 115 height 54
drag, startPoint x: 312, startPoint y: 66, endPoint x: 297, endPoint y: 60, distance: 16.4
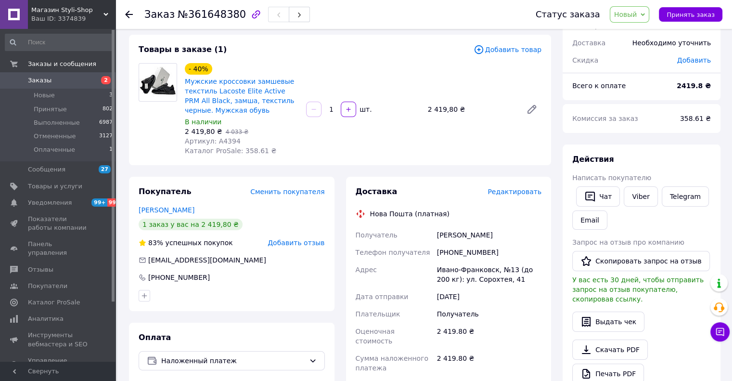
click at [309, 66] on div "- 40% Мужские кроссовки замшевые текстиль Lacoste Elite Active PRM All Black, з…" at bounding box center [363, 109] width 364 height 96
click at [290, 55] on div "Товары в заказе (1)" at bounding box center [306, 49] width 335 height 11
click at [312, 63] on div "- 40% Мужские кроссовки замшевые текстиль Lacoste Elite Active PRM All Black, з…" at bounding box center [363, 109] width 364 height 96
drag, startPoint x: 308, startPoint y: 56, endPoint x: 294, endPoint y: 48, distance: 17.0
click at [308, 56] on div "Товары в заказе (1) Добавить товар - 40% Мужские кроссовки замшевые текстиль La…" at bounding box center [340, 100] width 422 height 130
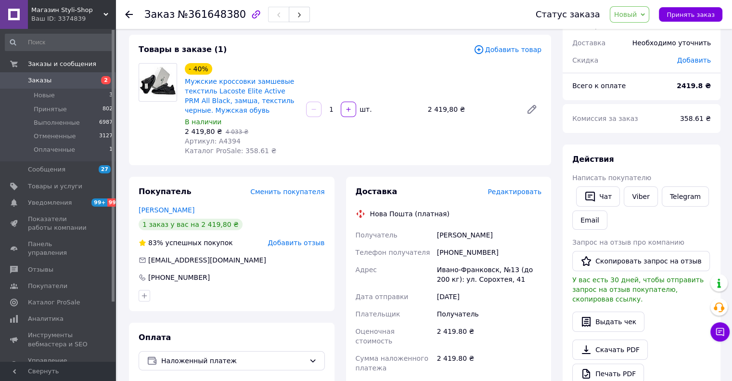
click at [287, 46] on div "Товары в заказе (1)" at bounding box center [306, 49] width 335 height 11
click at [284, 45] on div "Товары в заказе (1)" at bounding box center [306, 49] width 335 height 11
drag, startPoint x: 315, startPoint y: 58, endPoint x: 308, endPoint y: 57, distance: 6.8
click at [315, 58] on div "Товары в заказе (1) Добавить товар - 40% Мужские кроссовки замшевые текстиль La…" at bounding box center [340, 100] width 422 height 130
drag, startPoint x: 308, startPoint y: 57, endPoint x: 291, endPoint y: 53, distance: 18.3
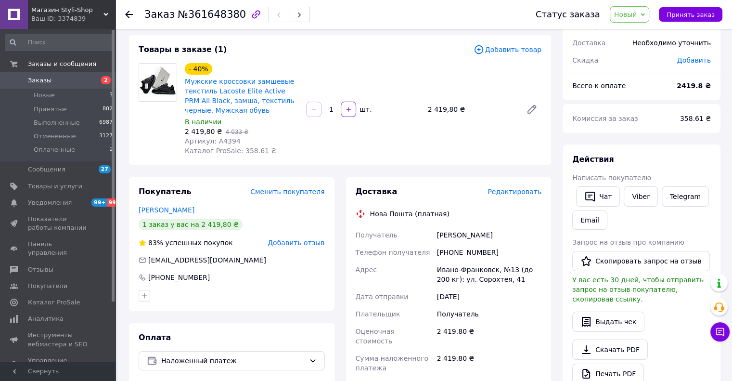
click at [308, 57] on div "Товары в заказе (1) Добавить товар - 40% Мужские кроссовки замшевые текстиль La…" at bounding box center [340, 100] width 422 height 130
drag, startPoint x: 291, startPoint y: 53, endPoint x: 280, endPoint y: 52, distance: 11.1
click at [288, 53] on div "Товары в заказе (1)" at bounding box center [306, 49] width 335 height 11
click at [264, 51] on div "Товары в заказе (1)" at bounding box center [306, 49] width 335 height 11
drag, startPoint x: 312, startPoint y: 75, endPoint x: 300, endPoint y: 64, distance: 16.3
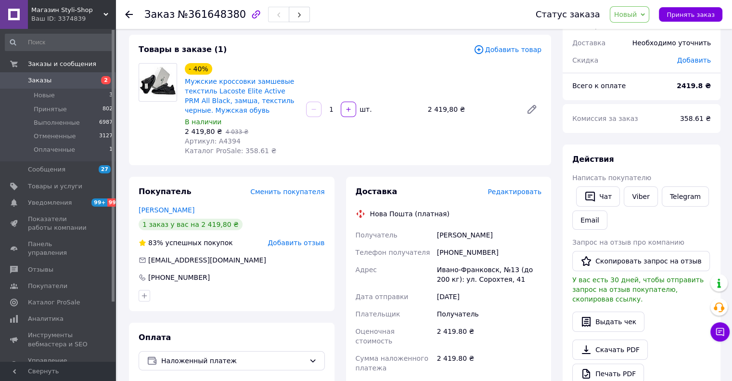
click at [311, 75] on div "- 40% Мужские кроссовки замшевые текстиль Lacoste Elite Active PRM All Black, з…" at bounding box center [363, 109] width 364 height 96
click at [300, 64] on div "- 40% Мужские кроссовки замшевые текстиль Lacoste Elite Active PRM All Black, з…" at bounding box center [241, 109] width 121 height 96
click at [318, 71] on div "- 40% Мужские кроссовки замшевые текстиль Lacoste Elite Active PRM All Black, з…" at bounding box center [363, 109] width 364 height 96
click at [305, 58] on div "Товары в заказе (1) Добавить товар - 40% Мужские кроссовки замшевые текстиль La…" at bounding box center [340, 100] width 422 height 130
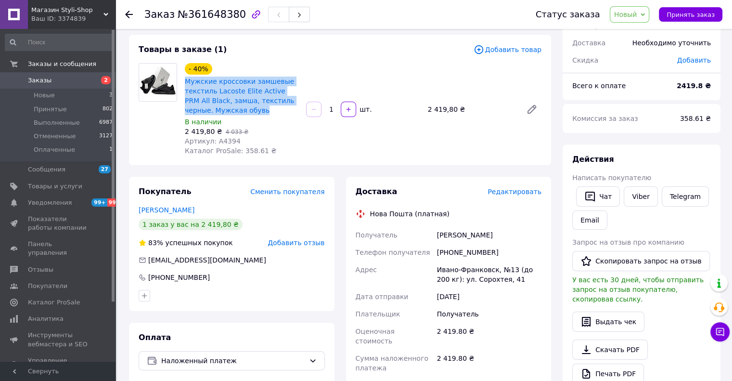
drag, startPoint x: 248, startPoint y: 111, endPoint x: 182, endPoint y: 86, distance: 70.3
click at [182, 86] on div "- 40% Мужские кроссовки замшевые текстиль Lacoste Elite Active PRM All Black, з…" at bounding box center [241, 109] width 121 height 96
copy link "Мужские кроссовки замшевые текстиль Lacoste Elite Active PRM All Black, замша, …"
click at [249, 57] on div "Товары в заказе (1) Добавить товар - 40% Мужские кроссовки замшевые текстиль La…" at bounding box center [340, 100] width 422 height 130
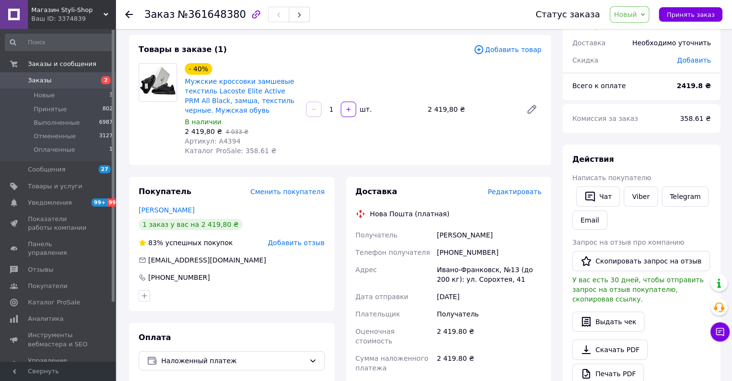
click at [259, 50] on div "Товары в заказе (1)" at bounding box center [306, 49] width 335 height 11
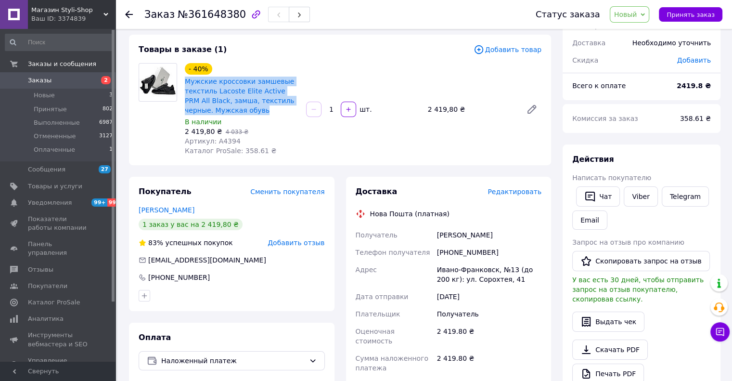
copy link "Мужские кроссовки замшевые текстиль Lacoste Elite Active PRM All Black, замша, …"
drag, startPoint x: 231, startPoint y: 109, endPoint x: 247, endPoint y: 55, distance: 56.9
click at [185, 80] on span "Мужские кроссовки замшевые текстиль Lacoste Elite Active PRM All Black, замша, …" at bounding box center [242, 96] width 114 height 38
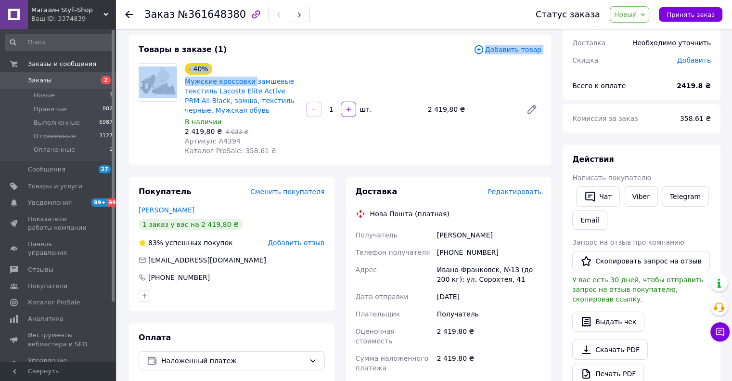
click at [249, 56] on div "Товары в заказе (1) Добавить товар - 40% Мужские кроссовки замшевые текстиль La…" at bounding box center [340, 100] width 422 height 130
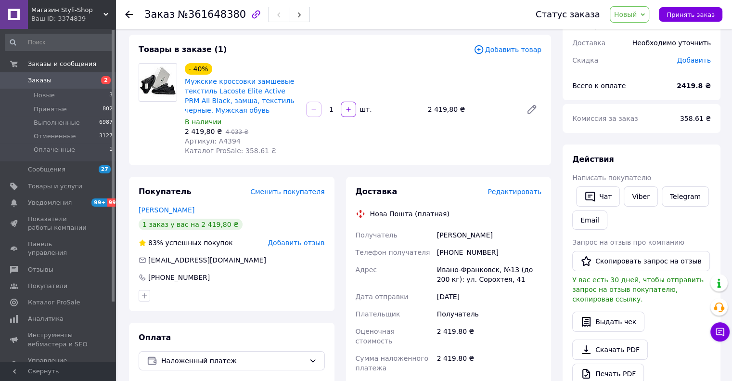
drag, startPoint x: 299, startPoint y: 61, endPoint x: 297, endPoint y: 65, distance: 5.0
click at [299, 61] on div "Товары в заказе (1) Добавить товар - 40% Мужские кроссовки замшевые текстиль La…" at bounding box center [340, 100] width 422 height 130
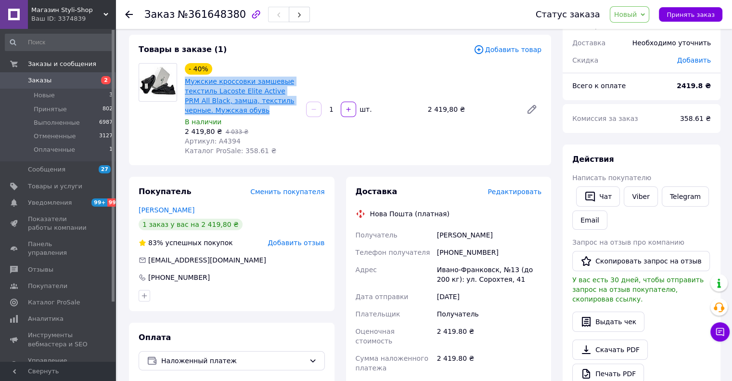
copy link "Мужские кроссовки замшевые текстиль Lacoste Elite Active PRM All Black, замша, …"
drag, startPoint x: 243, startPoint y: 109, endPoint x: 191, endPoint y: 79, distance: 59.9
click at [184, 80] on div "Мужские кроссовки замшевые текстиль Lacoste Elite Active PRM All Black, замша, …" at bounding box center [241, 96] width 115 height 40
click at [248, 57] on div "Товары в заказе (1) Добавить товар - 40% Мужские кроссовки замшевые текстиль La…" at bounding box center [340, 100] width 422 height 130
click at [305, 60] on div "Товары в заказе (1) Добавить товар - 40% Мужские кроссовки замшевые текстиль La…" at bounding box center [340, 100] width 422 height 130
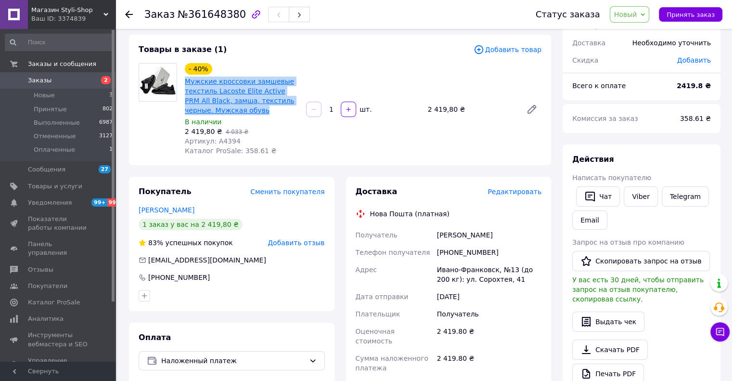
drag, startPoint x: 243, startPoint y: 115, endPoint x: 185, endPoint y: 84, distance: 65.0
click at [185, 84] on span "Мужские кроссовки замшевые текстиль Lacoste Elite Active PRM All Black, замша, …" at bounding box center [242, 96] width 114 height 38
copy link "Мужские кроссовки замшевые текстиль Lacoste Elite Active PRM All Black, замша, …"
click at [250, 57] on div "Товары в заказе (1) Добавить товар - 40% Мужские кроссовки замшевые текстиль La…" at bounding box center [340, 100] width 422 height 130
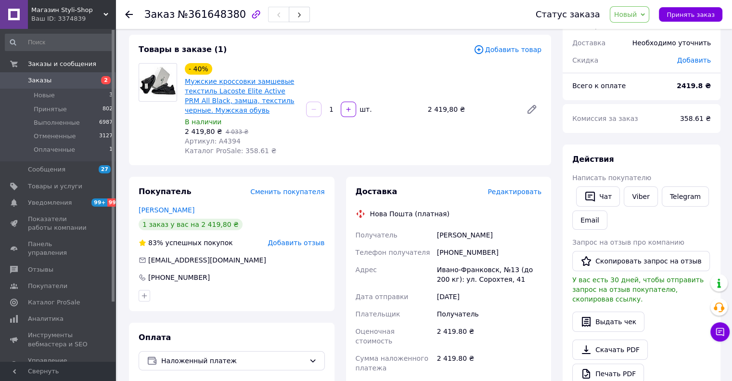
click at [202, 83] on link "Мужские кроссовки замшевые текстиль Lacoste Elite Active PRM All Black, замша, …" at bounding box center [240, 95] width 110 height 37
copy span "А4394"
drag, startPoint x: 235, startPoint y: 141, endPoint x: 212, endPoint y: 140, distance: 23.1
click at [212, 140] on div "Артикул: А4394" at bounding box center [242, 141] width 114 height 10
click at [278, 63] on div "- 40% Мужские кроссовки замшевые текстиль Lacoste Elite Active PRM All Black, з…" at bounding box center [241, 89] width 115 height 54
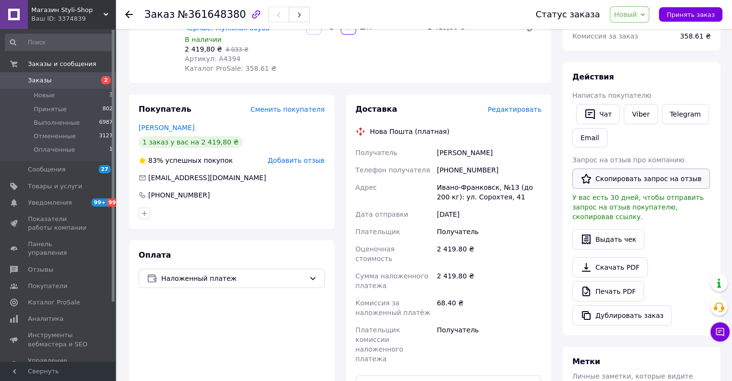
scroll to position [144, 0]
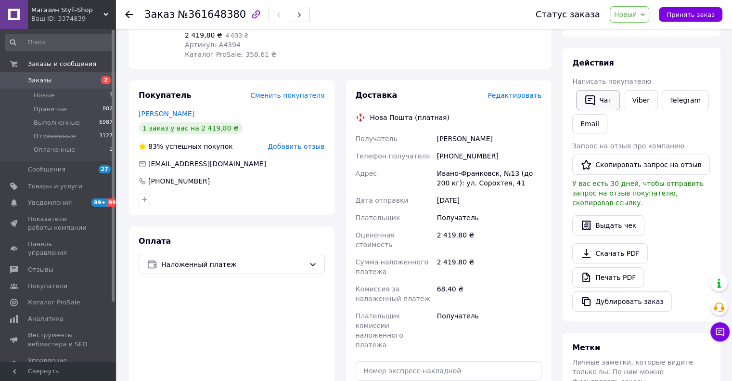
click at [596, 98] on button "Чат" at bounding box center [598, 100] width 44 height 20
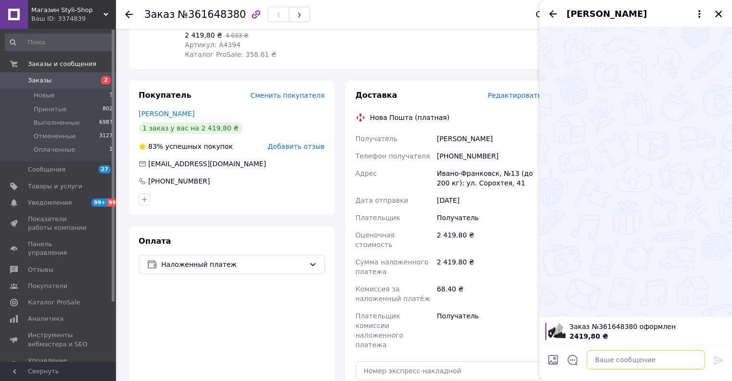
click at [613, 357] on textarea at bounding box center [646, 359] width 118 height 19
paste textarea "Доброго дня. Інтернет-магазин Styli-Shop. За Вашим замовленням на Мужские кросс…"
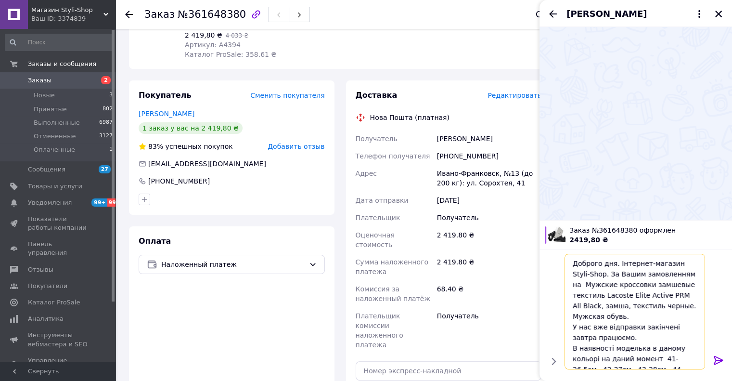
scroll to position [68, 0]
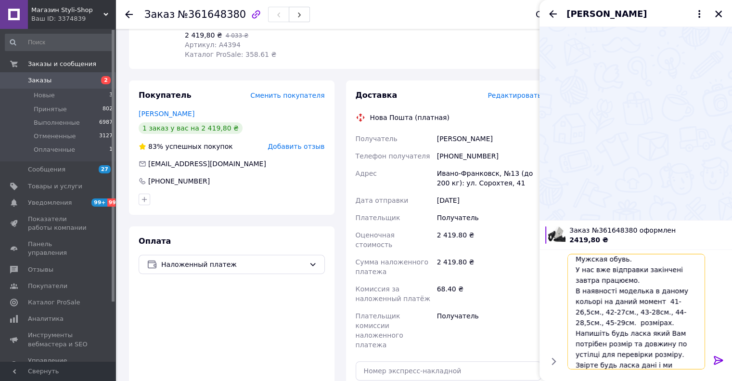
type textarea "Доброго дня. Інтернет-магазин Styli-Shop. За Вашим замовленням на Мужские кросс…"
click at [715, 359] on icon at bounding box center [718, 360] width 9 height 9
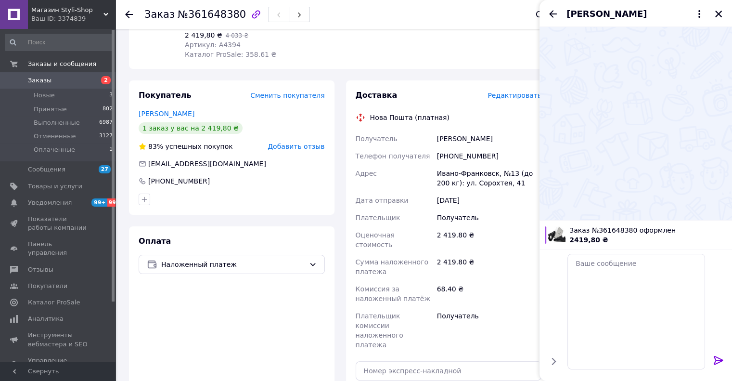
scroll to position [0, 0]
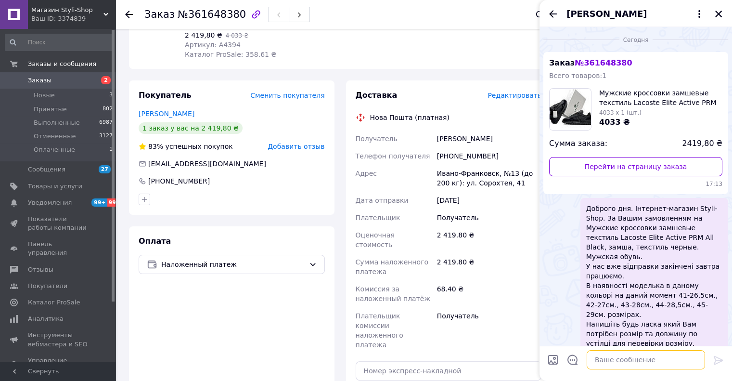
click at [614, 359] on textarea at bounding box center [646, 359] width 118 height 19
paste textarea "Ми Вам також відписалися в вайбер. Дякую"
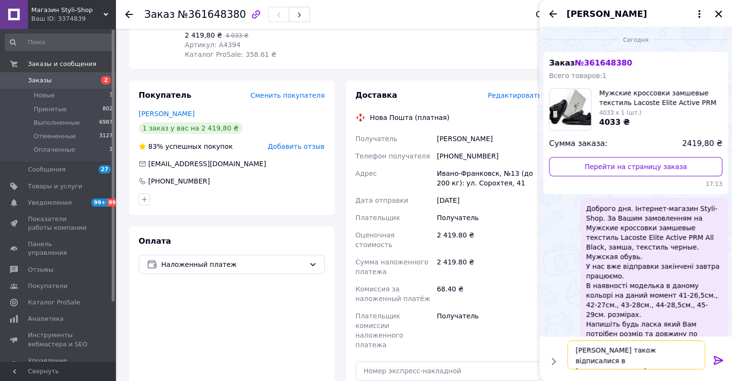
type textarea "Ми Вам також відписалися в вайбер. Дякую"
click at [716, 359] on icon at bounding box center [719, 360] width 12 height 12
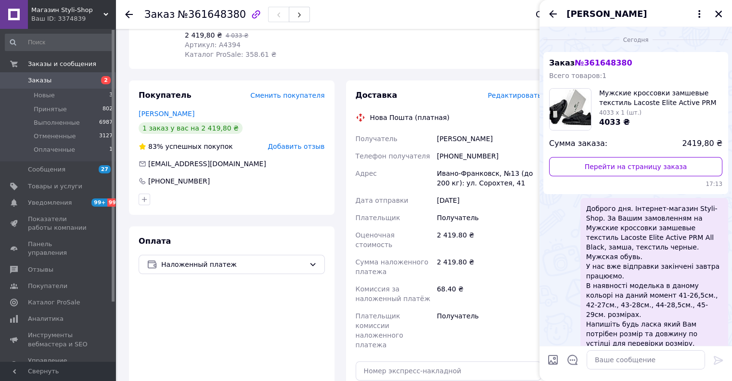
scroll to position [57, 0]
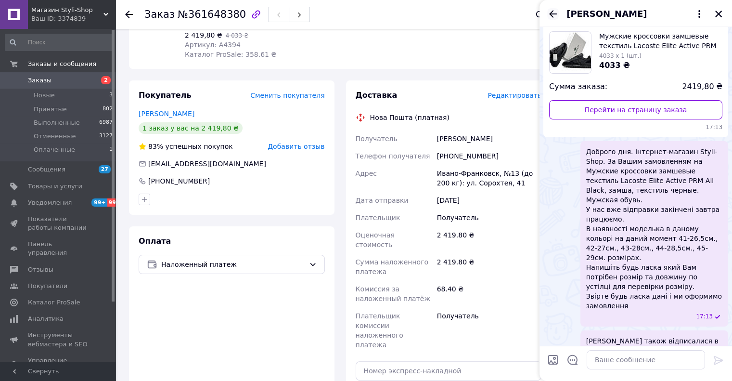
click at [547, 13] on icon "Назад" at bounding box center [553, 14] width 12 height 12
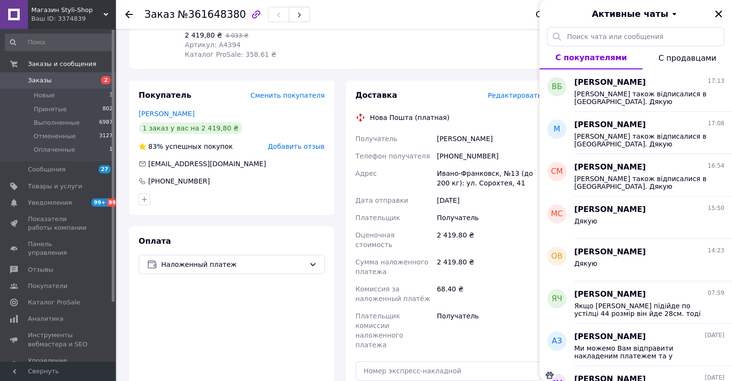
click at [716, 17] on icon "Закрыть" at bounding box center [718, 14] width 7 height 7
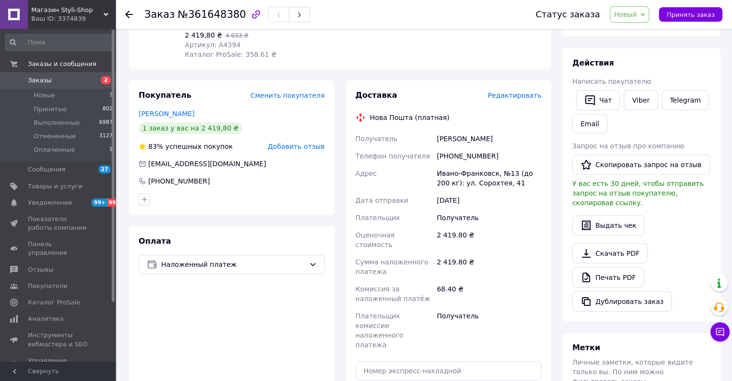
drag, startPoint x: 628, startPoint y: 14, endPoint x: 638, endPoint y: 21, distance: 11.9
click at [629, 15] on span "Новый" at bounding box center [625, 15] width 23 height 8
drag, startPoint x: 636, startPoint y: 35, endPoint x: 609, endPoint y: 50, distance: 31.2
click at [636, 35] on li "Принят" at bounding box center [635, 33] width 51 height 14
click at [127, 13] on use at bounding box center [129, 15] width 8 height 8
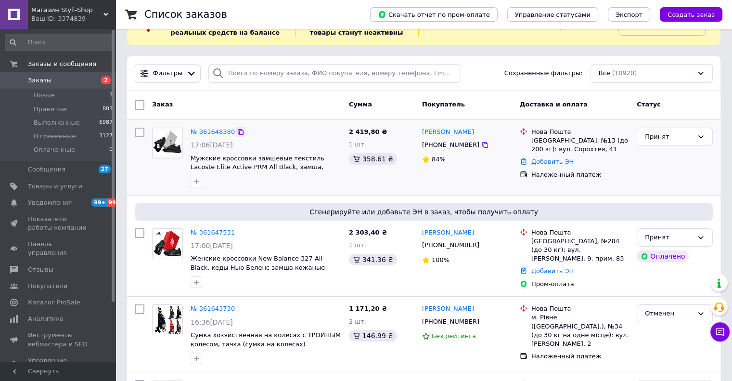
scroll to position [48, 0]
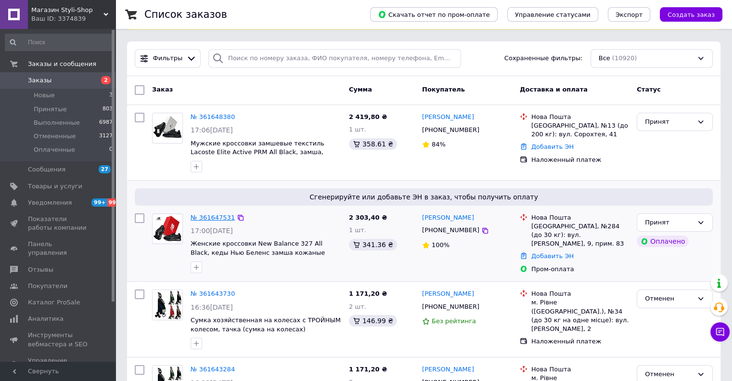
click at [201, 217] on link "№ 361647531" at bounding box center [213, 217] width 44 height 7
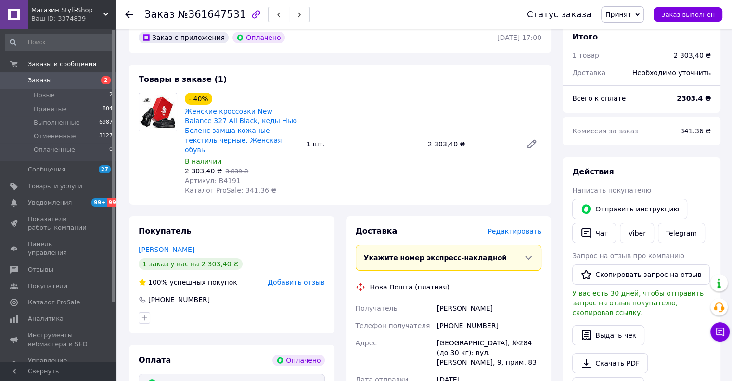
scroll to position [96, 0]
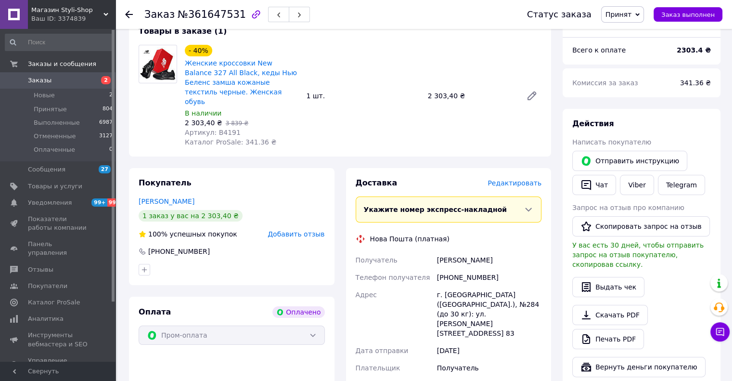
drag, startPoint x: 128, startPoint y: 14, endPoint x: 127, endPoint y: 19, distance: 4.8
click at [128, 14] on use at bounding box center [129, 15] width 8 height 8
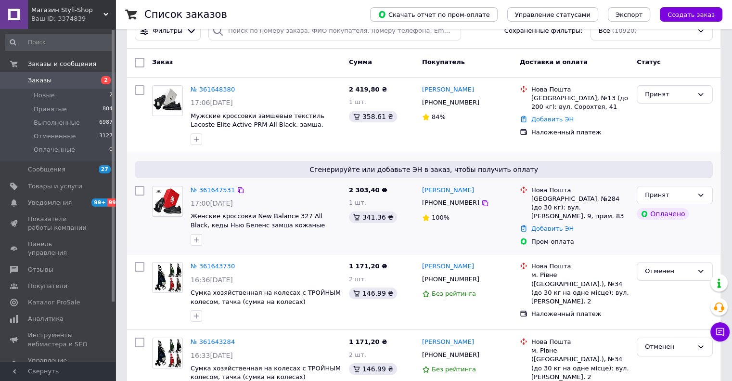
scroll to position [96, 0]
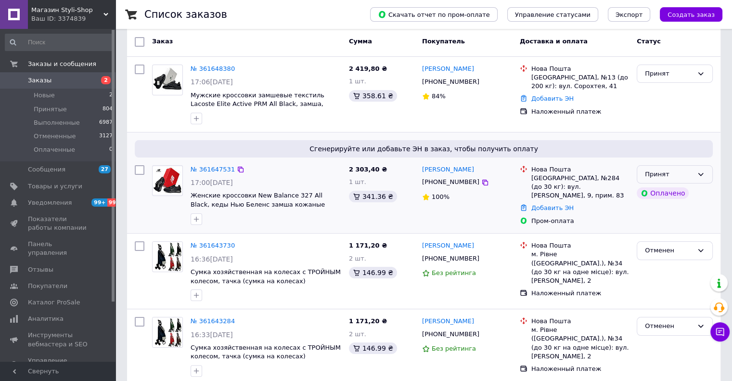
click at [656, 176] on div "Принят" at bounding box center [669, 174] width 48 height 10
click at [660, 215] on li "Отменен" at bounding box center [674, 212] width 75 height 18
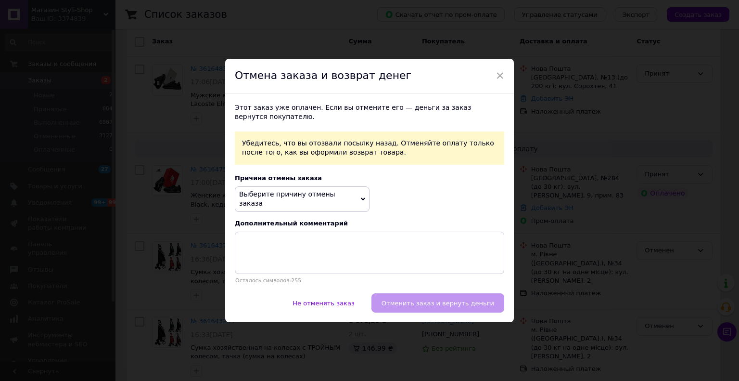
click at [277, 197] on span "Выберите причину отмены заказа" at bounding box center [287, 198] width 96 height 17
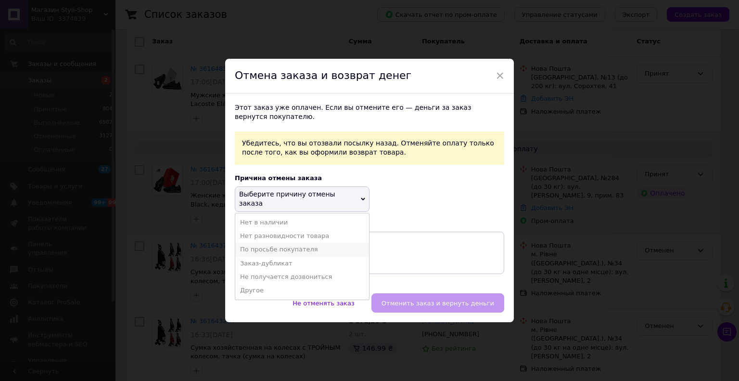
click at [272, 247] on li "По просьбе покупателя" at bounding box center [302, 249] width 134 height 13
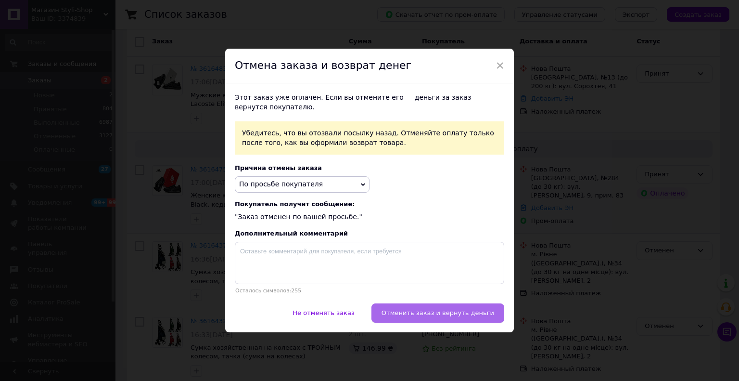
click at [427, 312] on span "Отменить заказ и вернуть деньги" at bounding box center [438, 312] width 113 height 7
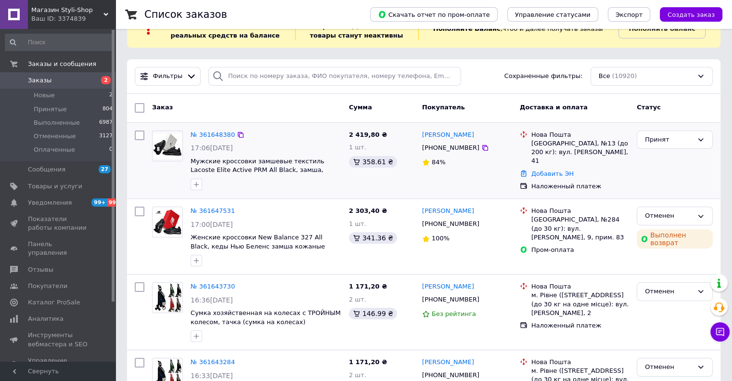
scroll to position [96, 0]
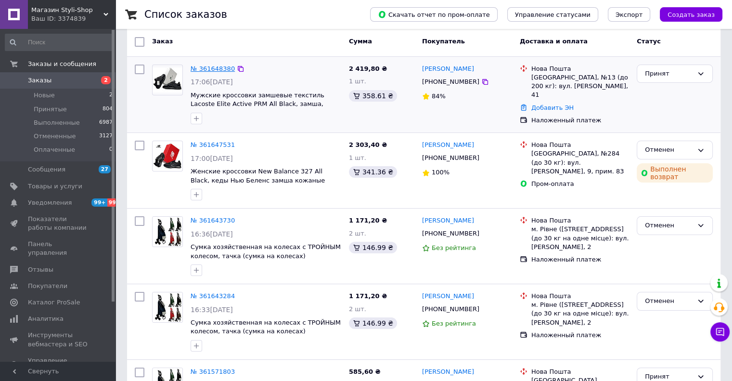
click at [201, 68] on link "№ 361648380" at bounding box center [213, 68] width 44 height 7
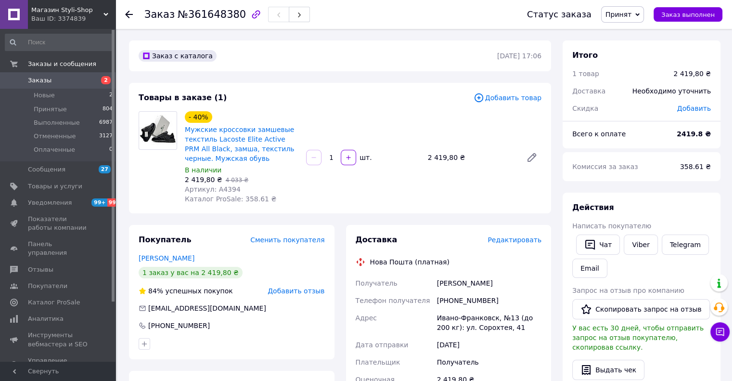
scroll to position [48, 0]
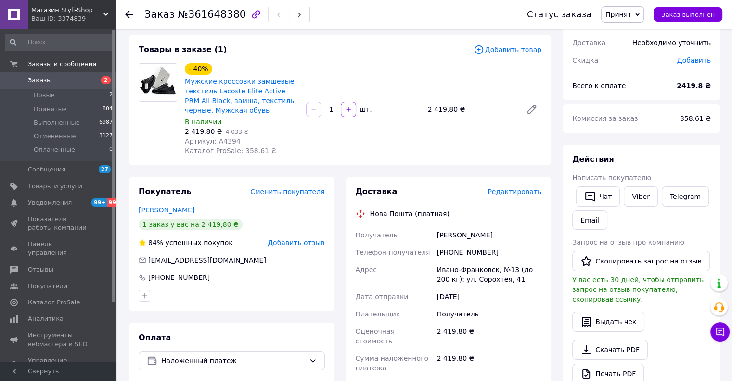
click at [321, 69] on div "- 40% Мужские кроссовки замшевые текстиль Lacoste Elite Active PRM All Black, з…" at bounding box center [363, 109] width 364 height 96
click at [307, 62] on div "- 40% Мужские кроссовки замшевые текстиль Lacoste Elite Active PRM All Black, з…" at bounding box center [363, 109] width 364 height 96
click at [318, 67] on div "- 40% Мужские кроссовки замшевые текстиль Lacoste Elite Active PRM All Black, з…" at bounding box center [363, 109] width 364 height 96
click at [313, 61] on div "- 40% Мужские кроссовки замшевые текстиль Lacoste Elite Active PRM All Black, з…" at bounding box center [363, 109] width 364 height 96
drag, startPoint x: 487, startPoint y: 236, endPoint x: 468, endPoint y: 211, distance: 31.2
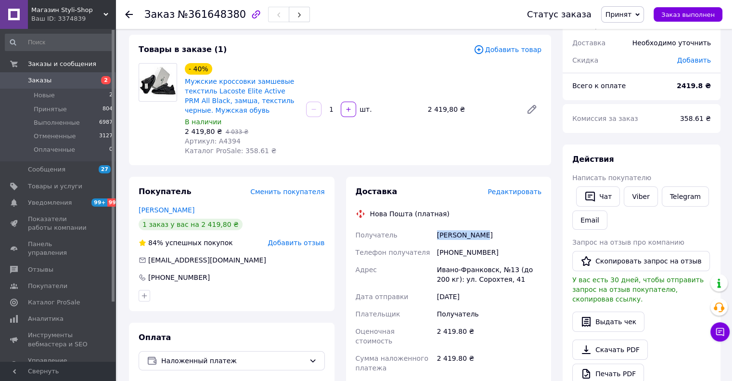
click at [426, 235] on div "Получатель [PERSON_NAME] Телефон получателя [PHONE_NUMBER] Адрес Ивано-Франковс…" at bounding box center [449, 337] width 190 height 223
copy div "Получатель [PERSON_NAME]"
click at [472, 207] on div "Доставка Редактировать Нова Пошта (платная) Получатель Белей Василь Телефон пол…" at bounding box center [449, 364] width 186 height 356
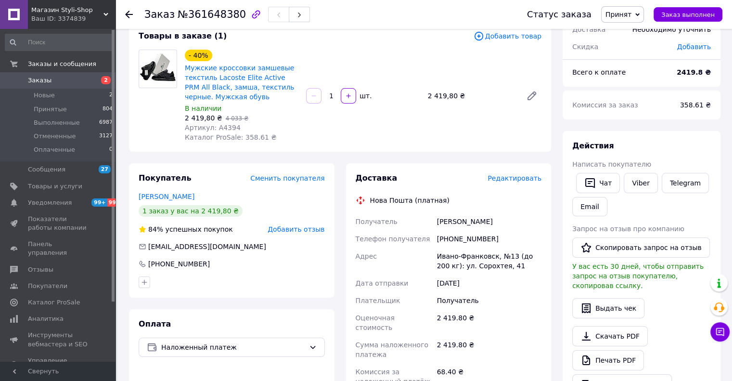
scroll to position [96, 0]
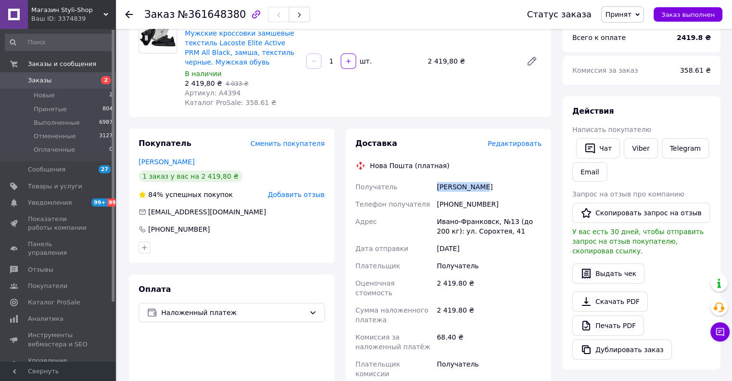
copy div "Белей Василь"
drag, startPoint x: 487, startPoint y: 184, endPoint x: 437, endPoint y: 185, distance: 50.5
click at [437, 185] on div "Белей Василь" at bounding box center [489, 186] width 108 height 17
drag, startPoint x: 463, startPoint y: 161, endPoint x: 462, endPoint y: 152, distance: 9.7
click at [463, 161] on div "Доставка Редактировать Нова Пошта (платная) Получатель Белей Василь Телефон пол…" at bounding box center [449, 316] width 186 height 356
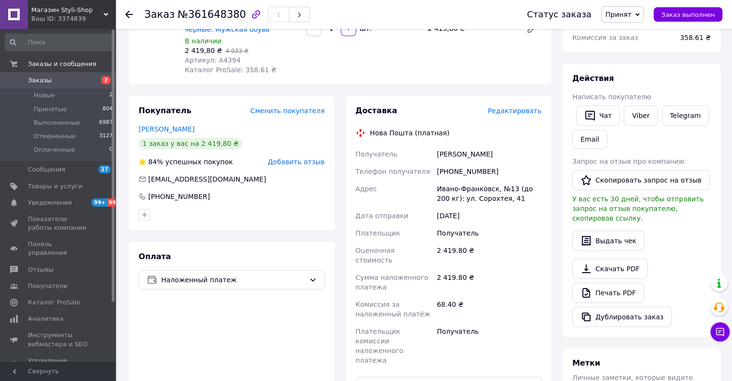
scroll to position [144, 0]
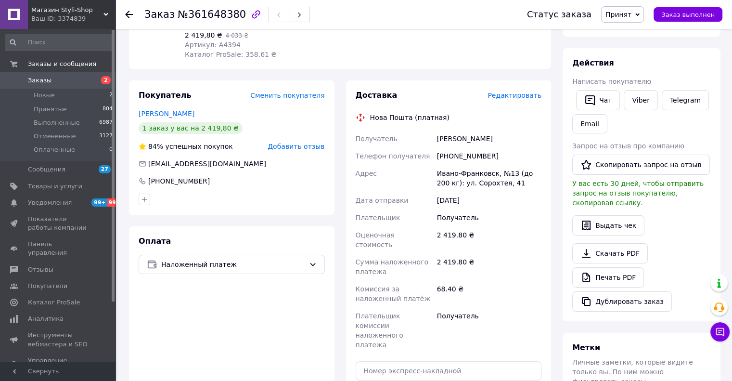
click at [512, 142] on div "Белей Василь" at bounding box center [489, 138] width 108 height 17
click at [502, 132] on div "Белей Василь" at bounding box center [489, 138] width 108 height 17
drag, startPoint x: 516, startPoint y: 133, endPoint x: 504, endPoint y: 124, distance: 15.1
click at [516, 133] on div "Белей Василь" at bounding box center [489, 138] width 108 height 17
click at [504, 124] on div "Доставка Редактировать Нова Пошта (платная) Получатель Белей Василь Телефон пол…" at bounding box center [449, 268] width 186 height 356
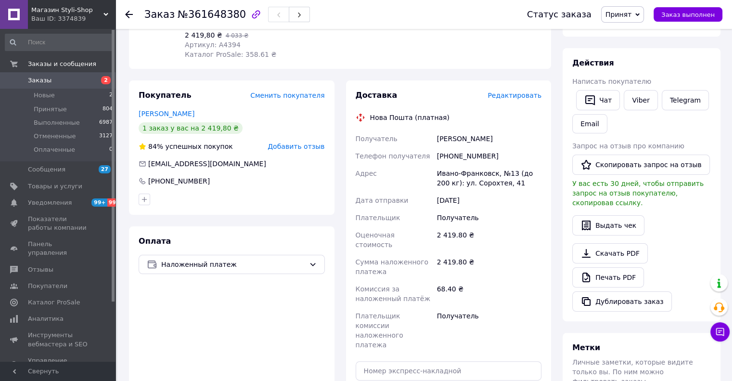
click at [507, 125] on div "Доставка Редактировать Нова Пошта (платная) Получатель Белей Василь Телефон пол…" at bounding box center [449, 268] width 186 height 356
click at [496, 119] on div "Нова Пошта (платная)" at bounding box center [448, 118] width 191 height 10
click at [499, 121] on div "Нова Пошта (платная)" at bounding box center [448, 118] width 191 height 10
drag, startPoint x: 477, startPoint y: 115, endPoint x: 467, endPoint y: 108, distance: 12.1
click at [477, 114] on div "Нова Пошта (платная)" at bounding box center [448, 118] width 191 height 10
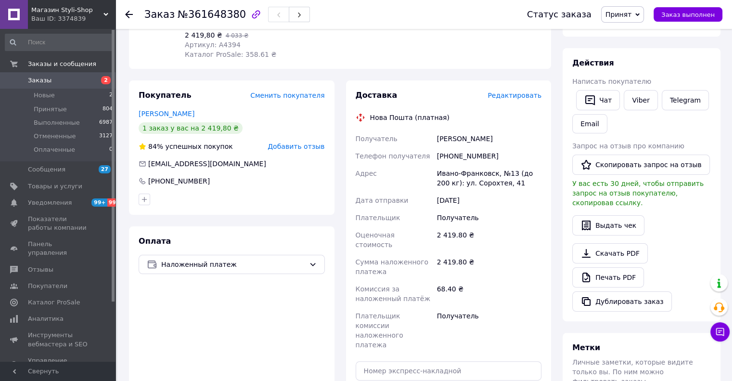
drag, startPoint x: 467, startPoint y: 108, endPoint x: 460, endPoint y: 105, distance: 7.2
click at [460, 105] on div "Доставка Редактировать Нова Пошта (платная) Получатель Белей Василь Телефон пол…" at bounding box center [449, 268] width 186 height 356
drag, startPoint x: 457, startPoint y: 104, endPoint x: 489, endPoint y: 123, distance: 36.7
click at [457, 104] on div "Доставка Редактировать Нова Пошта (платная) Получатель Белей Василь Телефон пол…" at bounding box center [449, 268] width 186 height 356
drag, startPoint x: 485, startPoint y: 158, endPoint x: 450, endPoint y: 112, distance: 57.4
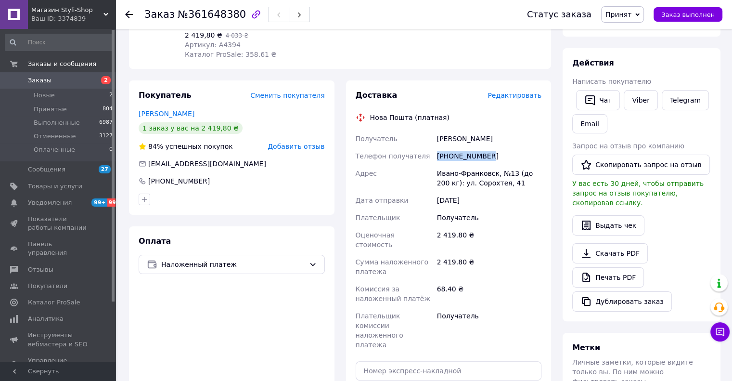
click at [434, 155] on div "Получатель Белей Василь Телефон получателя +380686487695 Адрес Ивано-Франковск,…" at bounding box center [449, 241] width 190 height 223
copy div "[PHONE_NUMBER]"
click at [450, 112] on div "Доставка Редактировать Нова Пошта (платная) Получатель Белей Василь Телефон пол…" at bounding box center [449, 268] width 186 height 356
copy div "Телефон получателя +380686487695"
drag, startPoint x: 486, startPoint y: 155, endPoint x: 482, endPoint y: 111, distance: 45.0
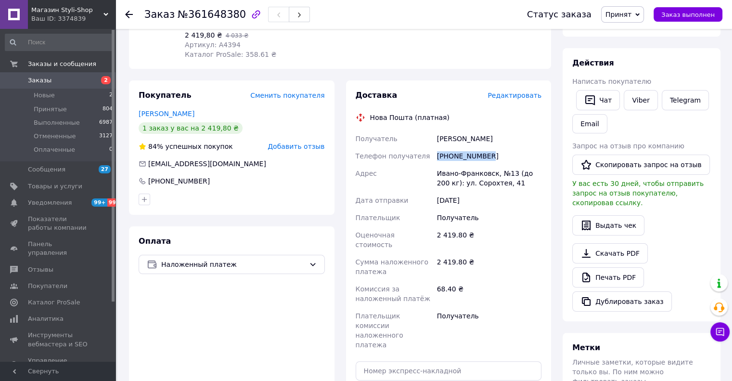
click at [428, 154] on div "Получатель Белей Василь Телефон получателя +380686487695 Адрес Ивано-Франковск,…" at bounding box center [449, 241] width 190 height 223
click at [485, 101] on div "Доставка" at bounding box center [422, 95] width 132 height 11
drag, startPoint x: 458, startPoint y: 158, endPoint x: 433, endPoint y: 159, distance: 24.6
click at [433, 159] on div "Получатель Белей Василь Телефон получателя +380686487695 Адрес Ивано-Франковск,…" at bounding box center [449, 241] width 190 height 223
copy div "Телефон получателя +380686487695"
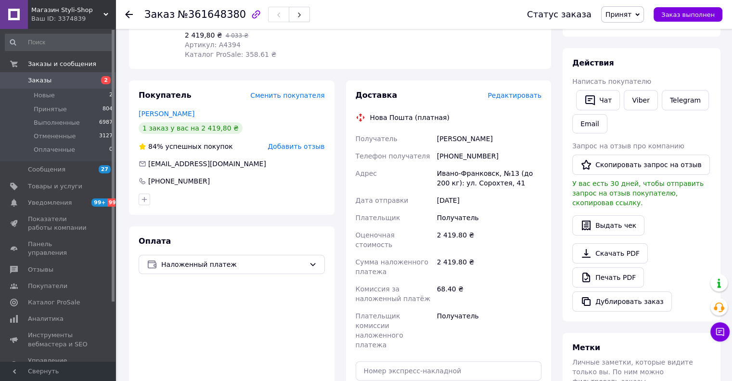
click at [508, 144] on div "Белей Василь" at bounding box center [489, 138] width 108 height 17
drag, startPoint x: 487, startPoint y: 155, endPoint x: 440, endPoint y: 159, distance: 46.9
click at [440, 159] on div "[PHONE_NUMBER]" at bounding box center [489, 155] width 108 height 17
copy div "380686487695"
click at [506, 146] on div "Белей Василь" at bounding box center [489, 138] width 108 height 17
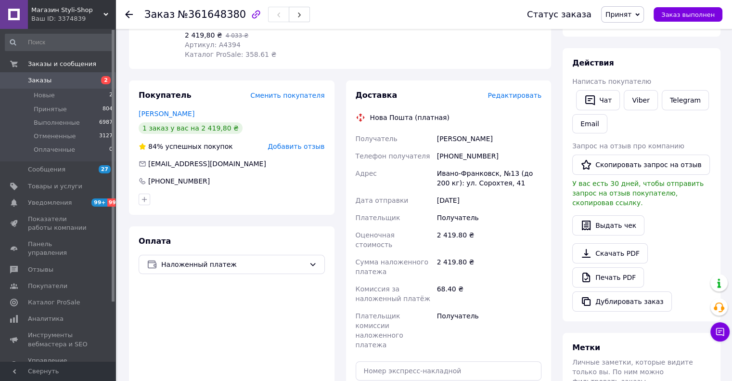
click at [502, 146] on div "Белей Василь" at bounding box center [489, 138] width 108 height 17
drag, startPoint x: 502, startPoint y: 146, endPoint x: 499, endPoint y: 139, distance: 7.8
click at [500, 146] on div "Белей Василь" at bounding box center [489, 138] width 108 height 17
drag, startPoint x: 499, startPoint y: 139, endPoint x: 501, endPoint y: 133, distance: 6.3
click at [499, 138] on div "Белей Василь" at bounding box center [489, 138] width 108 height 17
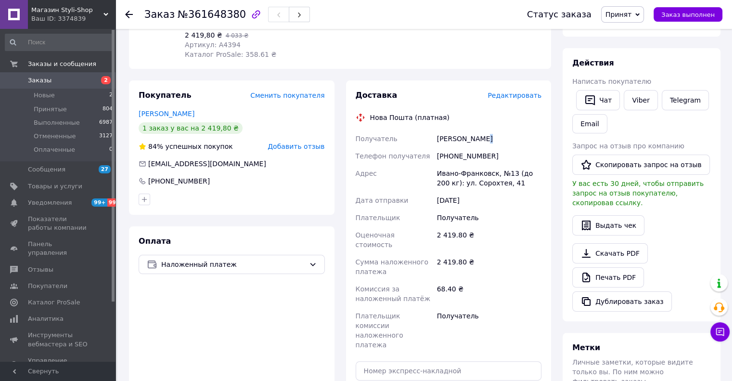
click at [501, 129] on div "Доставка Редактировать Нова Пошта (платная) Получатель Белей Василь Телефон пол…" at bounding box center [449, 268] width 186 height 356
drag, startPoint x: 493, startPoint y: 157, endPoint x: 461, endPoint y: 156, distance: 32.2
click at [432, 159] on div "Получатель Белей Василь Телефон получателя +380686487695 Адрес Ивано-Франковск,…" at bounding box center [449, 241] width 190 height 223
copy div "Телефон получателя +380686487695"
click at [502, 148] on div "[PHONE_NUMBER]" at bounding box center [489, 155] width 108 height 17
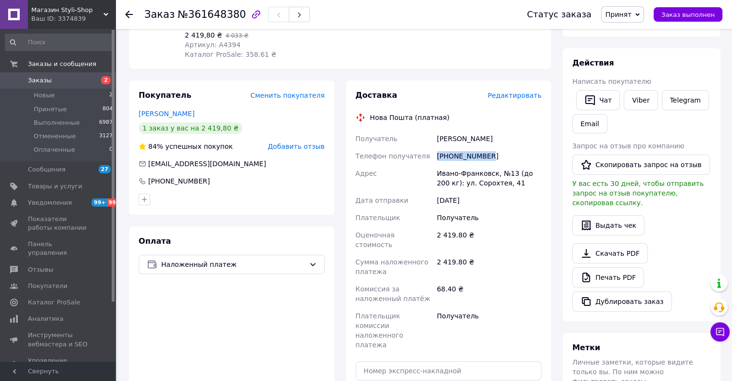
drag, startPoint x: 493, startPoint y: 155, endPoint x: 430, endPoint y: 157, distance: 62.6
click at [430, 157] on div "Получатель Белей Василь Телефон получателя +380686487695 Адрес Ивано-Франковск,…" at bounding box center [449, 241] width 190 height 223
copy div "Телефон получателя +380686487695"
click at [497, 137] on div "Белей Василь" at bounding box center [489, 138] width 108 height 17
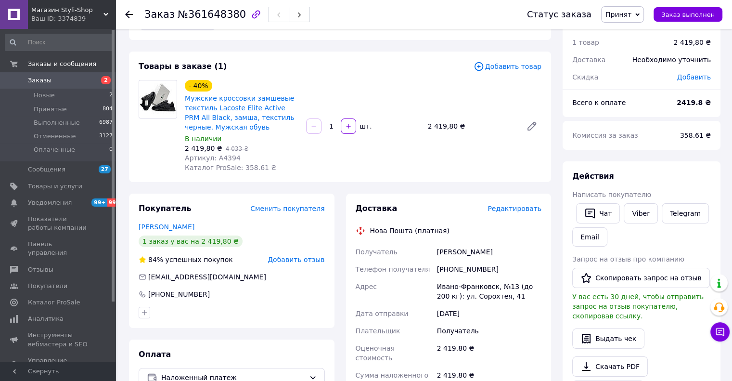
scroll to position [48, 0]
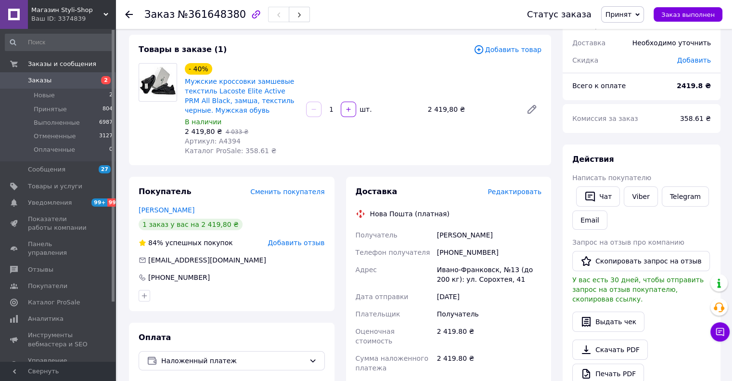
click at [129, 13] on icon at bounding box center [129, 15] width 8 height 8
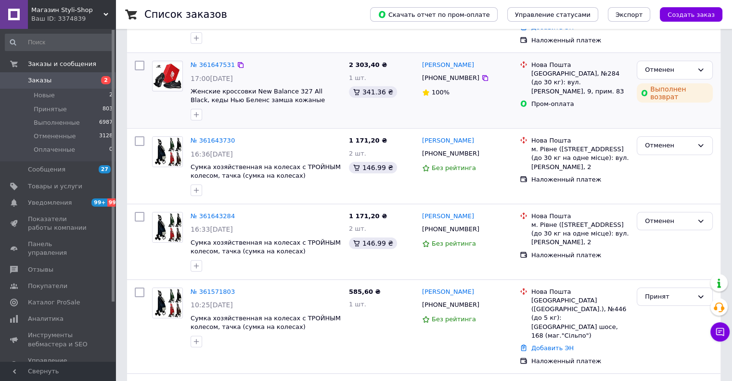
scroll to position [144, 0]
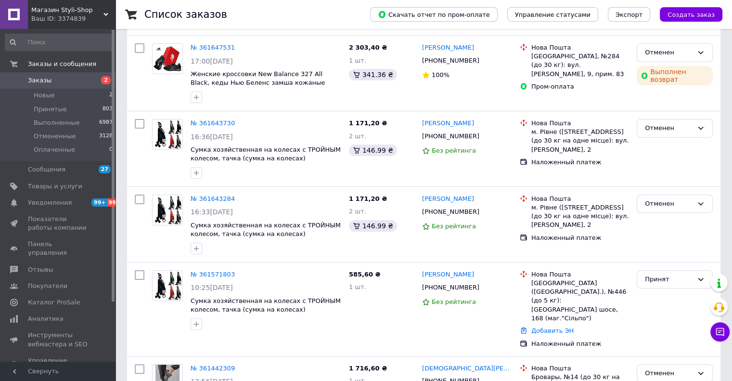
click at [48, 9] on span "Магазин Styli-Shop" at bounding box center [67, 10] width 72 height 9
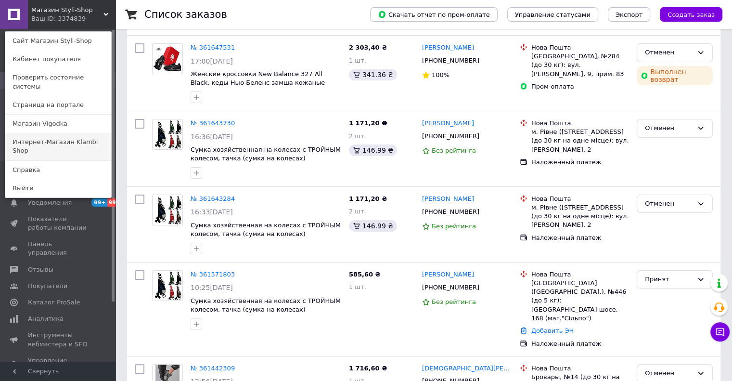
click at [32, 133] on link "Интернет-Магазин Klambi Shop" at bounding box center [58, 146] width 106 height 27
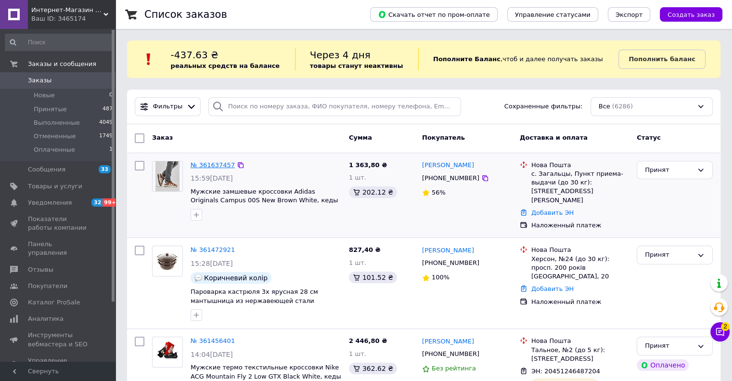
click at [202, 163] on link "№ 361637457" at bounding box center [213, 164] width 44 height 7
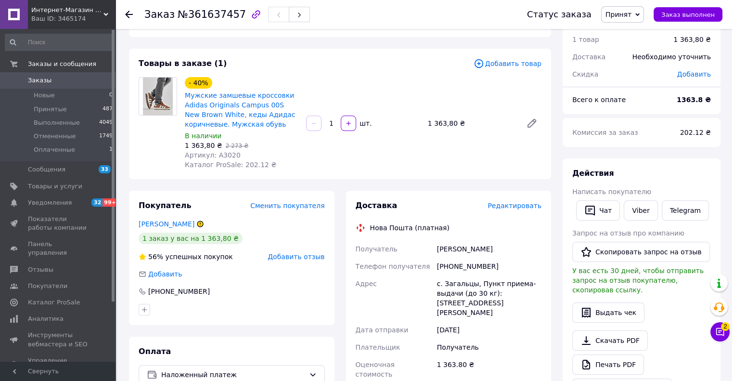
scroll to position [48, 0]
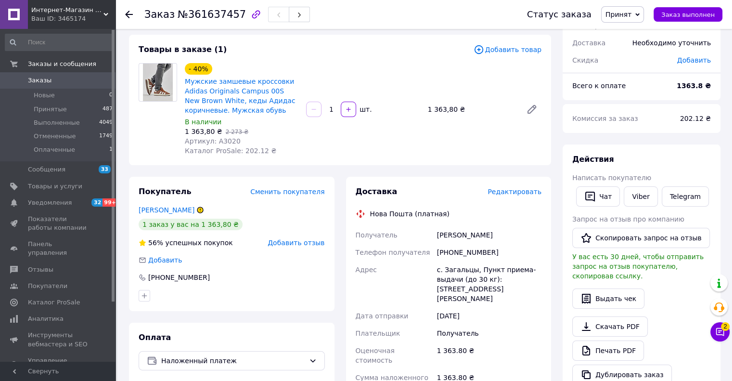
click at [126, 11] on icon at bounding box center [129, 15] width 8 height 8
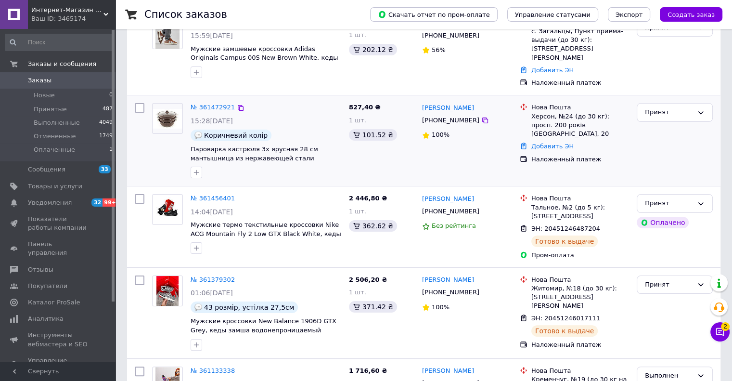
scroll to position [144, 0]
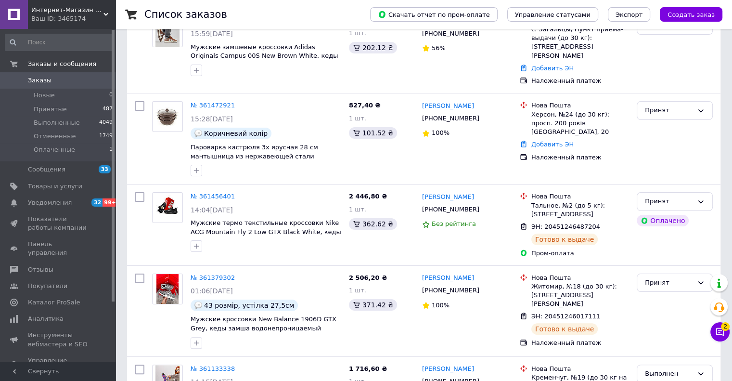
click at [50, 11] on span "Интернет-Магазин Klambi Shop" at bounding box center [67, 10] width 72 height 9
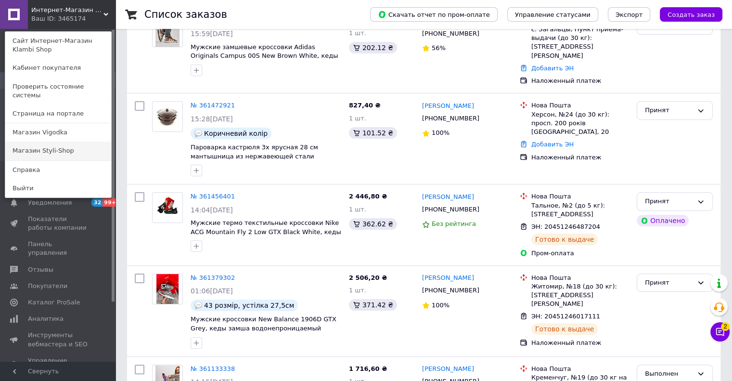
click at [33, 141] on link "Магазин Styli-Shop" at bounding box center [58, 150] width 106 height 18
